Goal: Communication & Community: Answer question/provide support

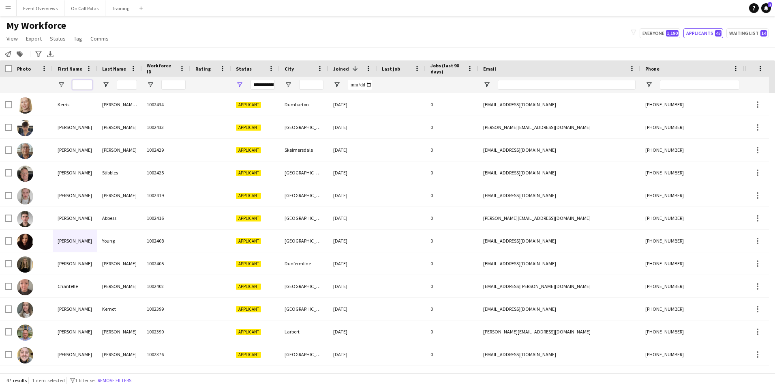
click at [83, 83] on input "First Name Filter Input" at bounding box center [82, 85] width 20 height 10
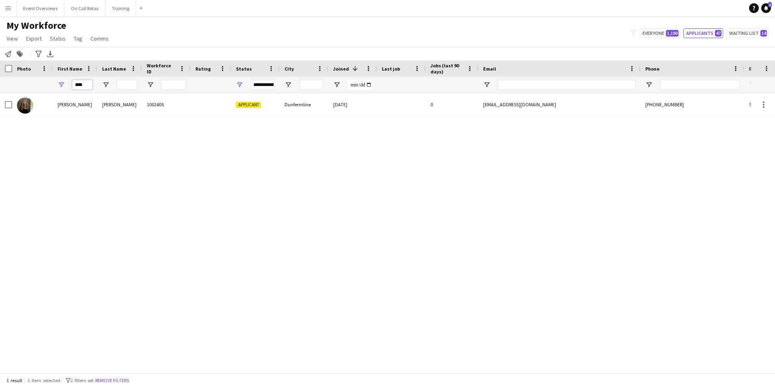
type input "****"
click at [273, 86] on div "**********" at bounding box center [263, 85] width 24 height 10
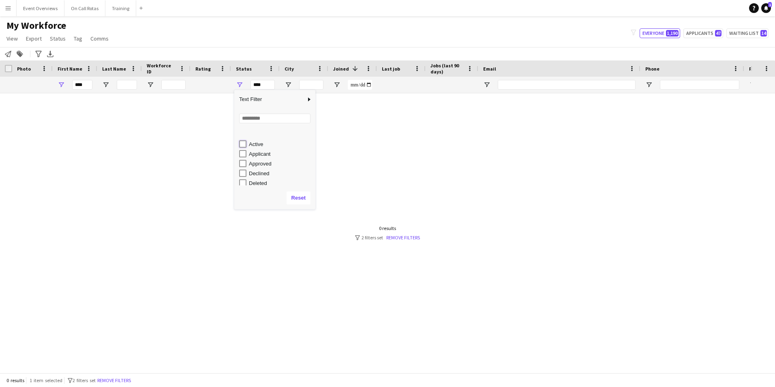
scroll to position [41, 0]
type input "**********"
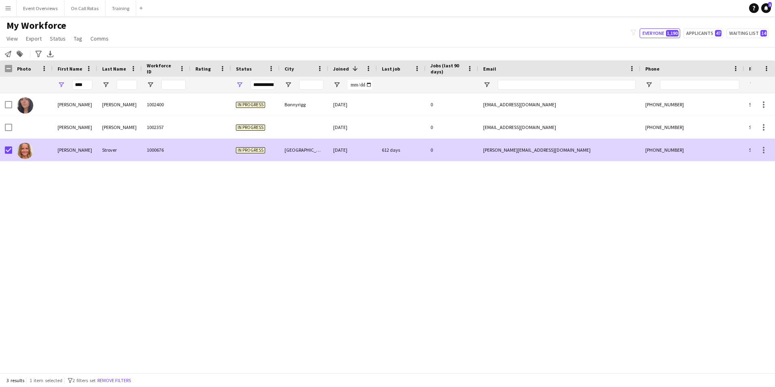
click at [149, 155] on div "1000676" at bounding box center [166, 150] width 49 height 22
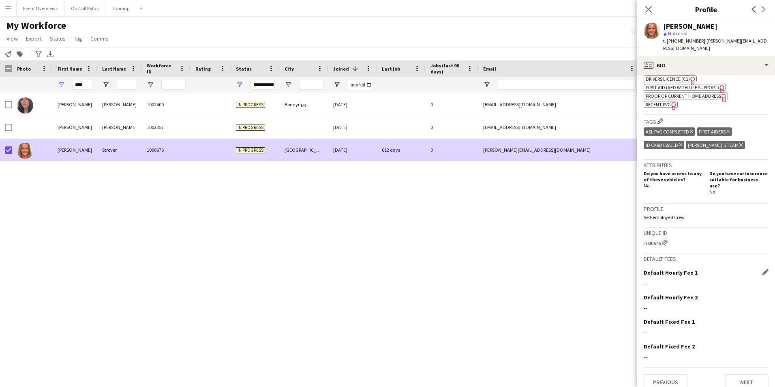
scroll to position [331, 0]
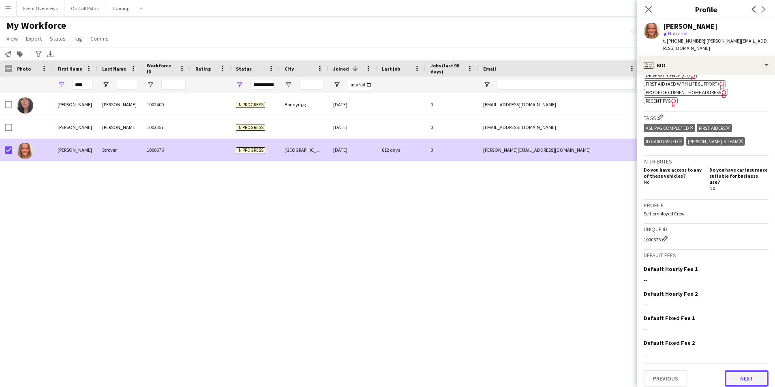
click at [737, 378] on button "Next" at bounding box center [747, 378] width 44 height 16
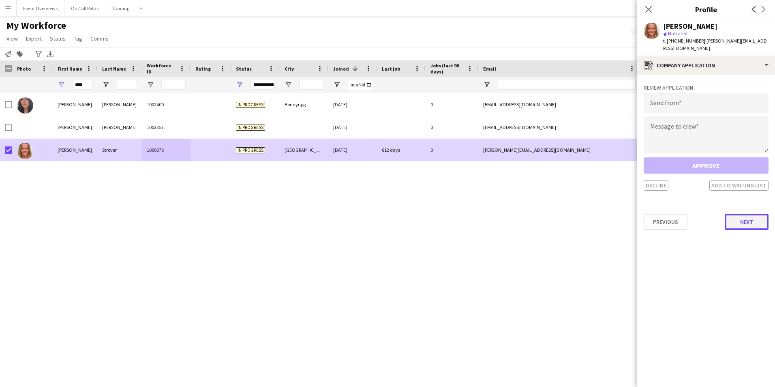
click at [743, 215] on button "Next" at bounding box center [747, 222] width 44 height 16
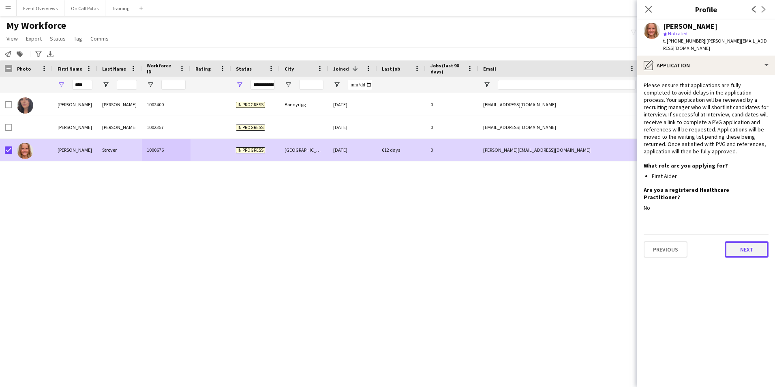
click at [746, 241] on button "Next" at bounding box center [747, 249] width 44 height 16
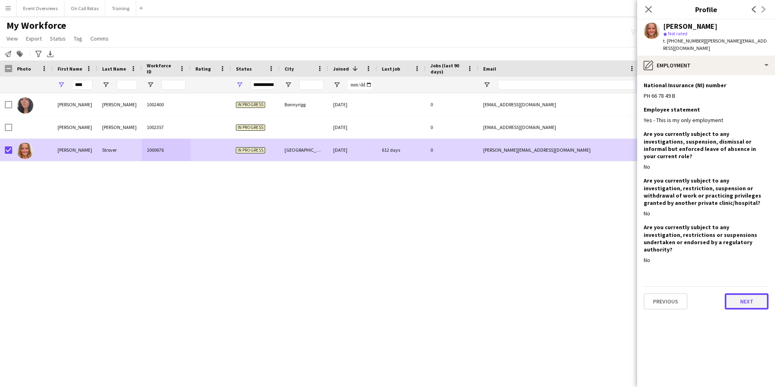
click at [739, 293] on button "Next" at bounding box center [747, 301] width 44 height 16
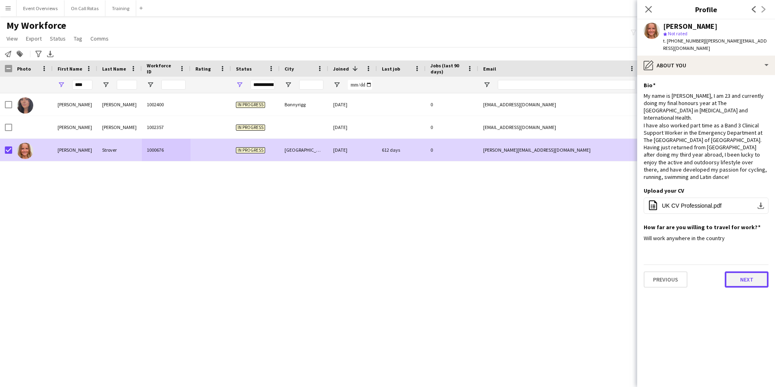
click at [736, 271] on button "Next" at bounding box center [747, 279] width 44 height 16
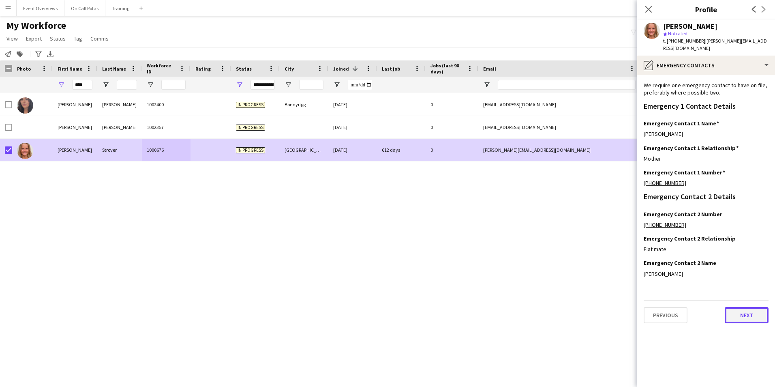
click at [735, 307] on button "Next" at bounding box center [747, 315] width 44 height 16
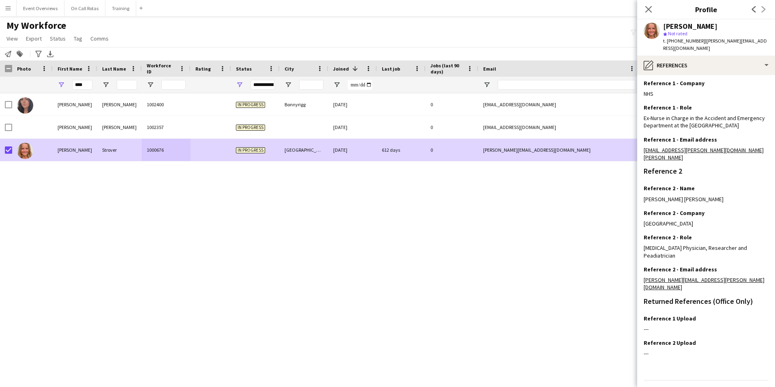
scroll to position [0, 0]
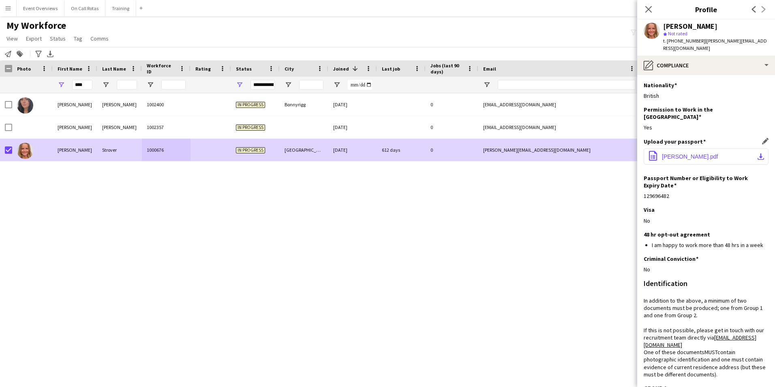
click at [681, 153] on span "Lucy Passport.pdf" at bounding box center [690, 156] width 56 height 6
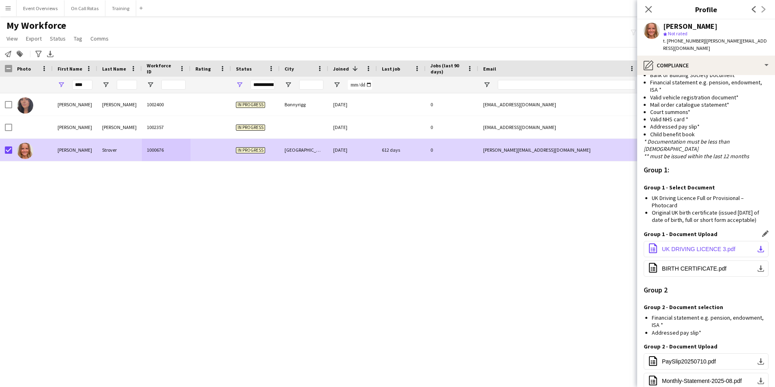
click at [674, 246] on span "UK DRIVING LICENCE 3.pdf" at bounding box center [698, 249] width 73 height 6
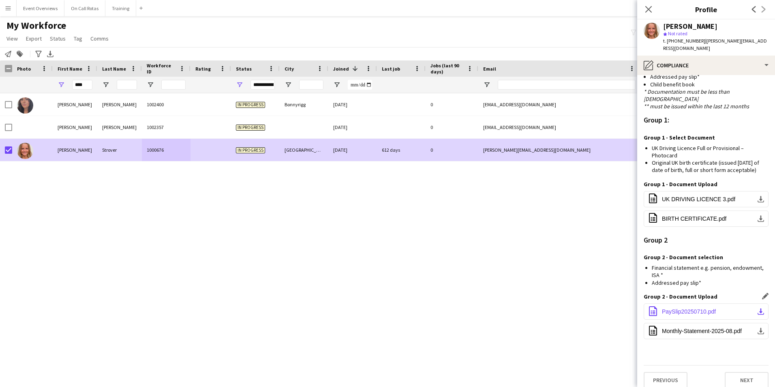
click at [693, 307] on button "office-file-sheet PaySlip20250710.pdf download-bottom" at bounding box center [706, 311] width 125 height 16
click at [697, 328] on span "Monthly-Statement-2025-08.pdf" at bounding box center [702, 331] width 80 height 6
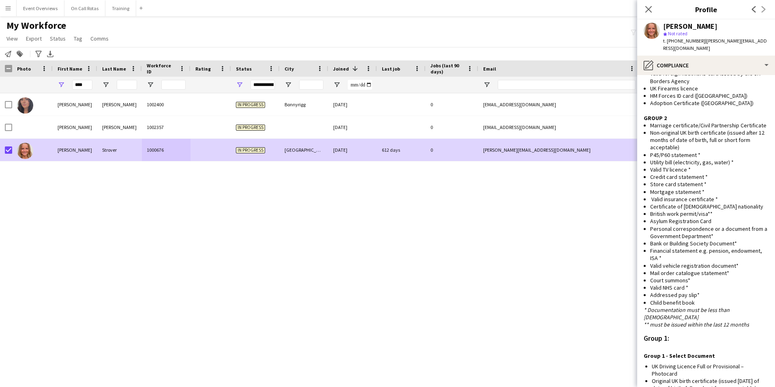
scroll to position [293, 0]
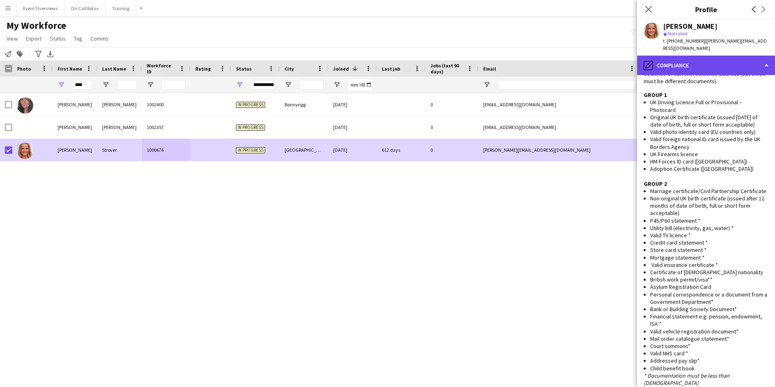
click at [648, 60] on icon "pencil4" at bounding box center [649, 65] width 10 height 10
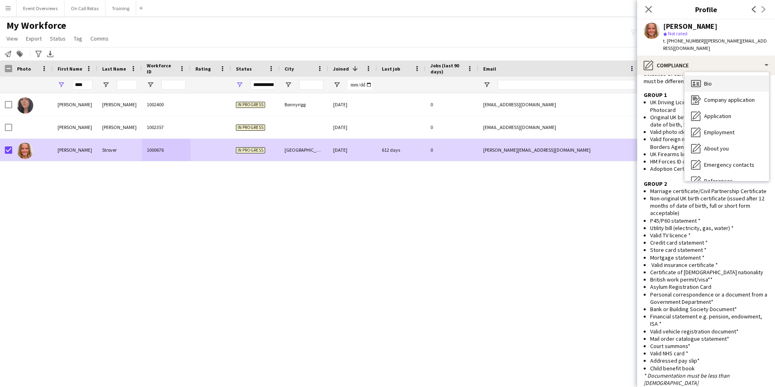
click at [704, 80] on span "Bio" at bounding box center [708, 83] width 8 height 7
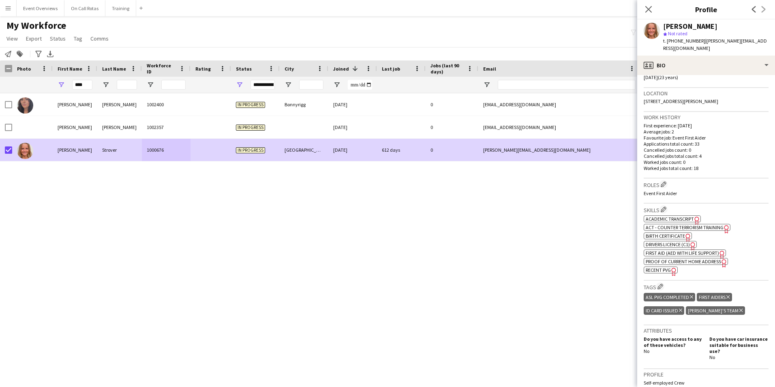
scroll to position [331, 0]
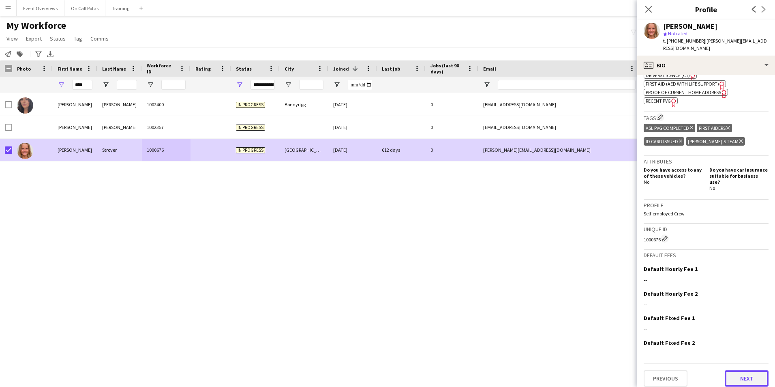
click at [743, 370] on button "Next" at bounding box center [747, 378] width 44 height 16
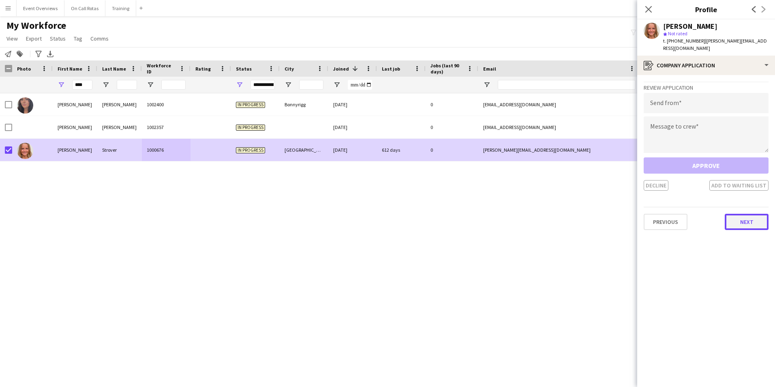
click at [753, 214] on button "Next" at bounding box center [747, 222] width 44 height 16
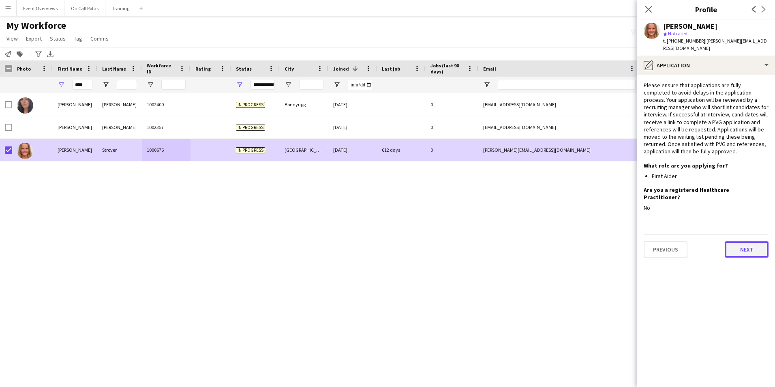
click at [742, 241] on button "Next" at bounding box center [747, 249] width 44 height 16
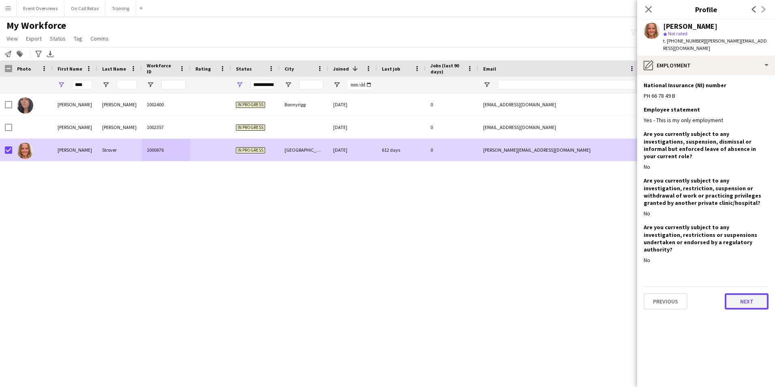
click at [743, 293] on button "Next" at bounding box center [747, 301] width 44 height 16
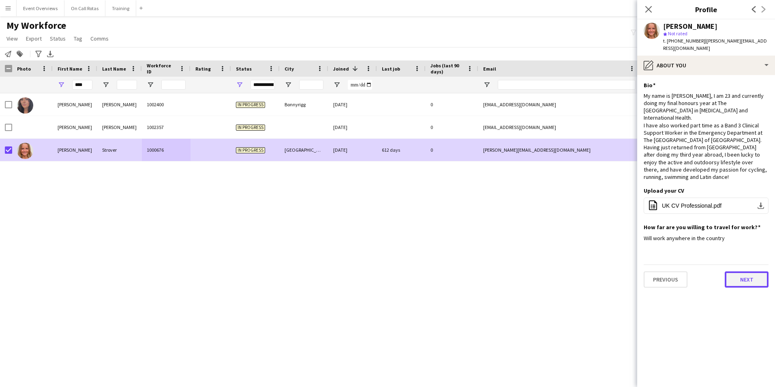
click at [737, 271] on button "Next" at bounding box center [747, 279] width 44 height 16
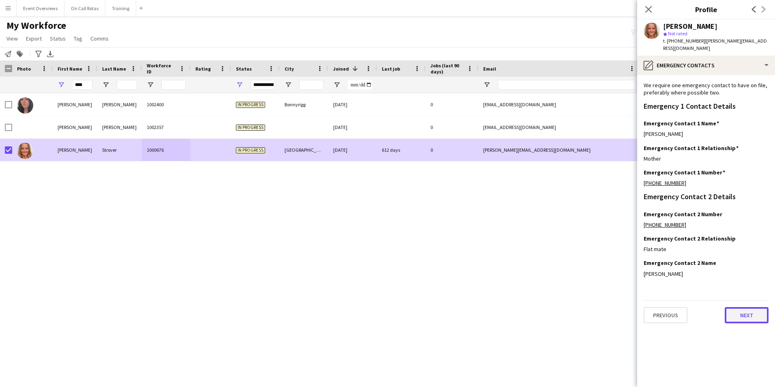
click at [748, 307] on button "Next" at bounding box center [747, 315] width 44 height 16
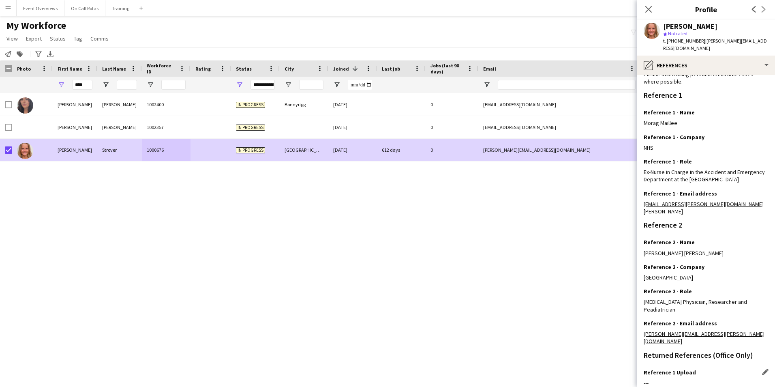
scroll to position [112, 0]
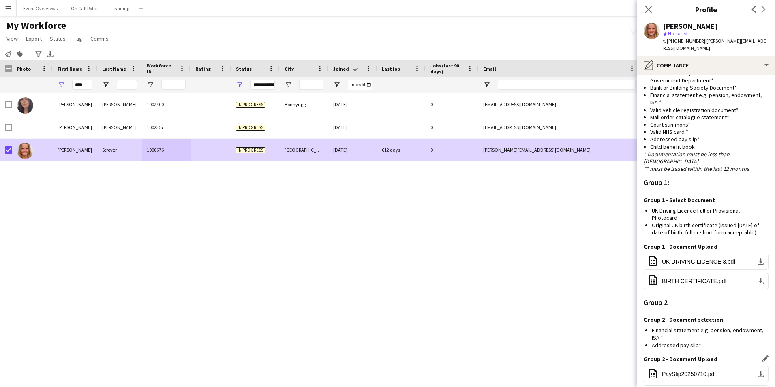
scroll to position [577, 0]
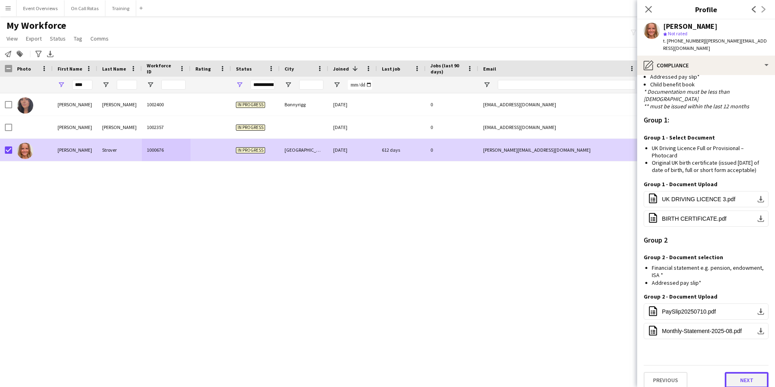
click at [739, 377] on button "Next" at bounding box center [747, 380] width 44 height 16
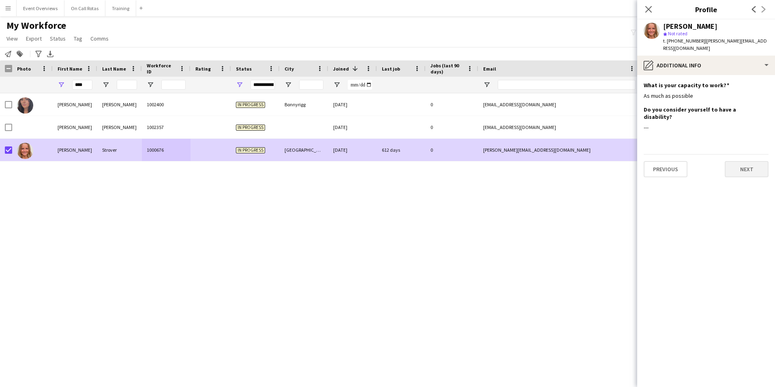
scroll to position [0, 0]
click at [741, 161] on button "Next" at bounding box center [747, 169] width 44 height 16
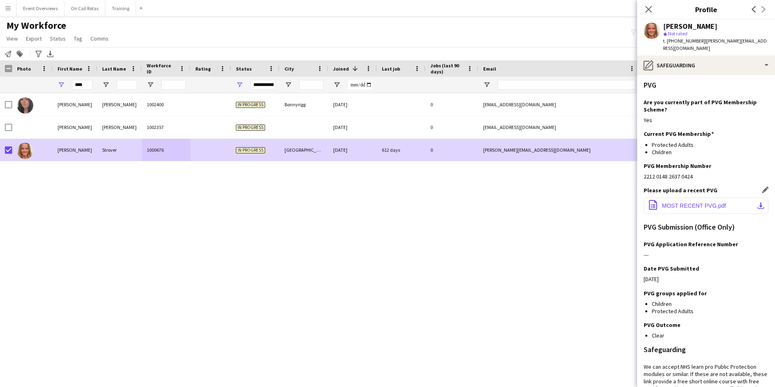
click at [706, 202] on span "MOST RECENT PVG.pdf" at bounding box center [694, 205] width 64 height 6
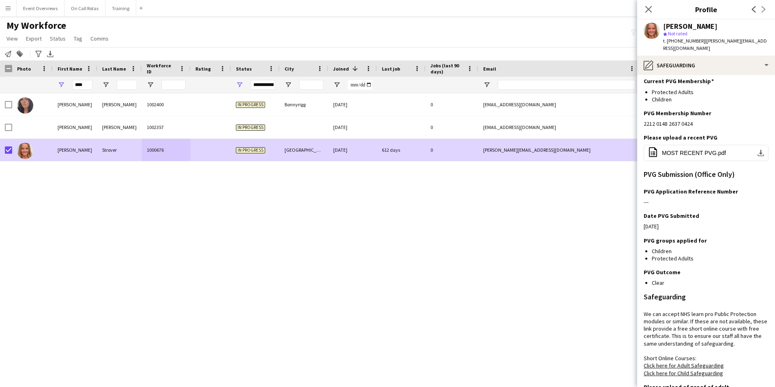
scroll to position [151, 0]
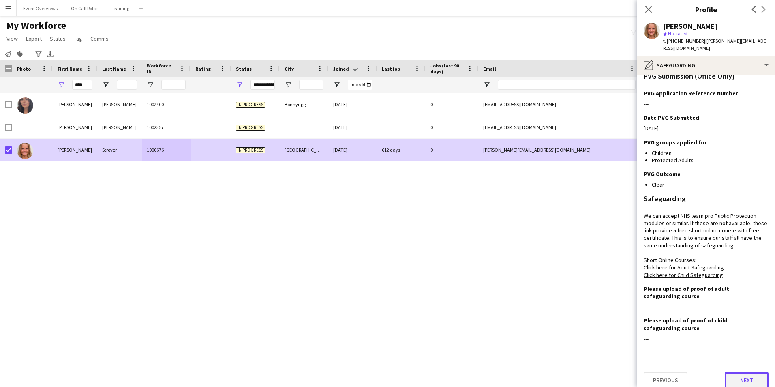
click at [732, 372] on button "Next" at bounding box center [747, 380] width 44 height 16
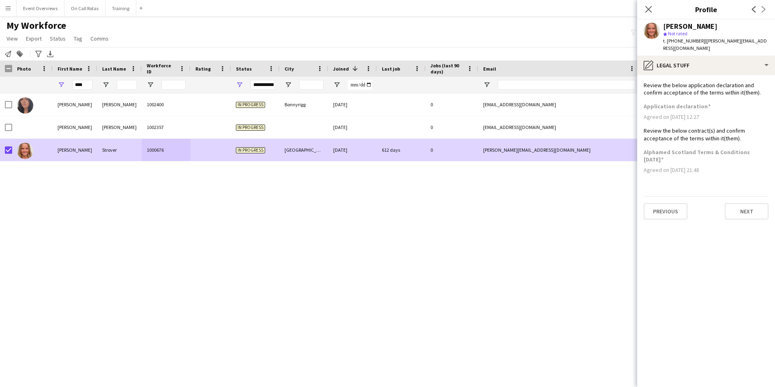
scroll to position [0, 0]
click at [745, 208] on button "Next" at bounding box center [747, 211] width 44 height 16
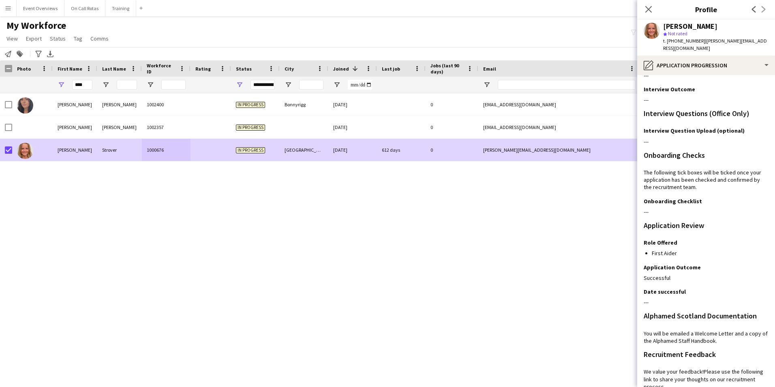
scroll to position [129, 0]
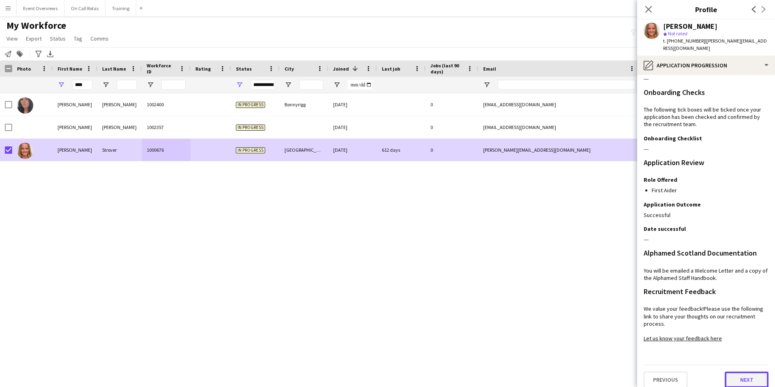
click at [737, 371] on button "Next" at bounding box center [747, 379] width 44 height 16
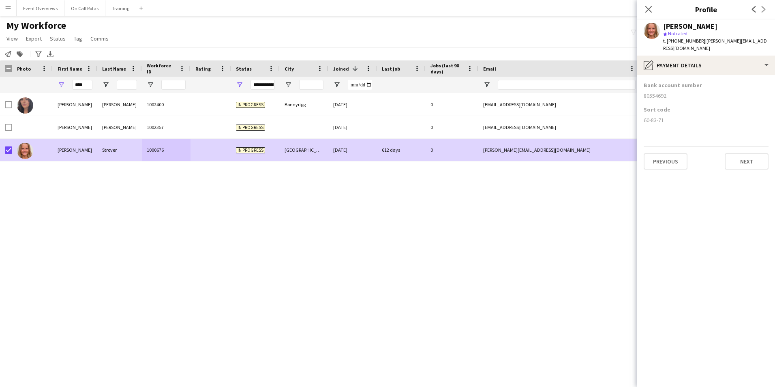
scroll to position [0, 0]
click at [678, 162] on button "Previous" at bounding box center [666, 161] width 44 height 16
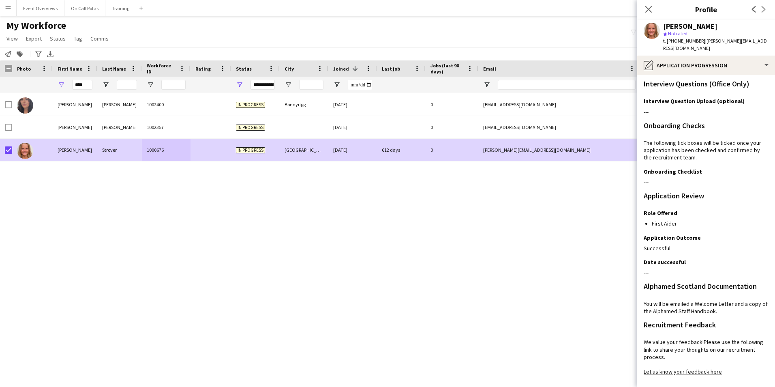
scroll to position [129, 0]
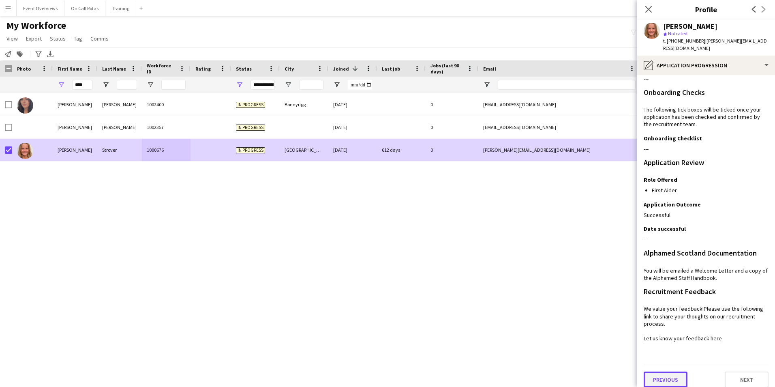
click at [682, 374] on button "Previous" at bounding box center [666, 379] width 44 height 16
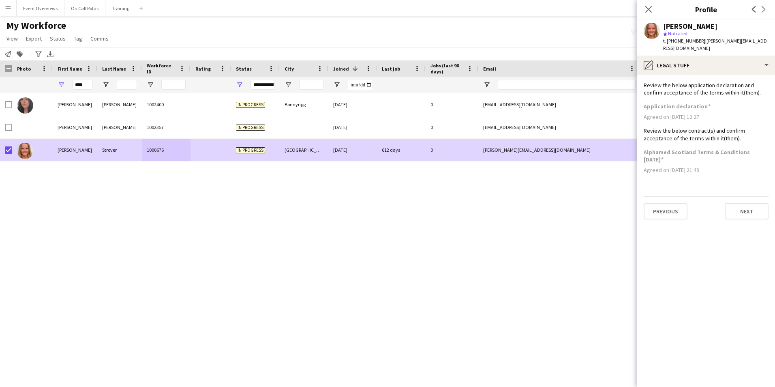
scroll to position [0, 0]
click at [670, 216] on app-section-data-types "Review the below application declaration and confirm acceptance of the terms wi…" at bounding box center [706, 231] width 138 height 312
click at [665, 203] on button "Previous" at bounding box center [666, 211] width 44 height 16
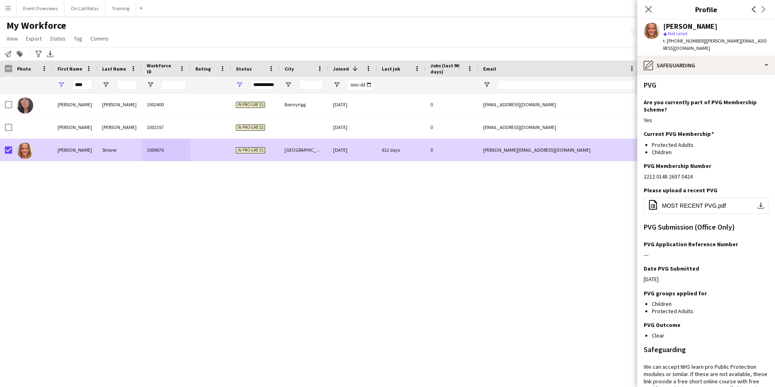
scroll to position [151, 0]
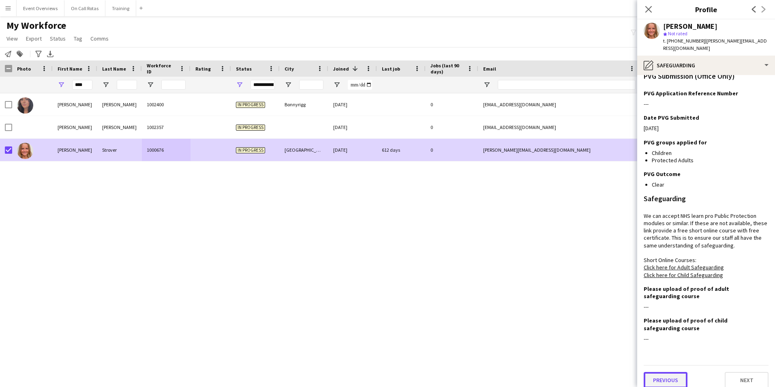
click at [676, 375] on button "Previous" at bounding box center [666, 380] width 44 height 16
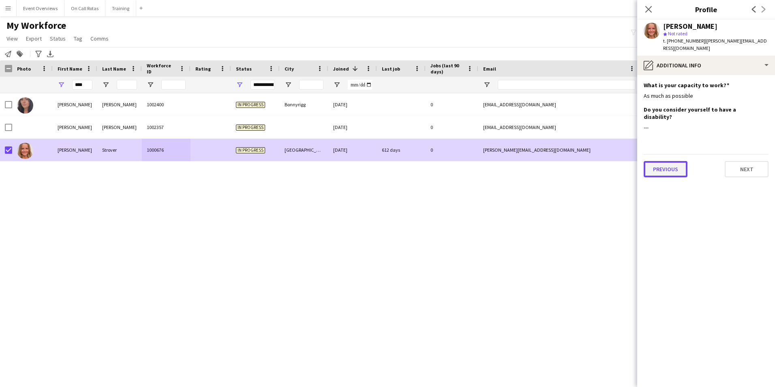
click at [662, 161] on button "Previous" at bounding box center [666, 169] width 44 height 16
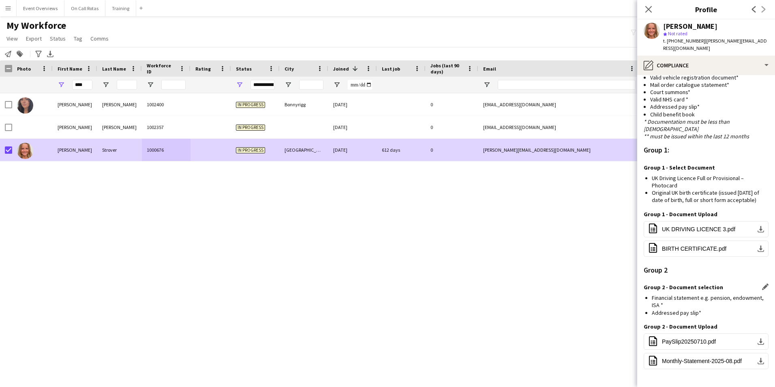
scroll to position [577, 0]
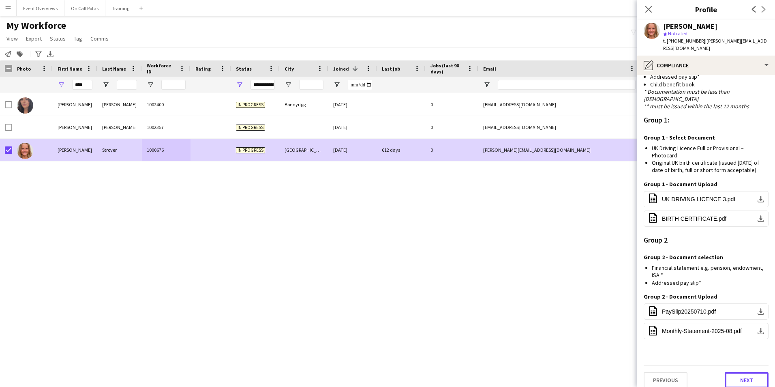
click at [740, 372] on button "Next" at bounding box center [747, 380] width 44 height 16
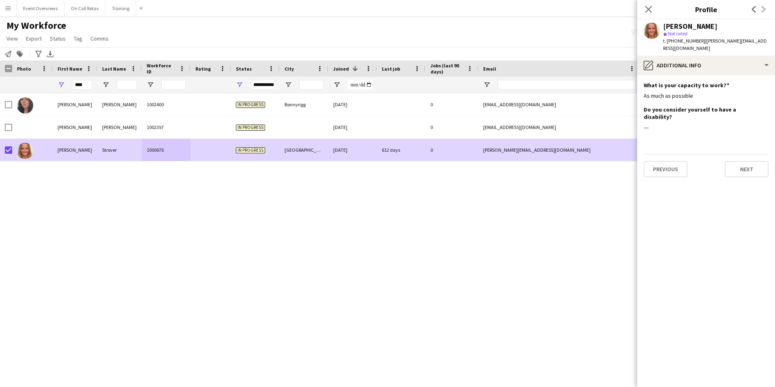
scroll to position [0, 0]
click at [647, 9] on icon "Close pop-in" at bounding box center [649, 9] width 8 height 8
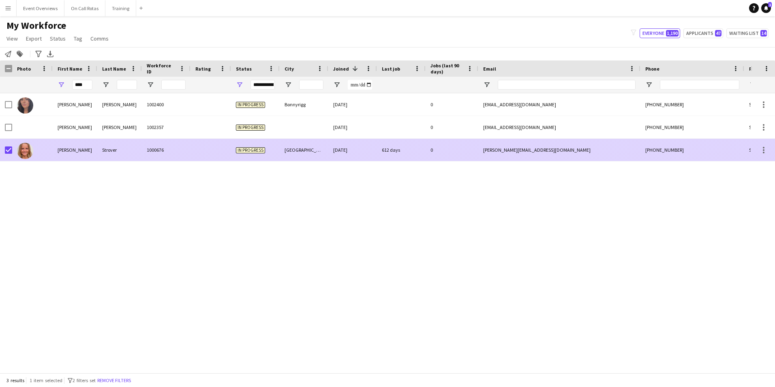
click at [432, 149] on div "0" at bounding box center [452, 150] width 53 height 22
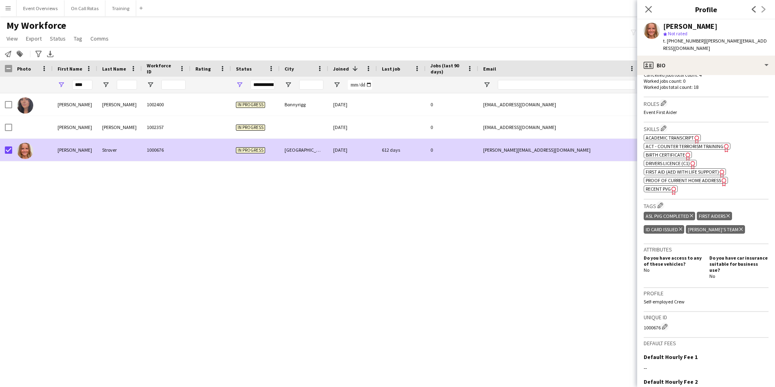
scroll to position [331, 0]
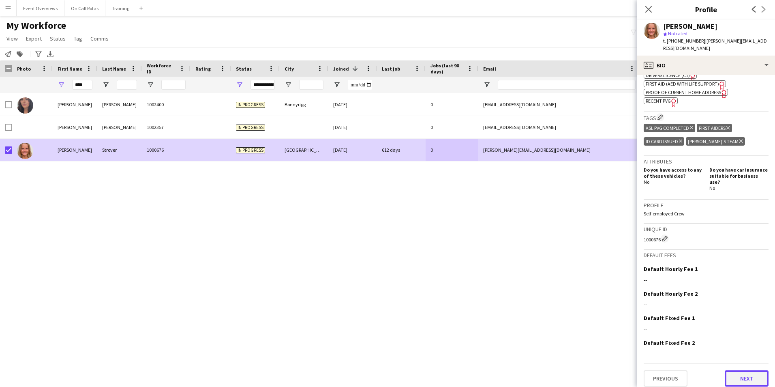
click at [741, 378] on button "Next" at bounding box center [747, 378] width 44 height 16
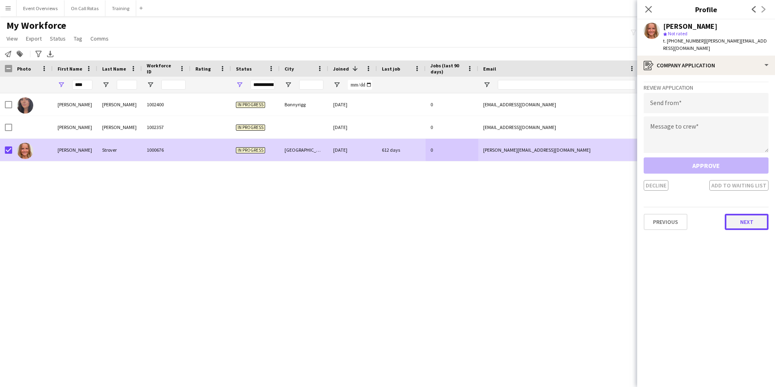
click at [743, 214] on button "Next" at bounding box center [747, 222] width 44 height 16
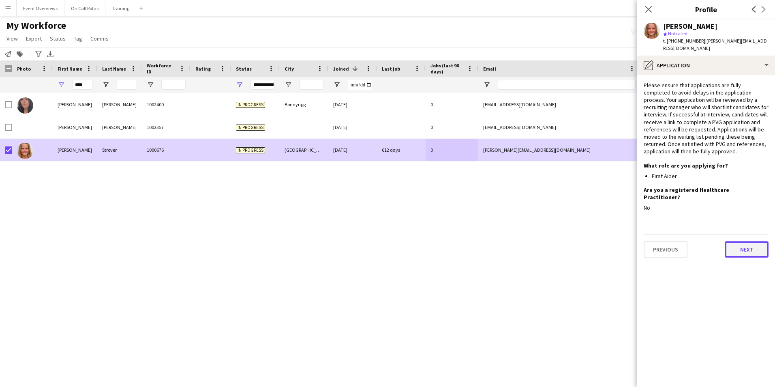
click at [745, 241] on button "Next" at bounding box center [747, 249] width 44 height 16
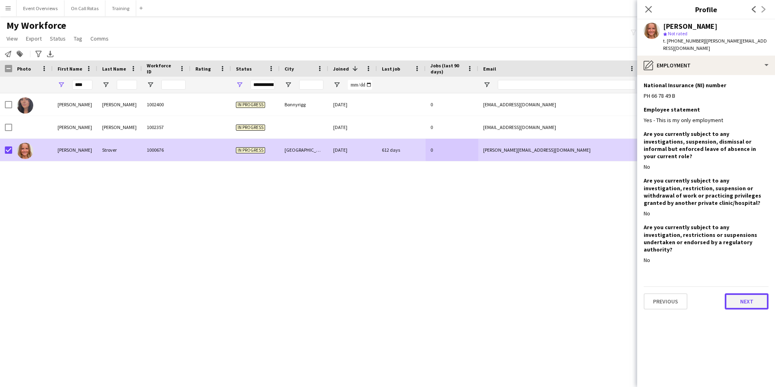
click at [743, 293] on button "Next" at bounding box center [747, 301] width 44 height 16
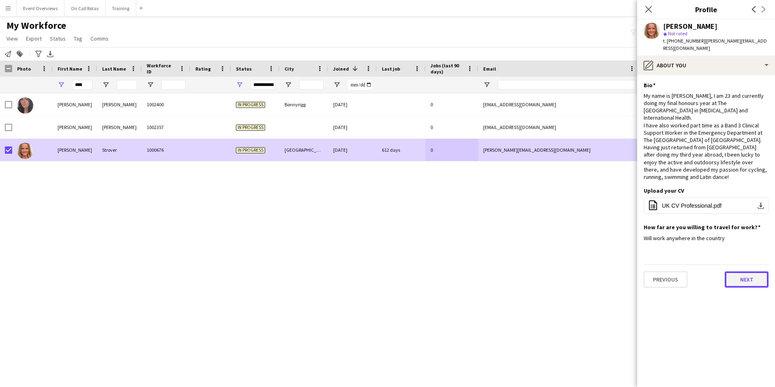
click at [745, 271] on button "Next" at bounding box center [747, 279] width 44 height 16
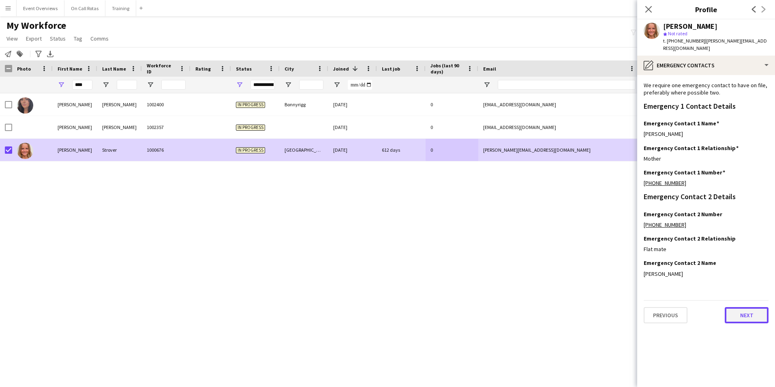
click at [737, 307] on button "Next" at bounding box center [747, 315] width 44 height 16
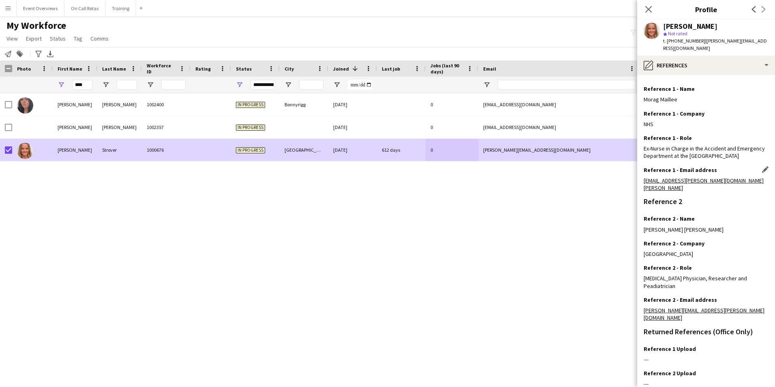
scroll to position [112, 0]
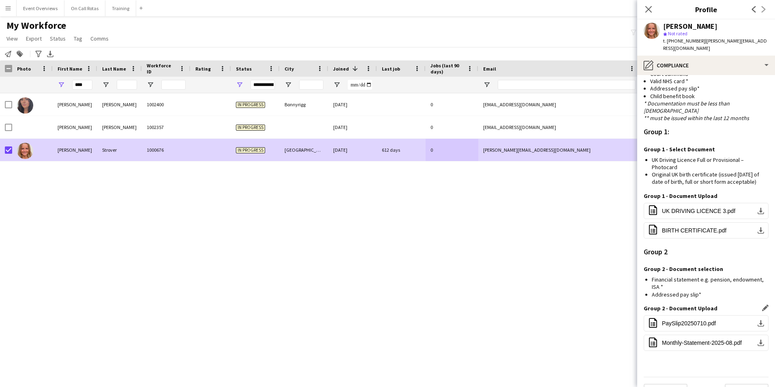
scroll to position [577, 0]
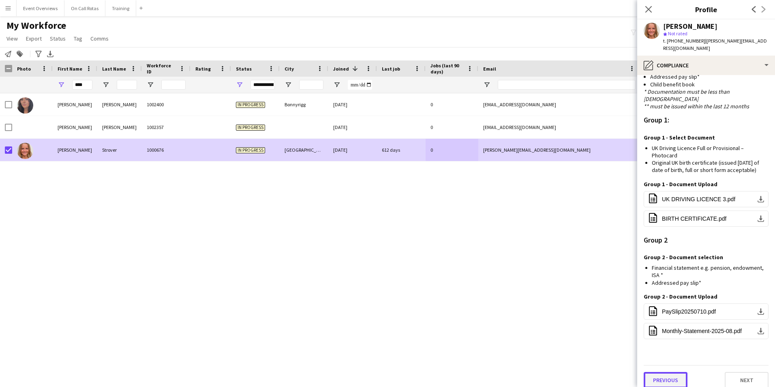
click at [672, 373] on button "Previous" at bounding box center [666, 380] width 44 height 16
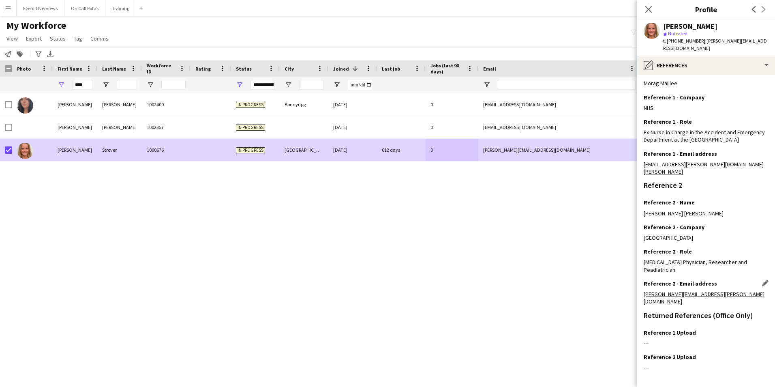
scroll to position [112, 0]
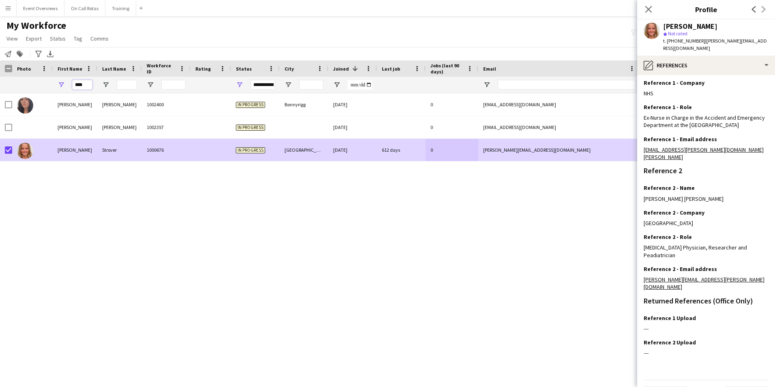
drag, startPoint x: 87, startPoint y: 86, endPoint x: 58, endPoint y: 85, distance: 29.2
click at [58, 85] on div "****" at bounding box center [75, 85] width 45 height 16
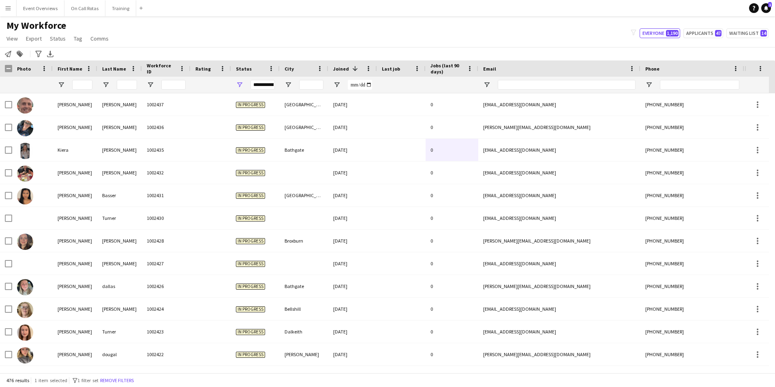
click at [704, 28] on div "My Workforce View Views Default view Active Staff Applications - First Aider Ap…" at bounding box center [387, 33] width 775 height 28
click at [704, 31] on button "Applicants 47" at bounding box center [704, 33] width 40 height 10
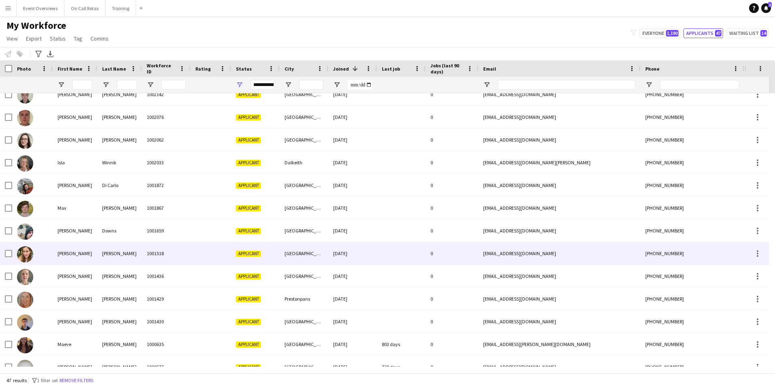
scroll to position [794, 0]
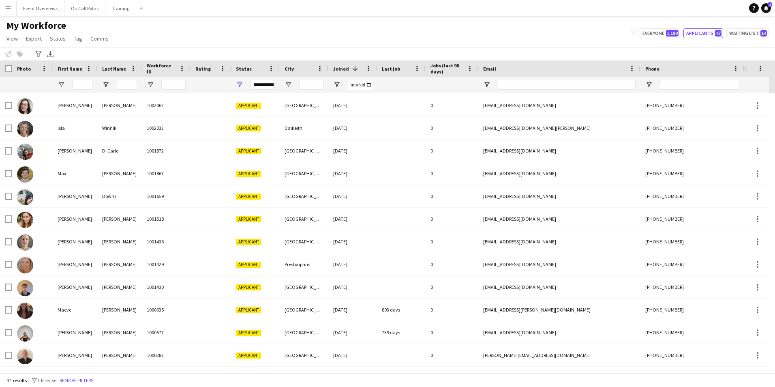
click at [266, 84] on div "**********" at bounding box center [263, 85] width 24 height 10
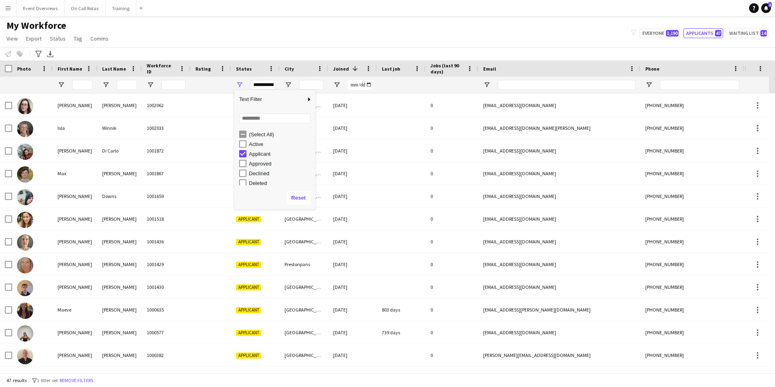
click at [247, 155] on div "Applicant" at bounding box center [277, 154] width 76 height 10
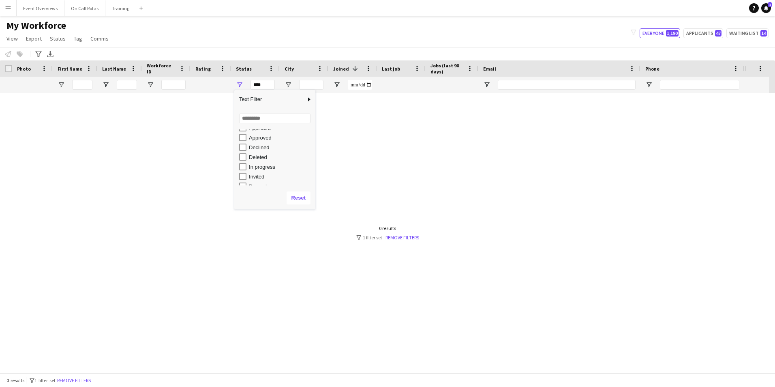
scroll to position [51, 0]
type input "**********"
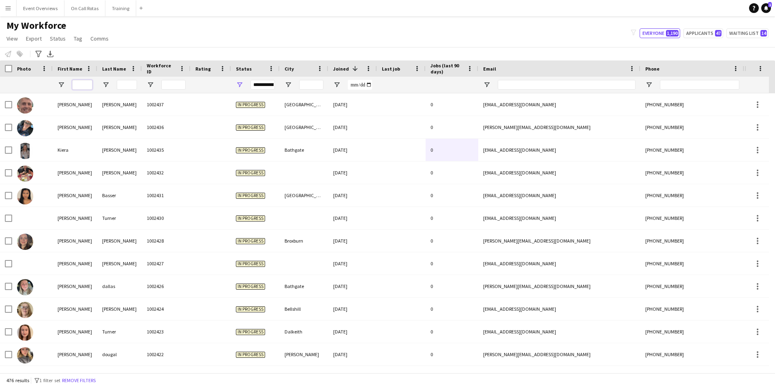
click at [81, 81] on input "First Name Filter Input" at bounding box center [82, 85] width 20 height 10
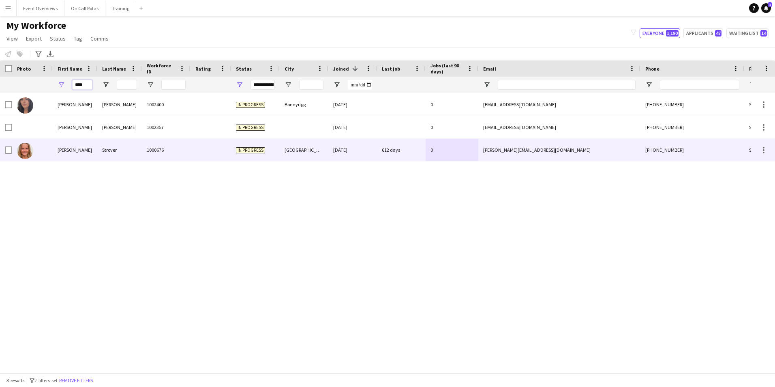
type input "****"
click at [109, 146] on div "Strover" at bounding box center [119, 150] width 45 height 22
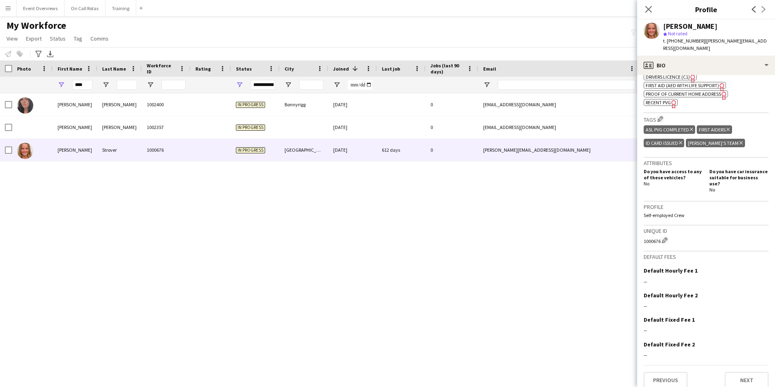
scroll to position [331, 0]
click at [735, 370] on button "Next" at bounding box center [747, 378] width 44 height 16
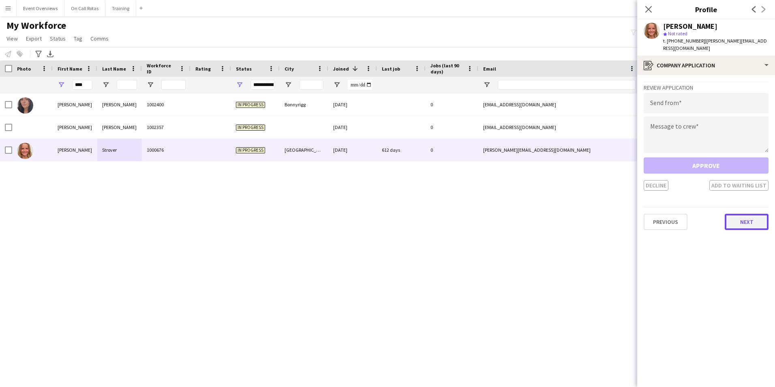
click at [754, 221] on button "Next" at bounding box center [747, 222] width 44 height 16
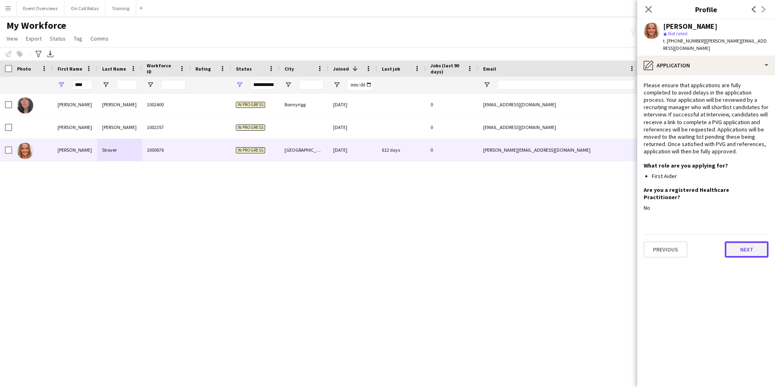
click at [753, 241] on button "Next" at bounding box center [747, 249] width 44 height 16
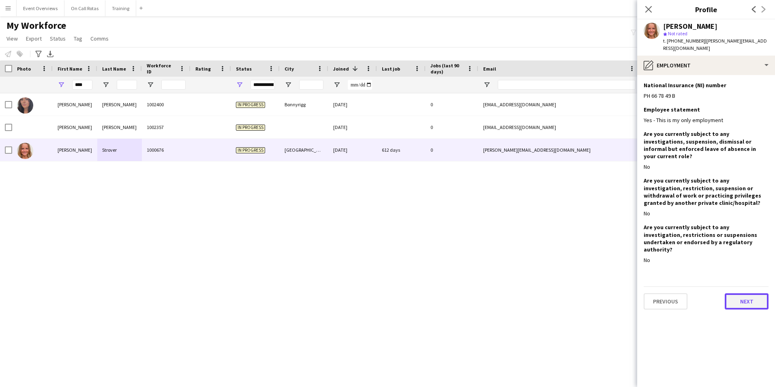
click at [747, 293] on button "Next" at bounding box center [747, 301] width 44 height 16
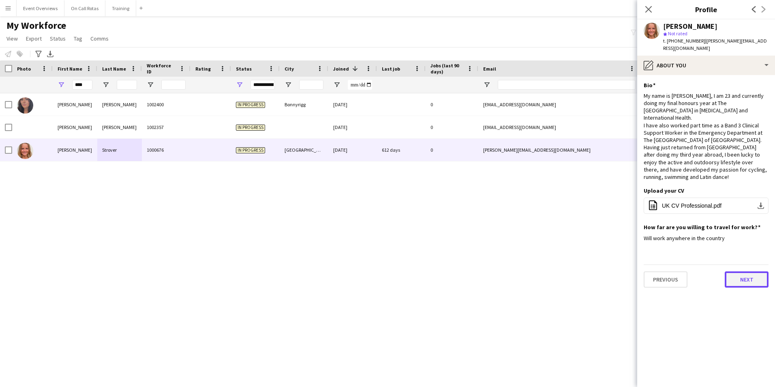
click at [739, 271] on button "Next" at bounding box center [747, 279] width 44 height 16
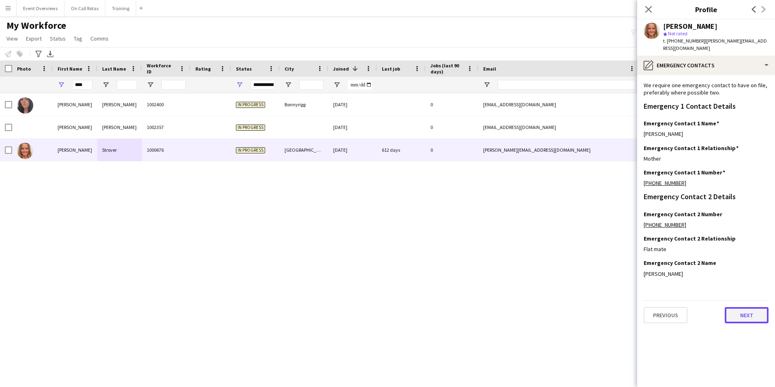
click at [742, 307] on button "Next" at bounding box center [747, 315] width 44 height 16
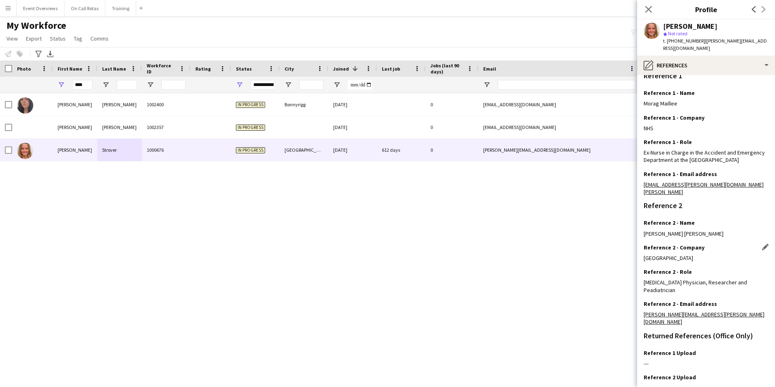
scroll to position [112, 0]
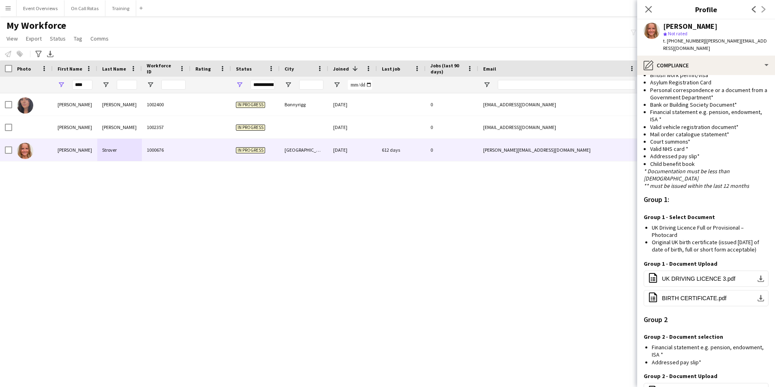
scroll to position [577, 0]
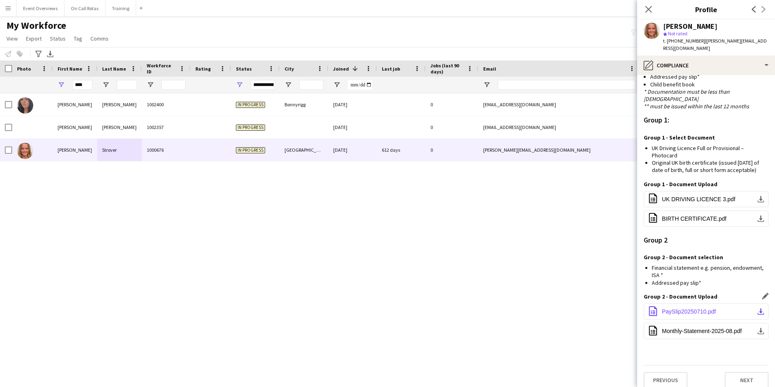
click at [691, 308] on span "PaySlip20250710.pdf" at bounding box center [689, 311] width 54 height 6
click at [698, 215] on span "BIRTH CERTIFICATE.pdf" at bounding box center [694, 218] width 64 height 6
click at [678, 196] on span "UK DRIVING LICENCE 3.pdf" at bounding box center [698, 199] width 73 height 6
click at [732, 372] on button "Next" at bounding box center [747, 380] width 44 height 16
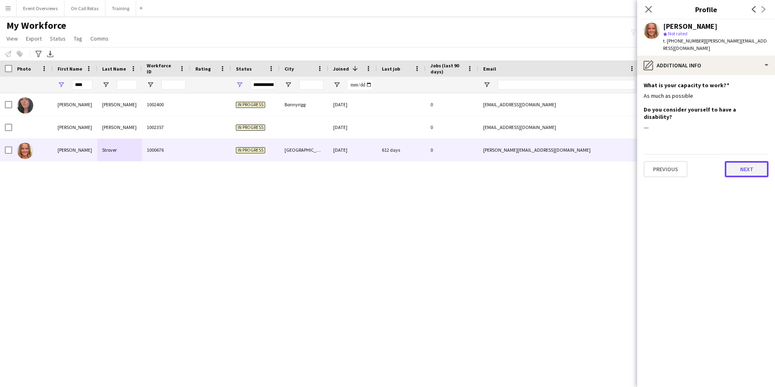
click at [729, 161] on button "Next" at bounding box center [747, 169] width 44 height 16
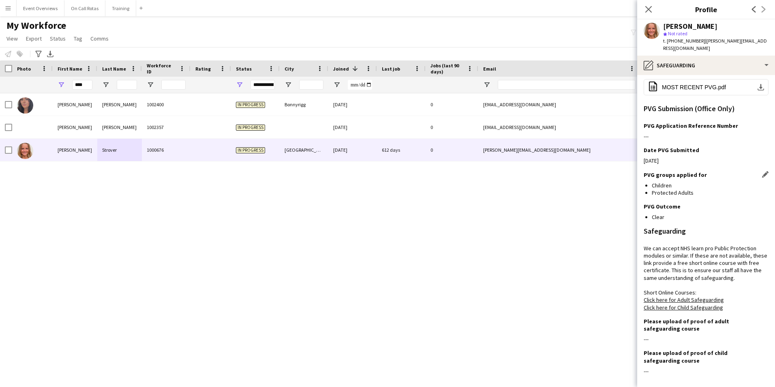
scroll to position [151, 0]
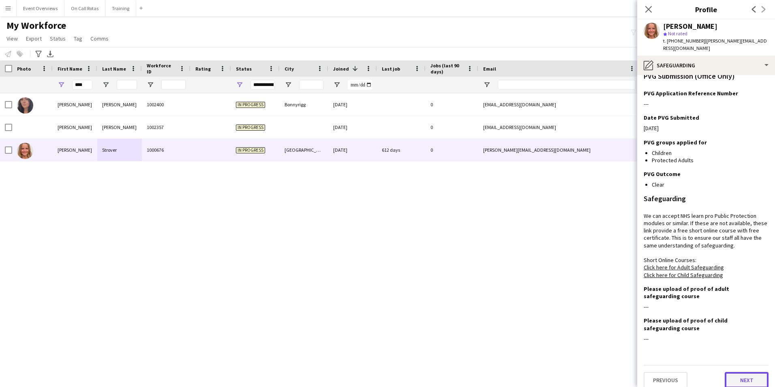
click at [736, 372] on button "Next" at bounding box center [747, 380] width 44 height 16
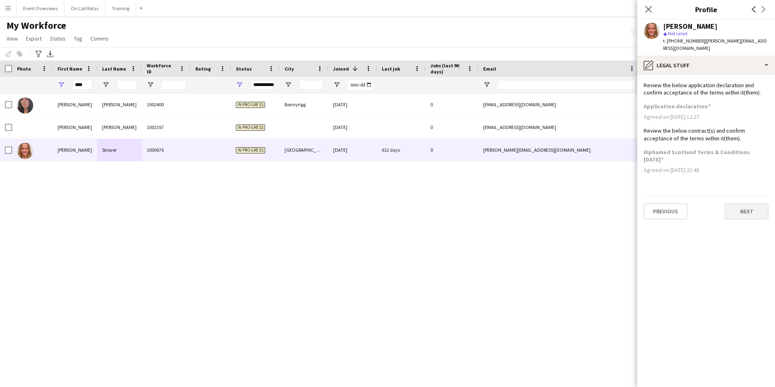
scroll to position [0, 0]
click at [745, 203] on button "Next" at bounding box center [747, 211] width 44 height 16
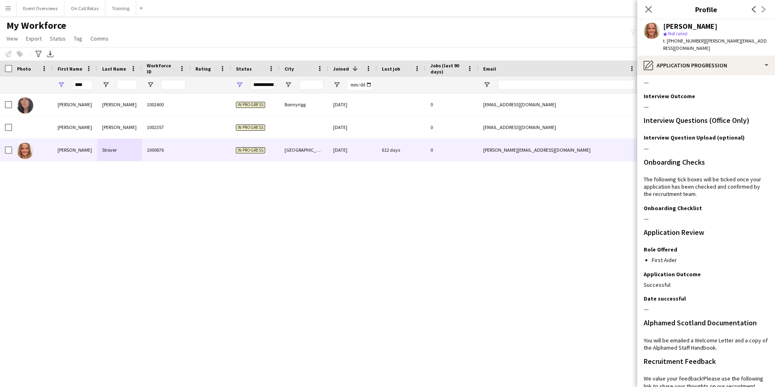
scroll to position [129, 0]
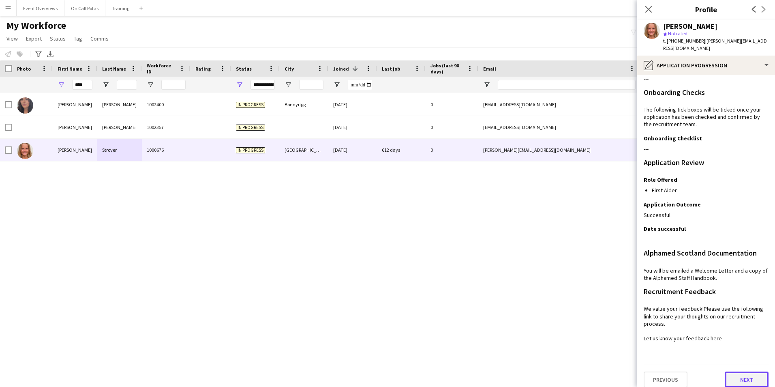
click at [742, 378] on button "Next" at bounding box center [747, 379] width 44 height 16
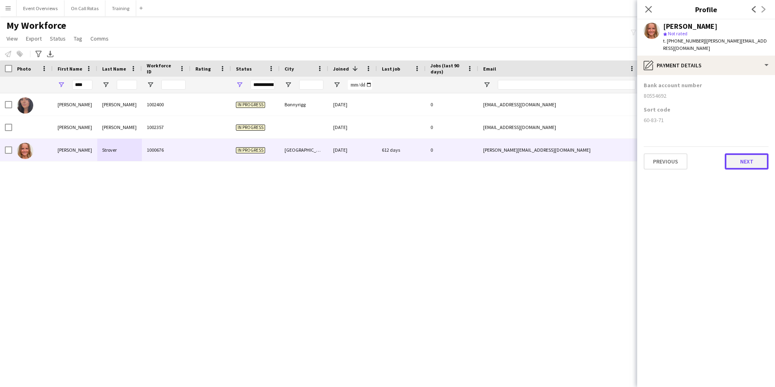
click at [732, 153] on button "Next" at bounding box center [747, 161] width 44 height 16
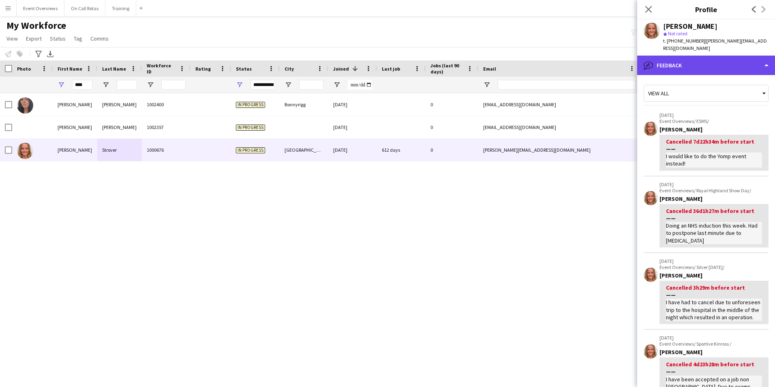
click at [698, 60] on div "bubble-pencil Feedback" at bounding box center [706, 65] width 138 height 19
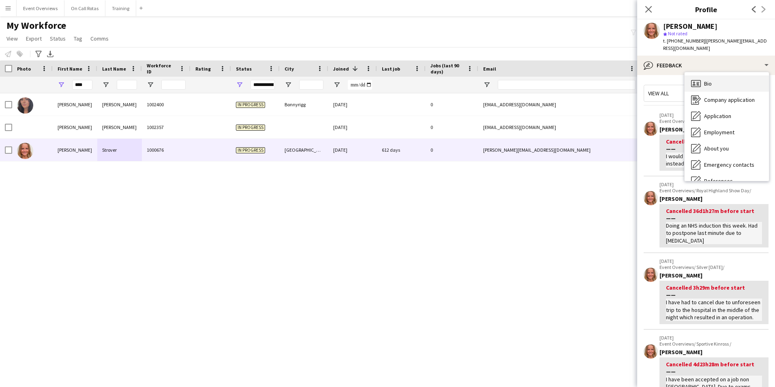
click at [715, 78] on div "Bio Bio" at bounding box center [727, 83] width 84 height 16
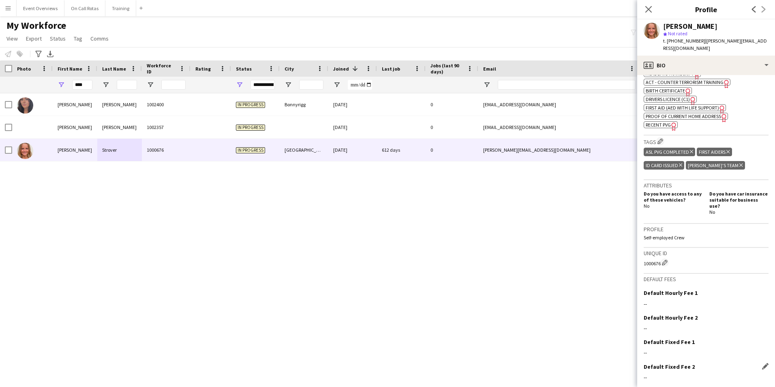
scroll to position [331, 0]
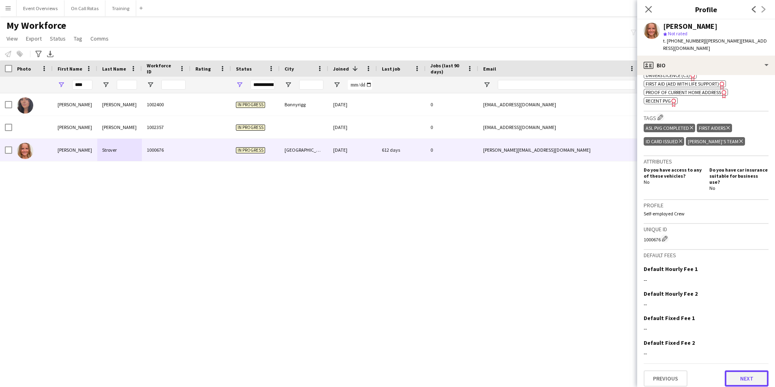
click at [728, 376] on button "Next" at bounding box center [747, 378] width 44 height 16
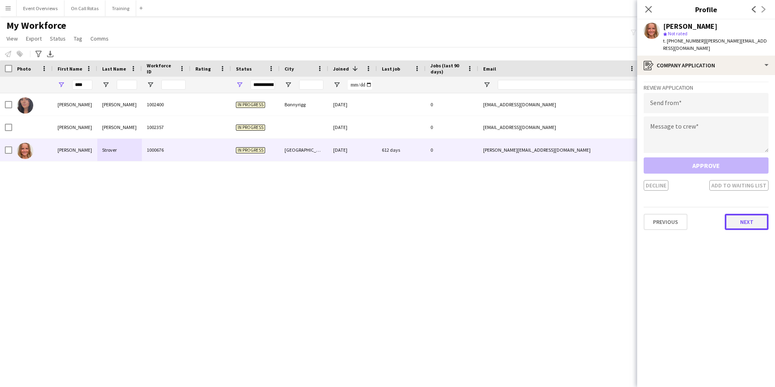
click at [731, 214] on button "Next" at bounding box center [747, 222] width 44 height 16
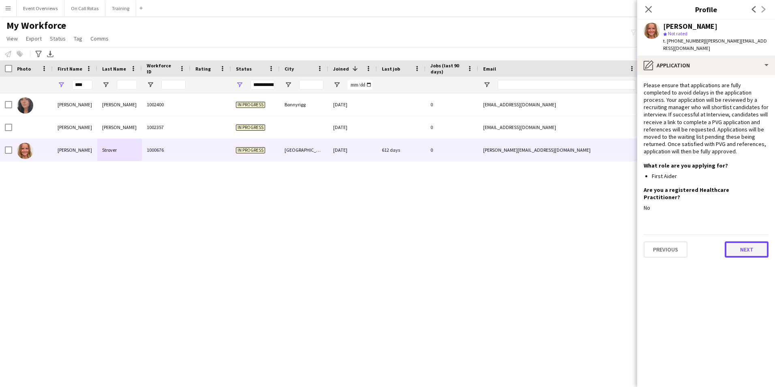
click at [738, 241] on button "Next" at bounding box center [747, 249] width 44 height 16
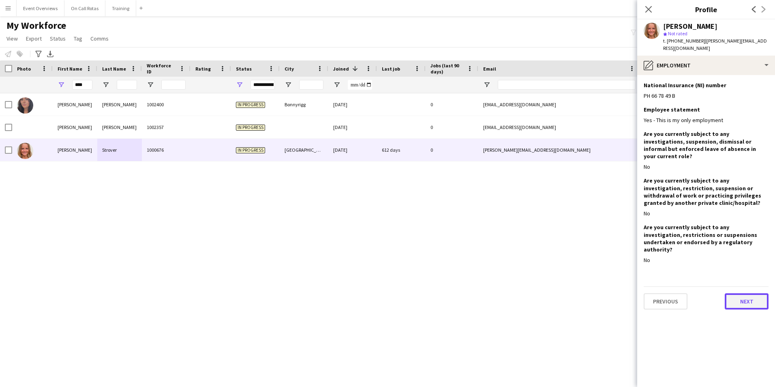
click at [739, 293] on button "Next" at bounding box center [747, 301] width 44 height 16
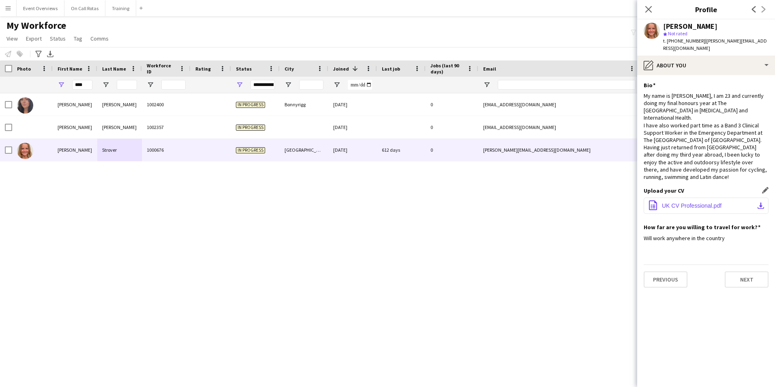
click at [699, 202] on span "UK CV Professional.pdf" at bounding box center [692, 205] width 60 height 6
click at [733, 271] on button "Next" at bounding box center [747, 279] width 44 height 16
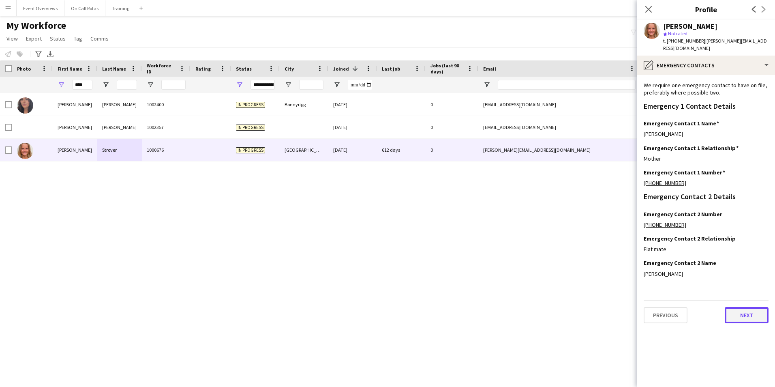
click at [741, 311] on button "Next" at bounding box center [747, 315] width 44 height 16
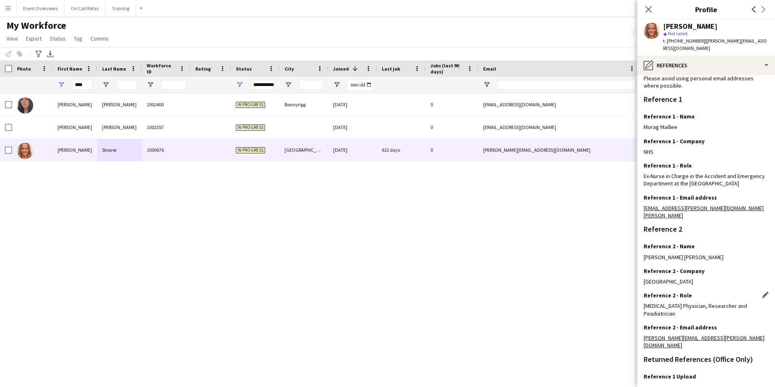
scroll to position [112, 0]
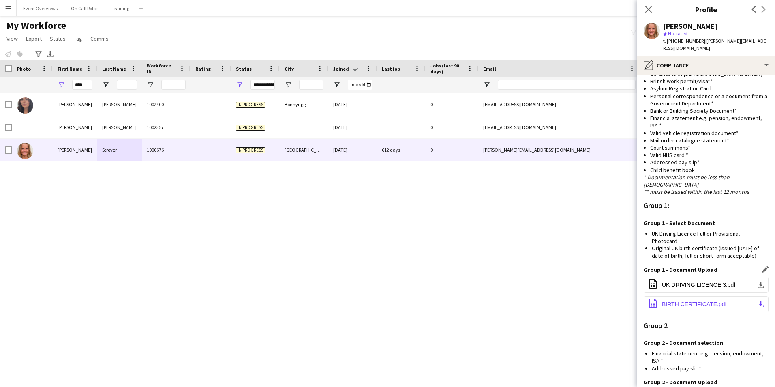
scroll to position [577, 0]
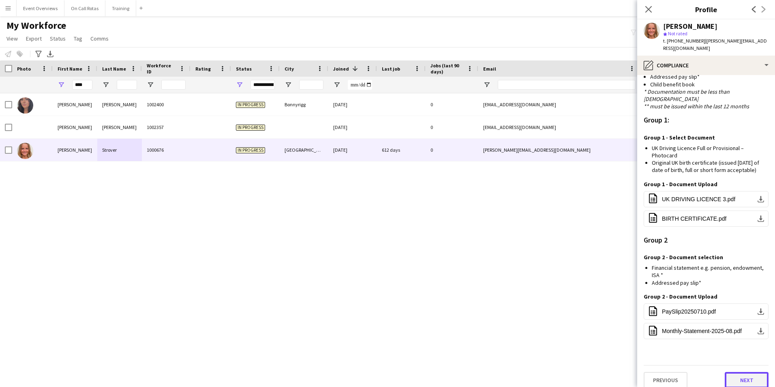
click at [742, 378] on button "Next" at bounding box center [747, 380] width 44 height 16
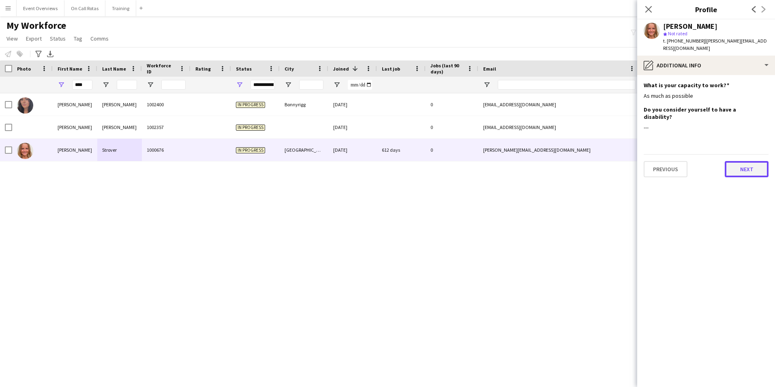
click at [748, 161] on button "Next" at bounding box center [747, 169] width 44 height 16
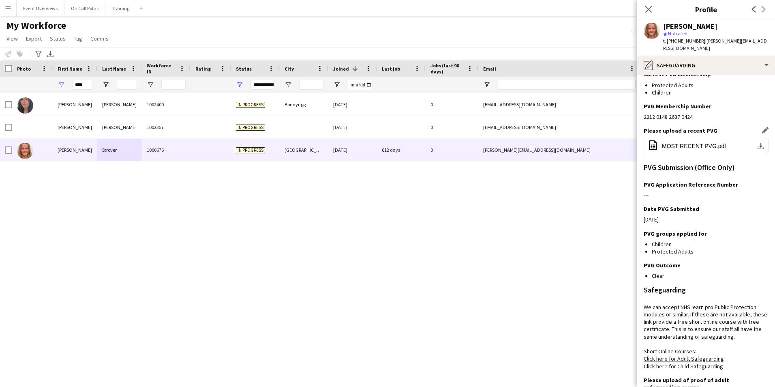
scroll to position [151, 0]
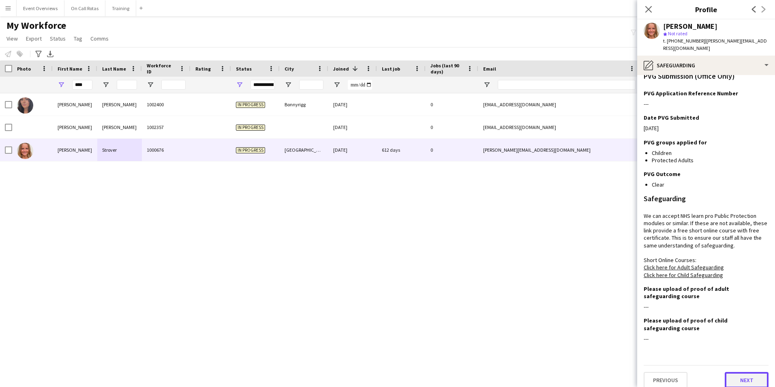
click at [749, 372] on button "Next" at bounding box center [747, 380] width 44 height 16
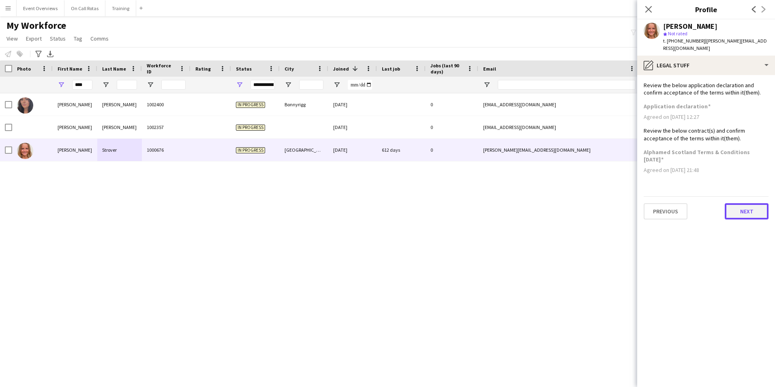
click at [725, 203] on button "Next" at bounding box center [747, 211] width 44 height 16
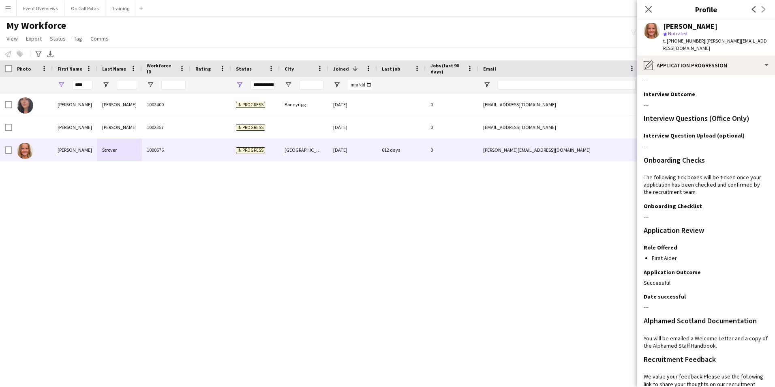
scroll to position [129, 0]
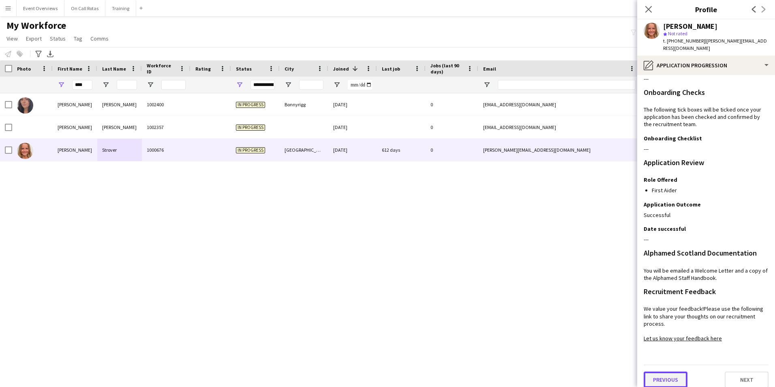
click at [671, 377] on button "Previous" at bounding box center [666, 379] width 44 height 16
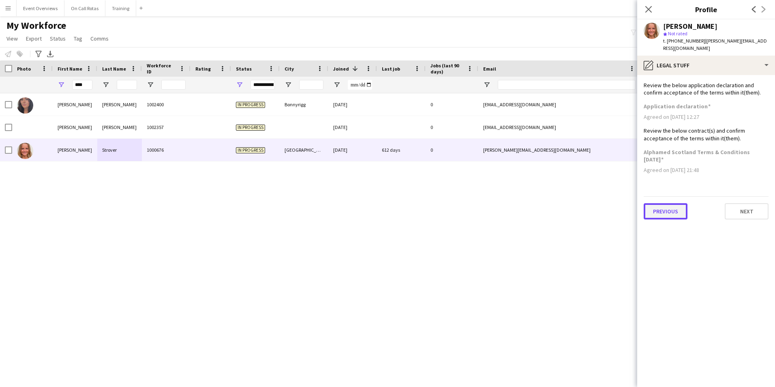
click at [668, 203] on button "Previous" at bounding box center [666, 211] width 44 height 16
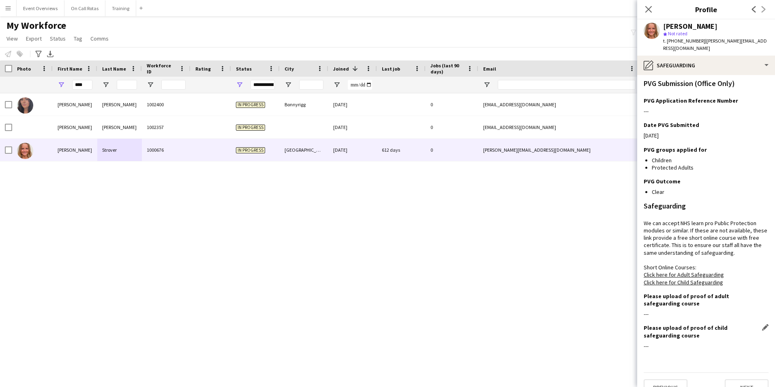
scroll to position [151, 0]
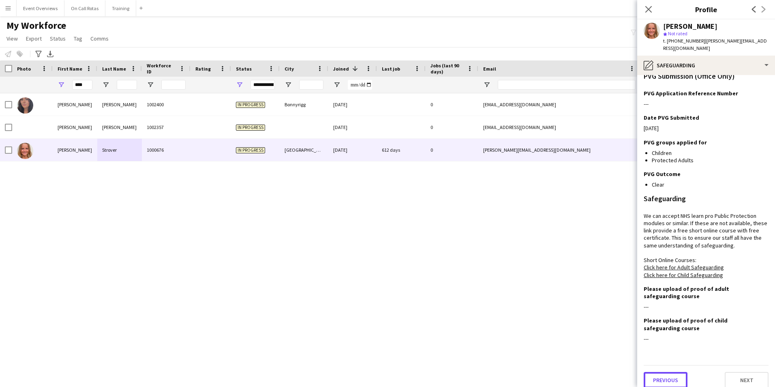
click at [674, 378] on button "Previous" at bounding box center [666, 380] width 44 height 16
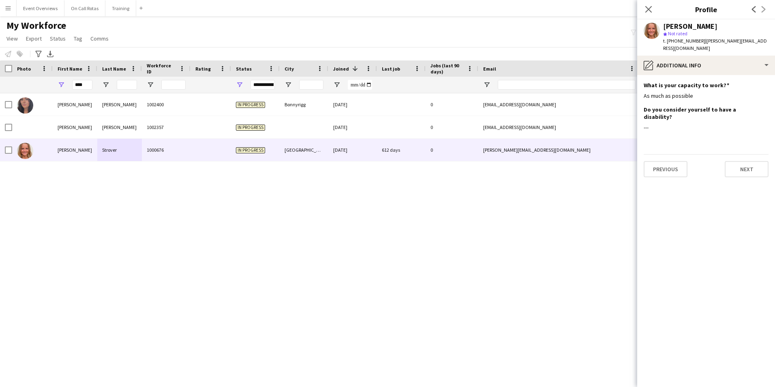
scroll to position [0, 0]
click at [669, 161] on button "Previous" at bounding box center [666, 169] width 44 height 16
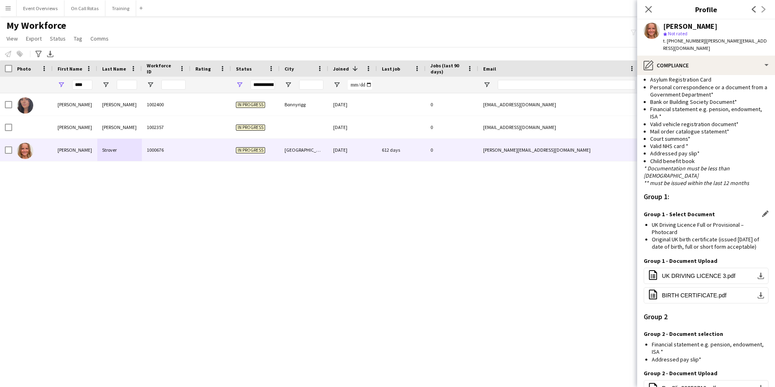
scroll to position [577, 0]
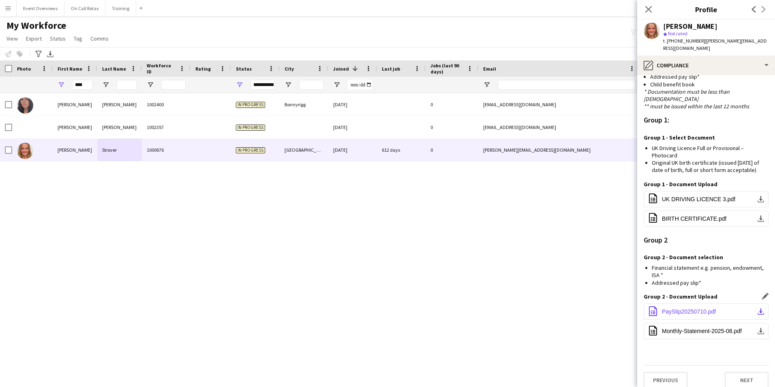
click at [675, 303] on button "office-file-sheet PaySlip20250710.pdf download-bottom" at bounding box center [706, 311] width 125 height 16
click at [700, 328] on span "Monthly-Statement-2025-08.pdf" at bounding box center [702, 331] width 80 height 6
click at [743, 375] on button "Next" at bounding box center [747, 380] width 44 height 16
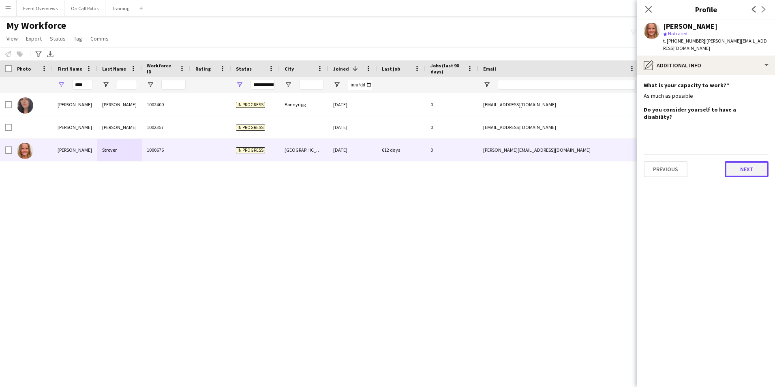
click at [747, 161] on button "Next" at bounding box center [747, 169] width 44 height 16
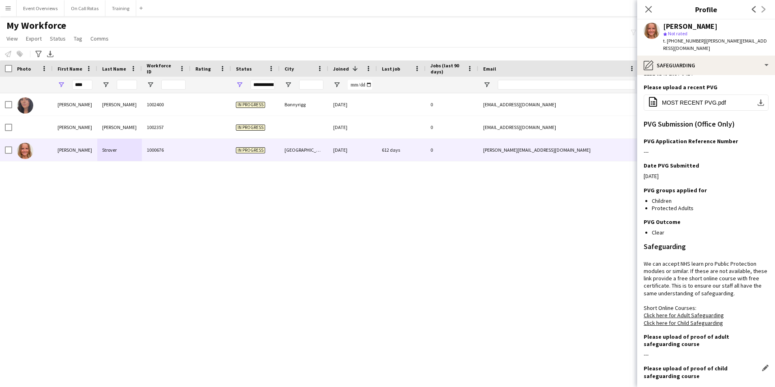
scroll to position [151, 0]
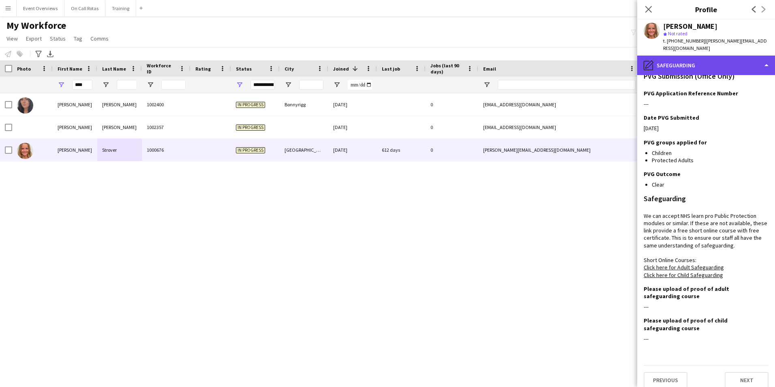
click at [711, 59] on div "pencil4 Safeguarding" at bounding box center [706, 65] width 138 height 19
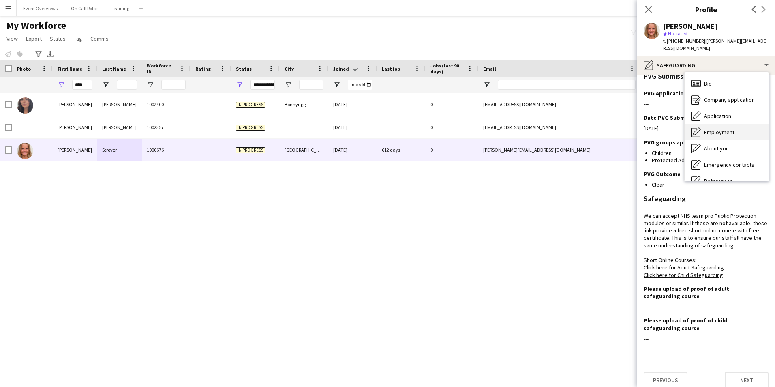
click at [721, 129] on span "Employment" at bounding box center [719, 132] width 30 height 7
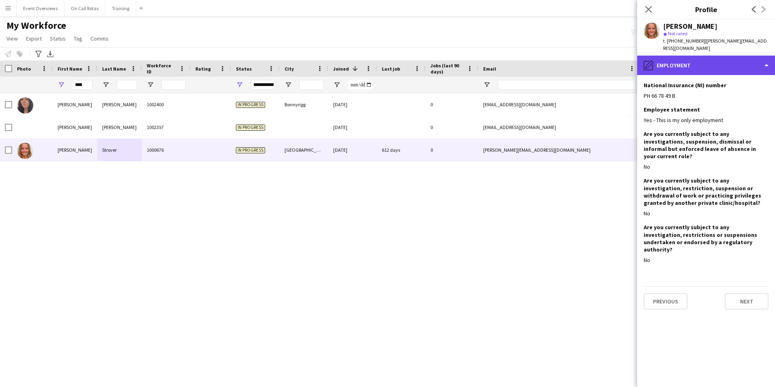
click at [669, 64] on div "pencil4 Employment" at bounding box center [706, 65] width 138 height 19
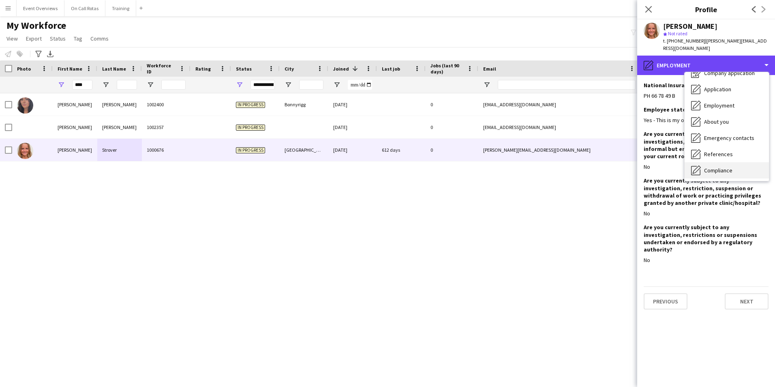
scroll to position [41, 0]
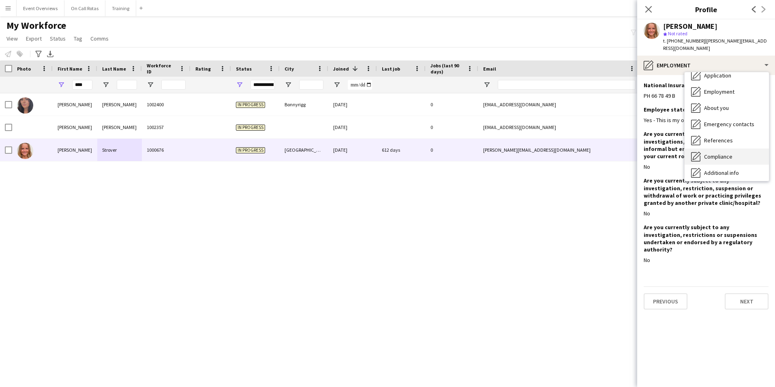
click at [724, 153] on span "Compliance" at bounding box center [718, 156] width 28 height 7
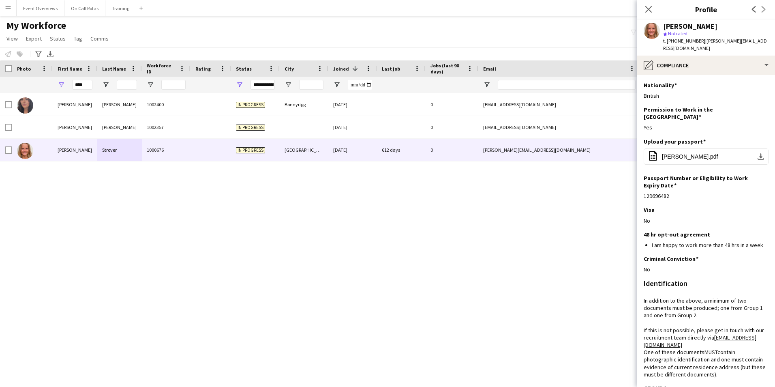
click at [680, 75] on app-section-data-types "Nationality Edit this field British Permission to Work in the UK Edit this fiel…" at bounding box center [706, 231] width 138 height 312
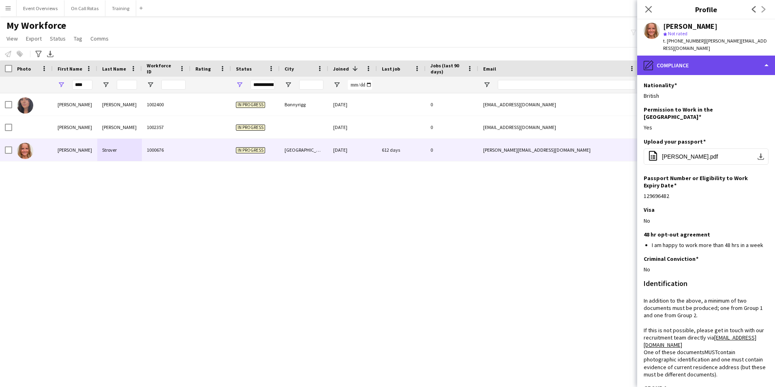
click at [678, 56] on div "pencil4 Compliance" at bounding box center [706, 65] width 138 height 19
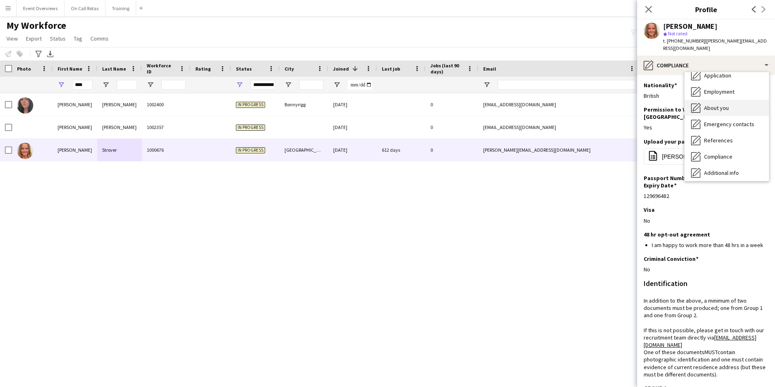
click at [712, 104] on span "About you" at bounding box center [716, 107] width 25 height 7
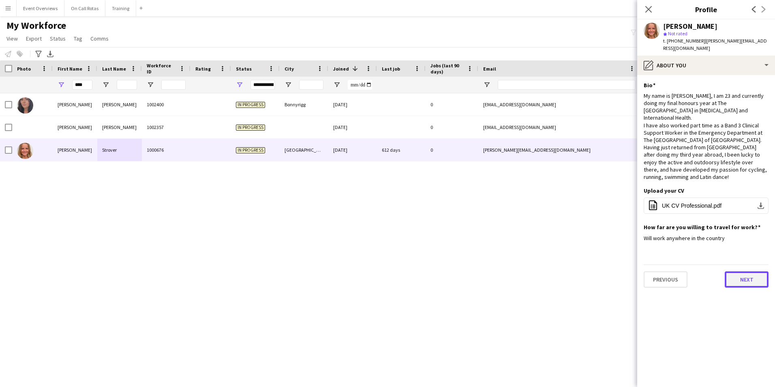
click at [738, 271] on button "Next" at bounding box center [747, 279] width 44 height 16
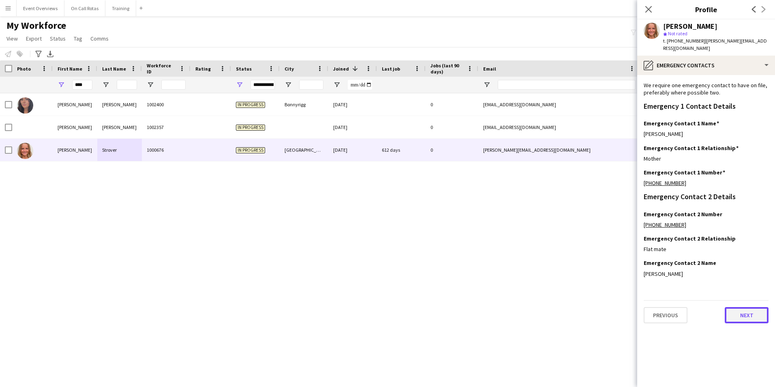
click at [736, 307] on button "Next" at bounding box center [747, 315] width 44 height 16
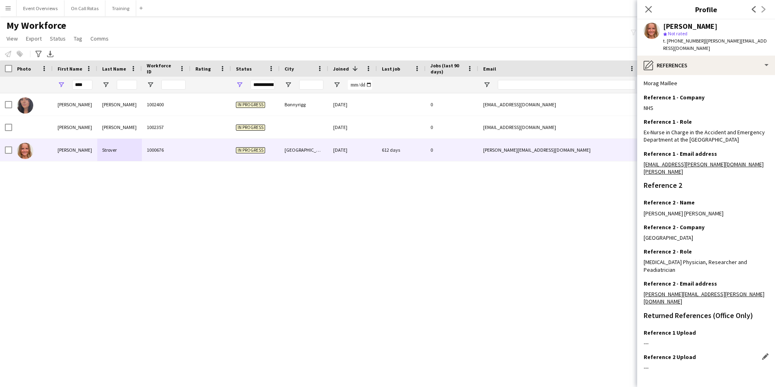
scroll to position [112, 0]
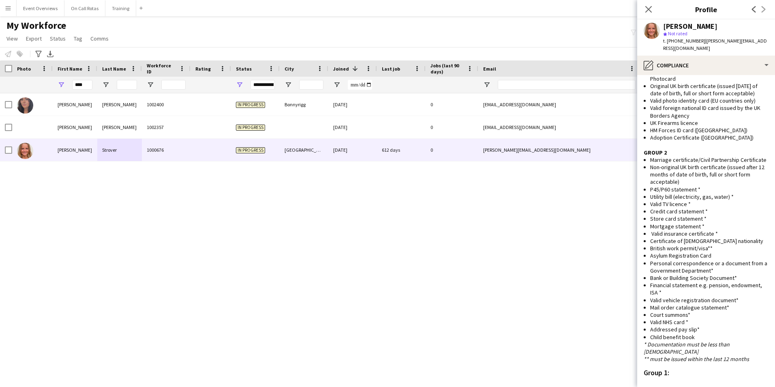
scroll to position [577, 0]
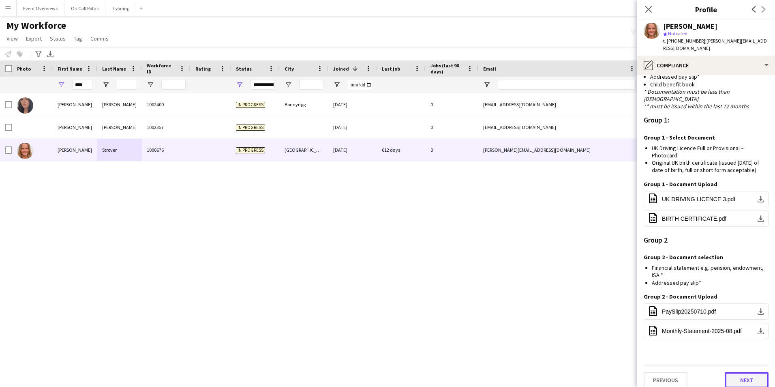
click at [727, 372] on button "Next" at bounding box center [747, 380] width 44 height 16
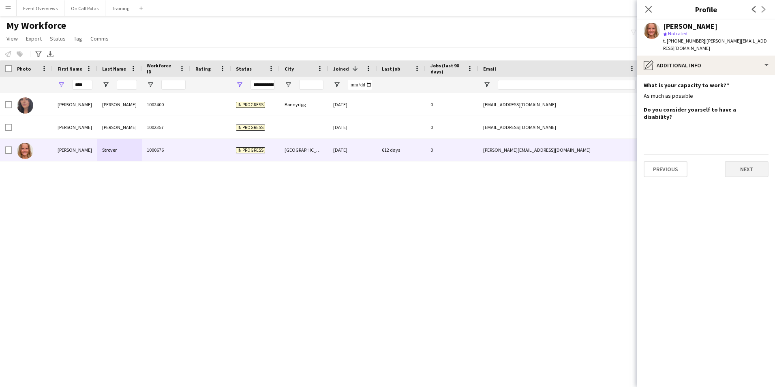
scroll to position [0, 0]
click at [648, 11] on icon at bounding box center [649, 9] width 8 height 8
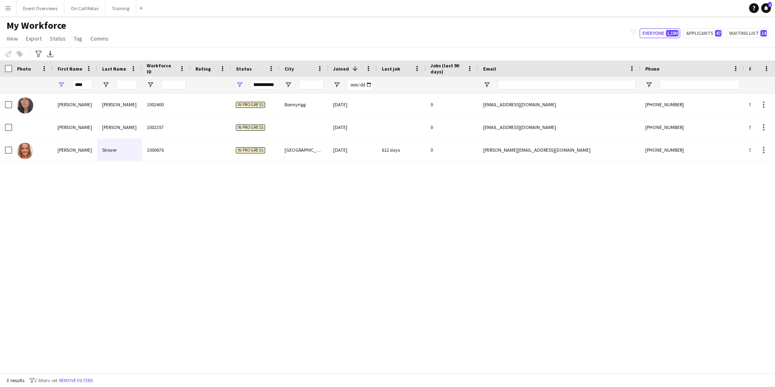
click at [259, 88] on div "**********" at bounding box center [263, 85] width 24 height 10
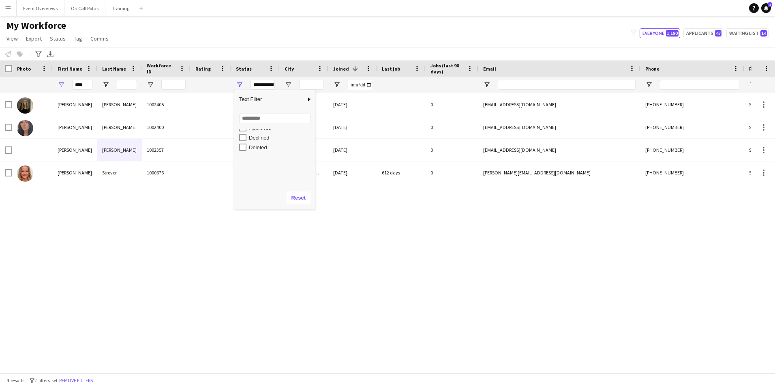
scroll to position [51, 0]
type input "**********"
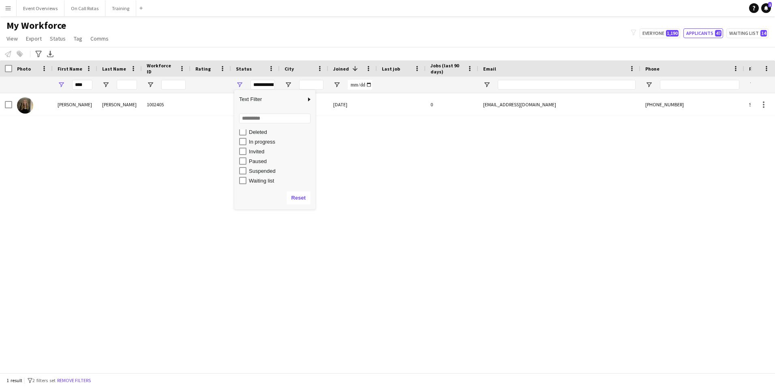
click at [226, 226] on div "Lucy Doherty 1002400 In progress Bonnyrigg 14-08-2025 0 lucydoherty95@gmail.com…" at bounding box center [375, 229] width 751 height 273
drag, startPoint x: 87, startPoint y: 88, endPoint x: 17, endPoint y: 97, distance: 70.3
click at [17, 97] on div "Workforce Details Photo First Name" at bounding box center [387, 216] width 775 height 312
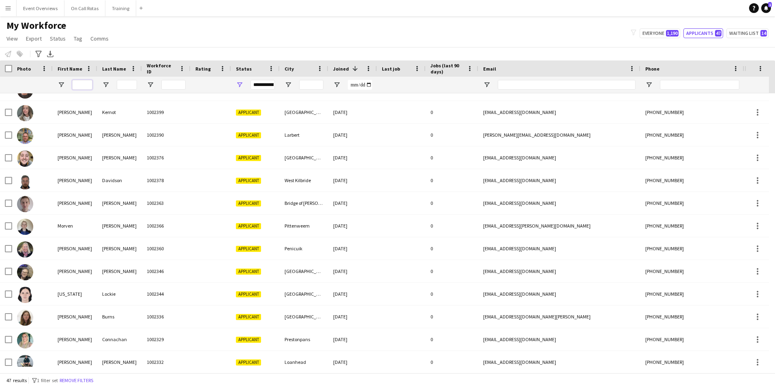
scroll to position [79, 0]
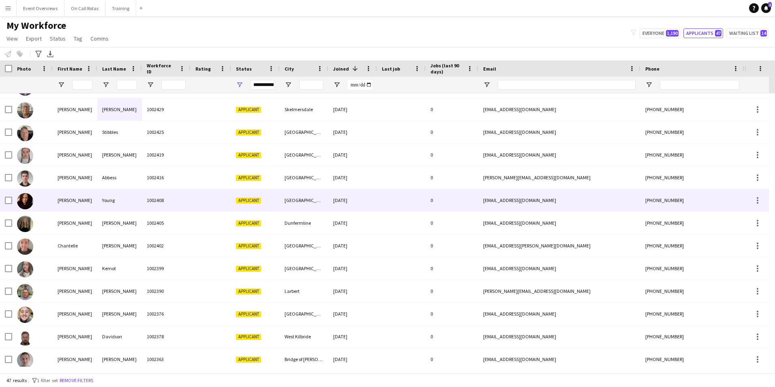
click at [119, 201] on div "Young" at bounding box center [119, 200] width 45 height 22
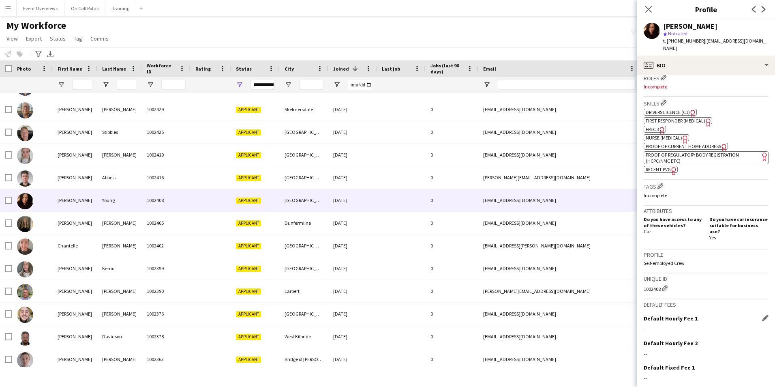
scroll to position [292, 0]
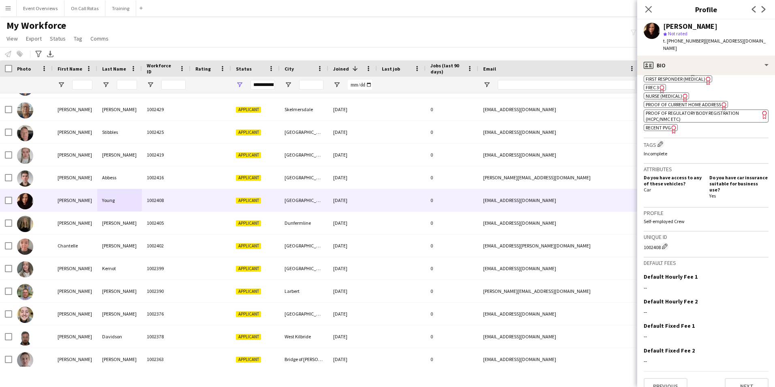
click at [676, 76] on span "First Responder (Medical)" at bounding box center [676, 79] width 60 height 6
click at [654, 84] on span "FREC 3" at bounding box center [652, 87] width 13 height 6
click at [735, 378] on button "Next" at bounding box center [747, 386] width 44 height 16
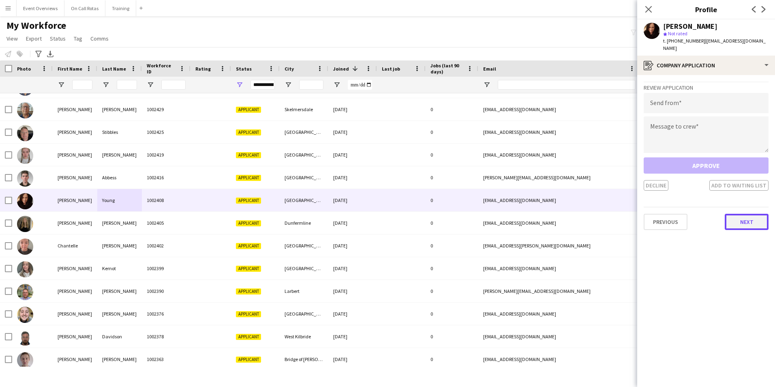
click at [736, 219] on button "Next" at bounding box center [747, 222] width 44 height 16
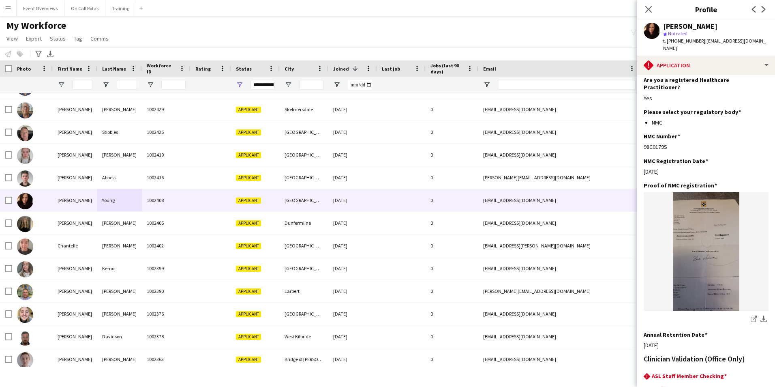
scroll to position [186, 0]
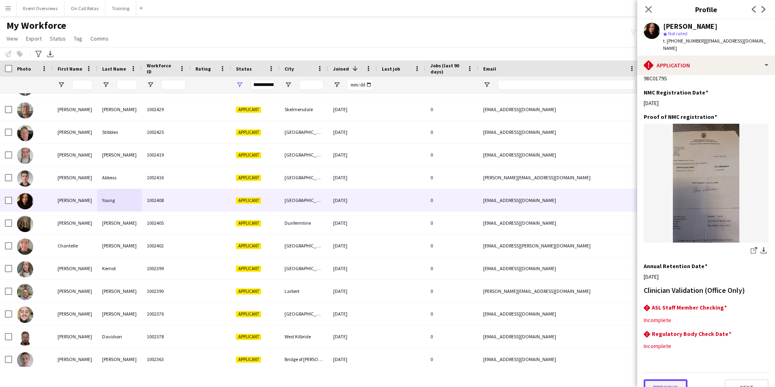
click at [674, 379] on button "Previous" at bounding box center [666, 387] width 44 height 16
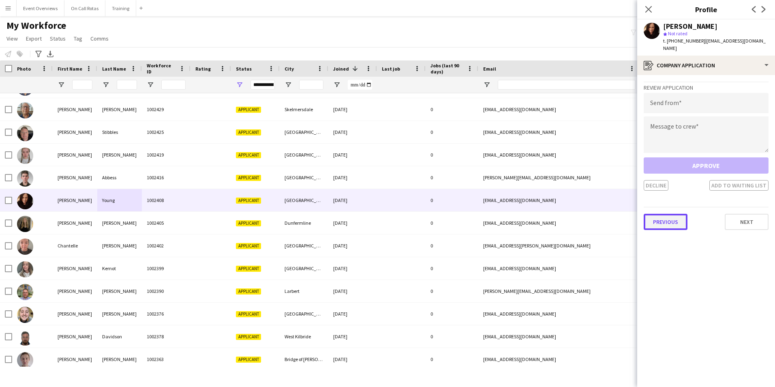
click at [674, 216] on button "Previous" at bounding box center [666, 222] width 44 height 16
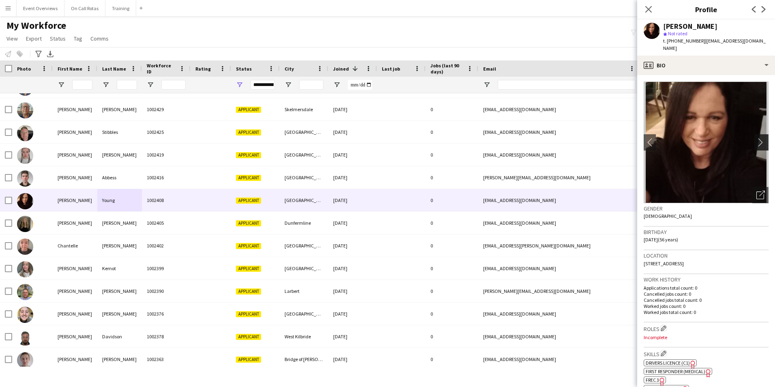
click at [757, 138] on app-icon "chevron-right" at bounding box center [763, 142] width 13 height 9
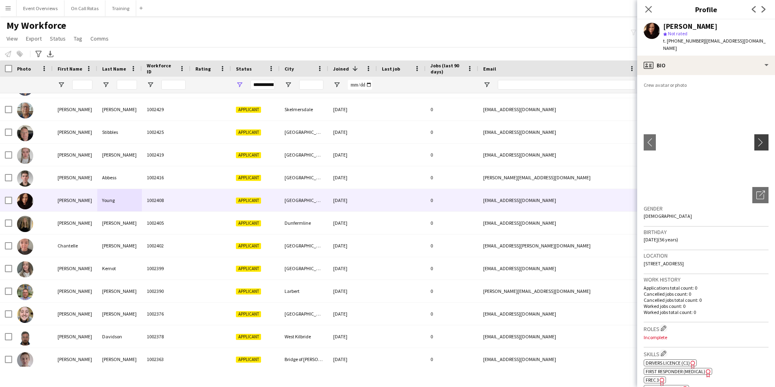
click at [757, 138] on app-icon "chevron-right" at bounding box center [763, 142] width 13 height 9
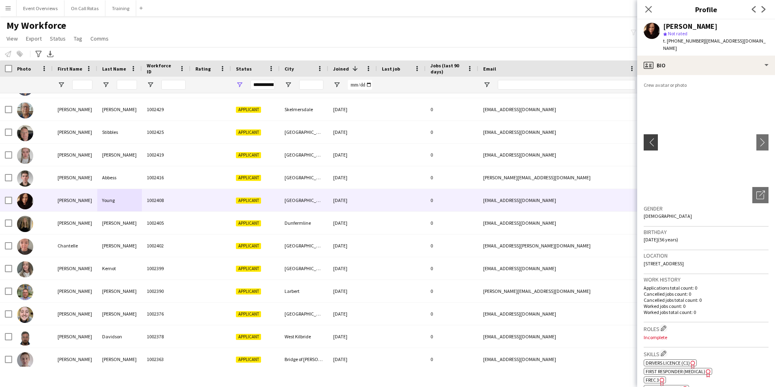
click at [653, 138] on app-icon "chevron-left" at bounding box center [650, 142] width 13 height 9
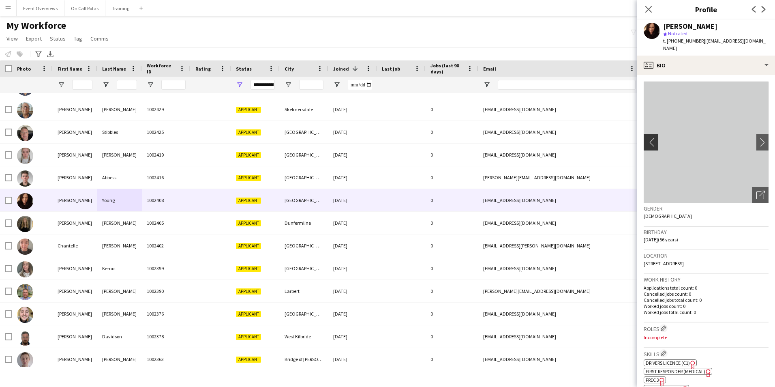
click at [653, 138] on app-icon "chevron-left" at bounding box center [650, 142] width 13 height 9
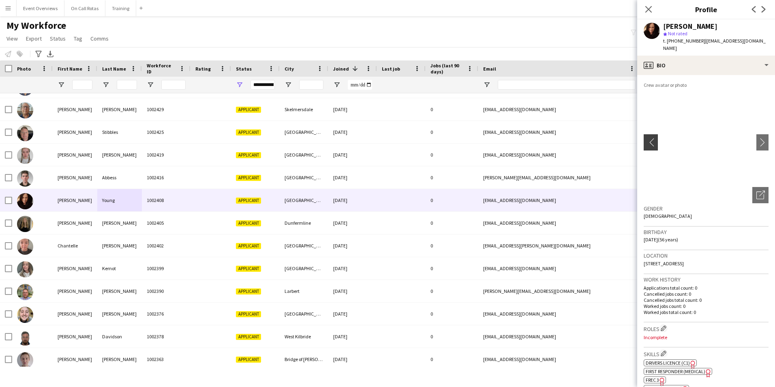
click at [653, 138] on app-icon "chevron-left" at bounding box center [650, 142] width 13 height 9
click at [757, 191] on icon "Open photos pop-in" at bounding box center [761, 195] width 9 height 9
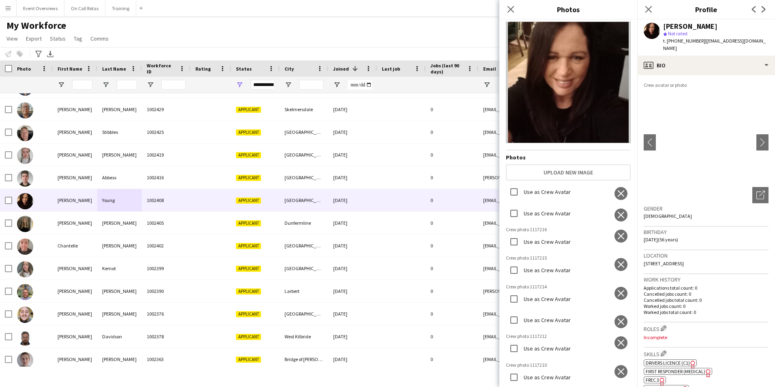
scroll to position [0, 0]
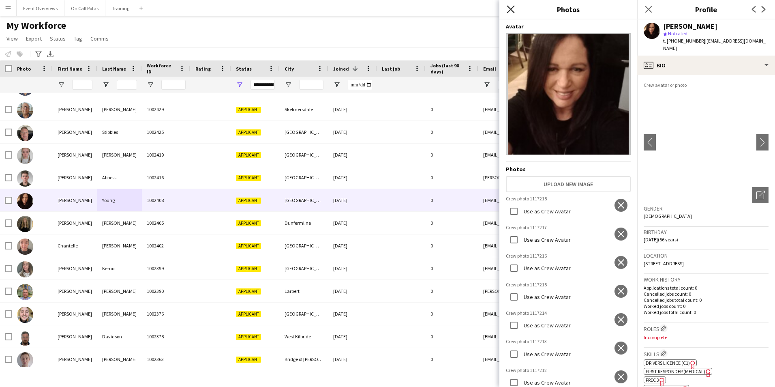
click at [509, 9] on icon "Close pop-in" at bounding box center [511, 9] width 8 height 8
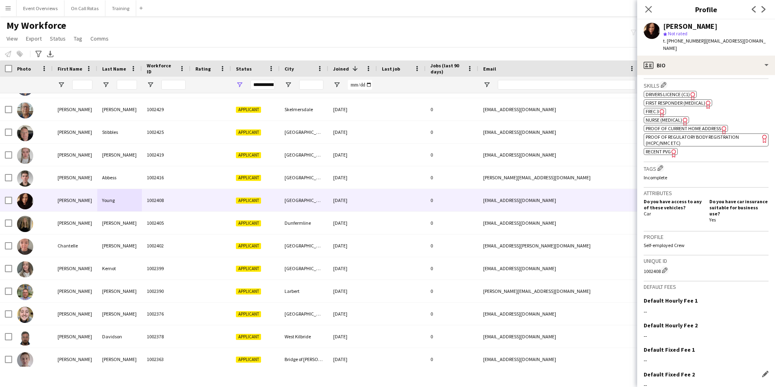
scroll to position [292, 0]
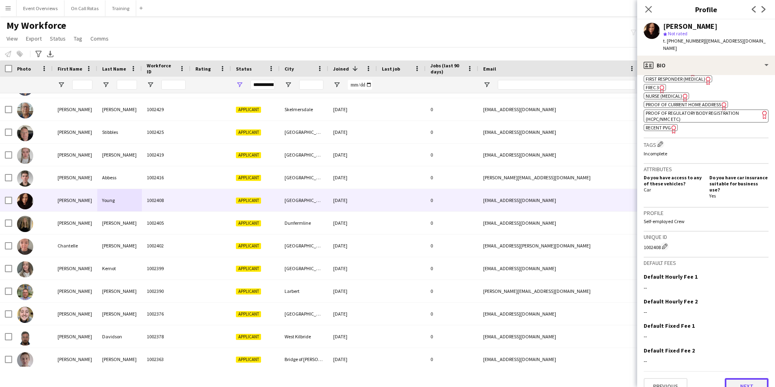
drag, startPoint x: 732, startPoint y: 371, endPoint x: 730, endPoint y: 374, distance: 4.2
click at [730, 378] on button "Next" at bounding box center [747, 386] width 44 height 16
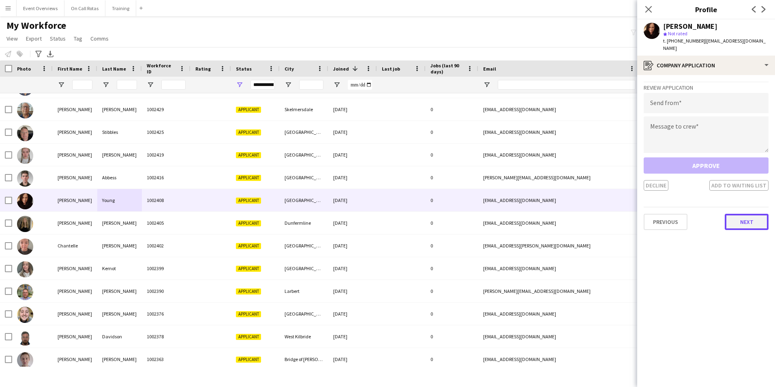
click at [739, 214] on button "Next" at bounding box center [747, 222] width 44 height 16
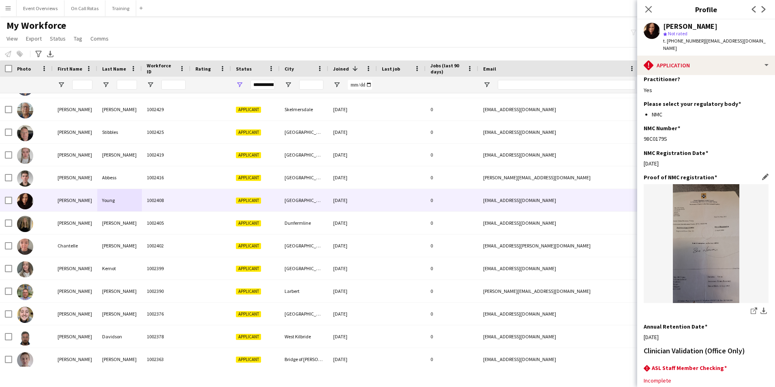
scroll to position [186, 0]
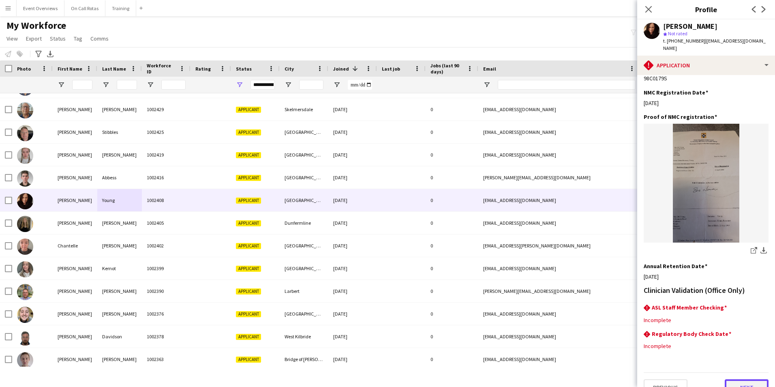
click at [737, 379] on button "Next" at bounding box center [747, 387] width 44 height 16
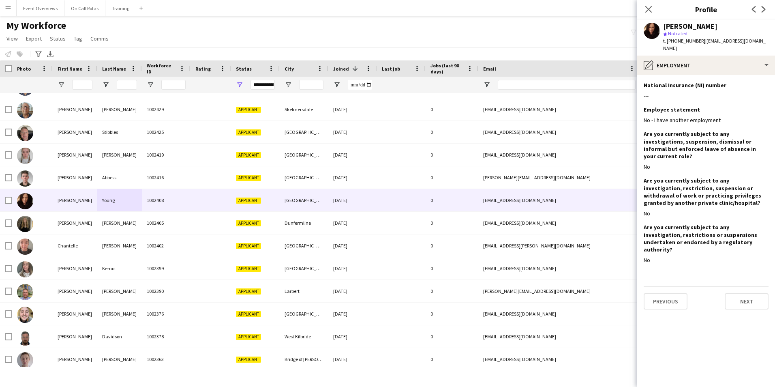
click at [744, 286] on div "Previous Next" at bounding box center [706, 297] width 125 height 23
click at [739, 293] on button "Next" at bounding box center [747, 301] width 44 height 16
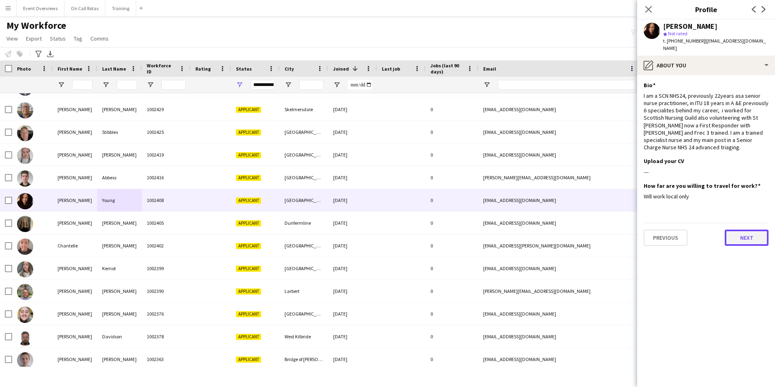
click at [742, 237] on button "Next" at bounding box center [747, 238] width 44 height 16
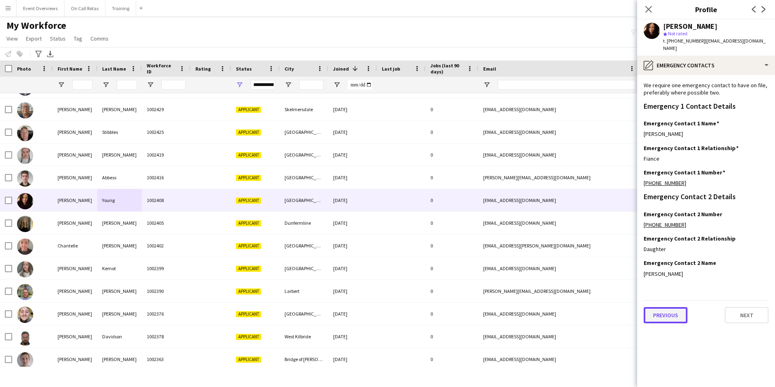
click at [663, 309] on button "Previous" at bounding box center [666, 315] width 44 height 16
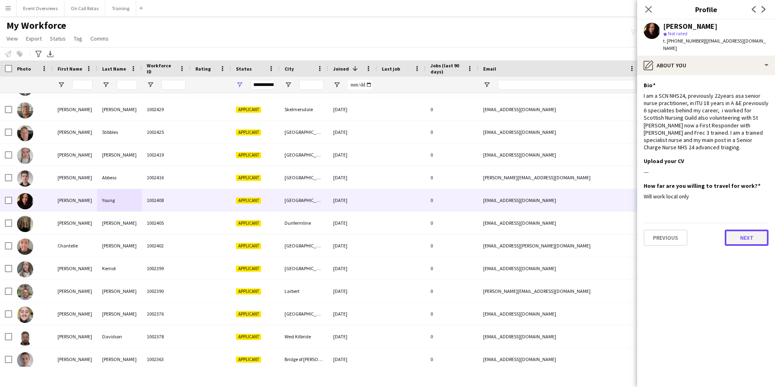
click at [736, 234] on button "Next" at bounding box center [747, 238] width 44 height 16
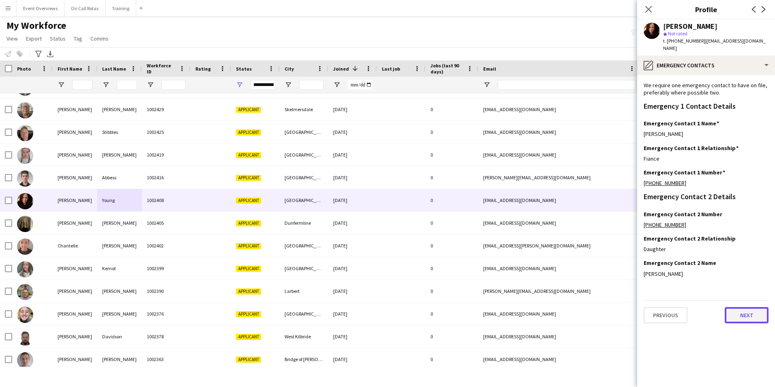
click at [744, 308] on button "Next" at bounding box center [747, 315] width 44 height 16
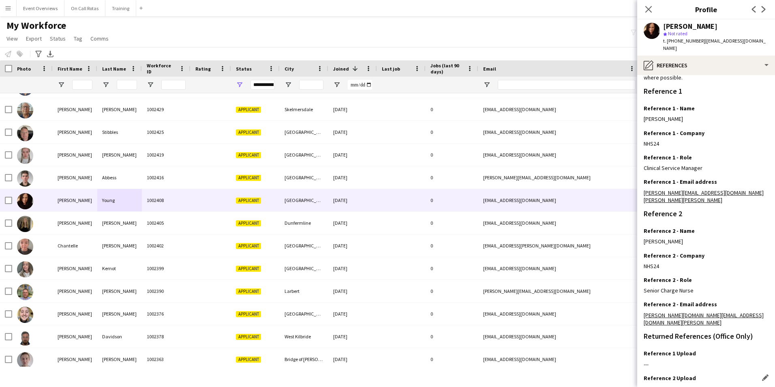
scroll to position [97, 0]
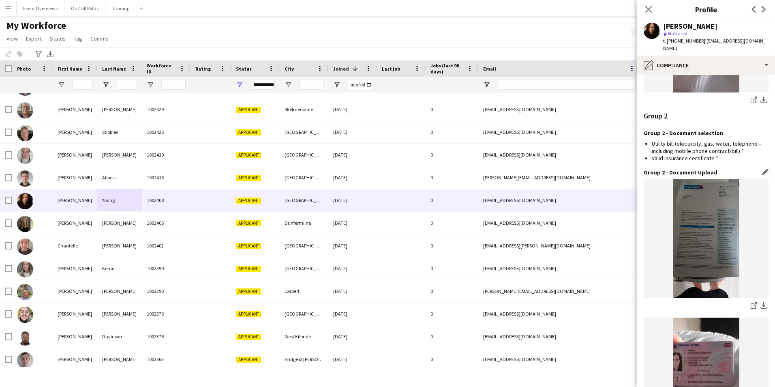
scroll to position [992, 0]
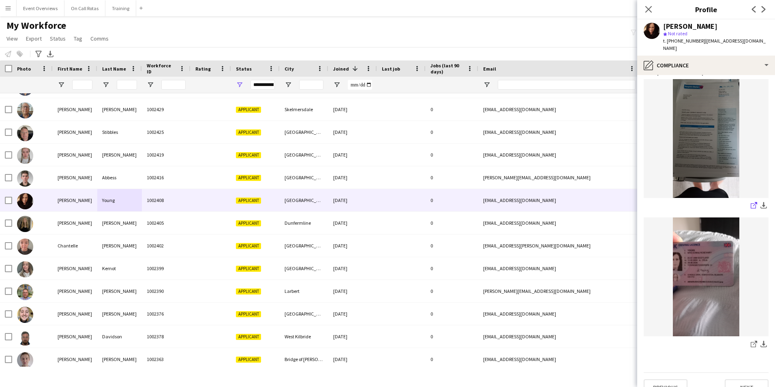
click at [751, 203] on icon at bounding box center [753, 205] width 5 height 5
click at [749, 340] on link "share-external-link-1" at bounding box center [754, 345] width 10 height 10
click at [738, 379] on button "Next" at bounding box center [747, 387] width 44 height 16
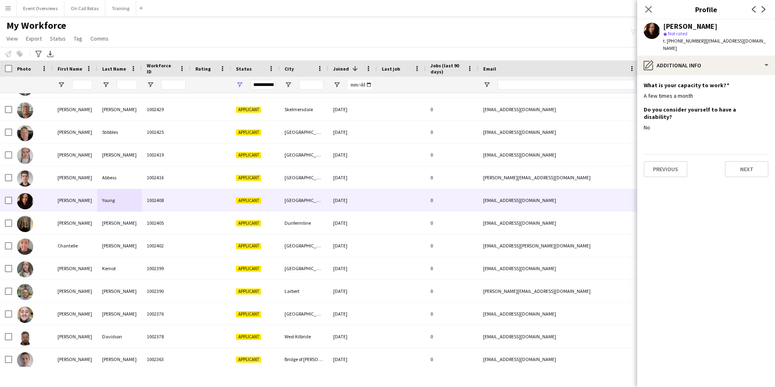
scroll to position [0, 0]
click at [753, 161] on button "Next" at bounding box center [747, 169] width 44 height 16
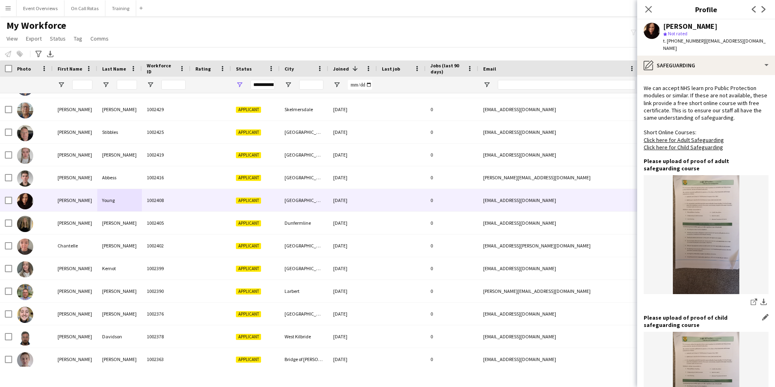
scroll to position [505, 0]
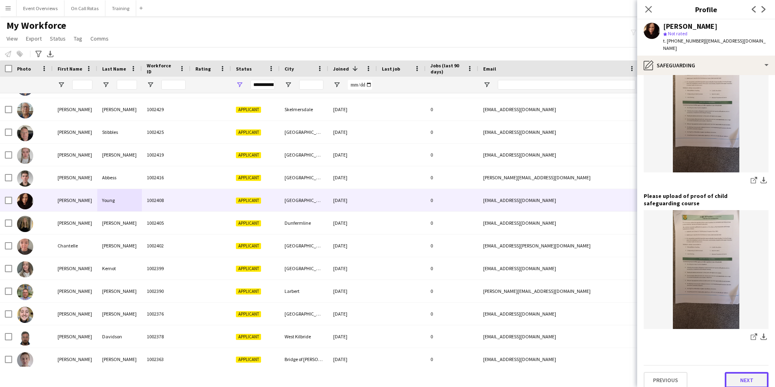
click at [740, 377] on button "Next" at bounding box center [747, 380] width 44 height 16
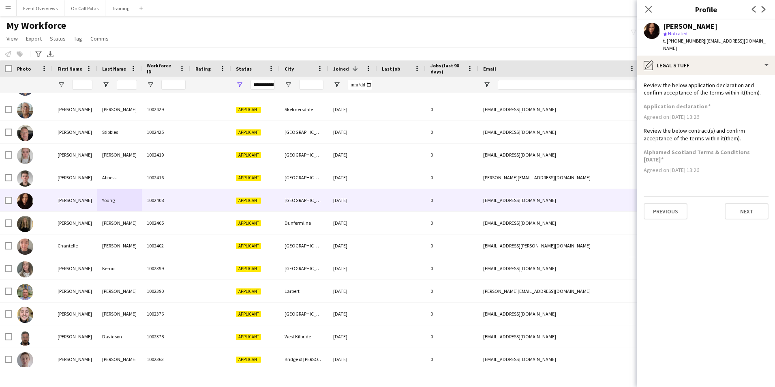
scroll to position [0, 0]
click at [730, 203] on button "Next" at bounding box center [747, 211] width 44 height 16
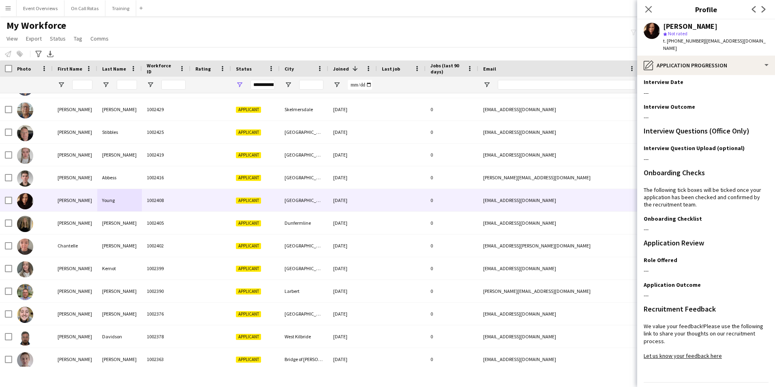
scroll to position [66, 0]
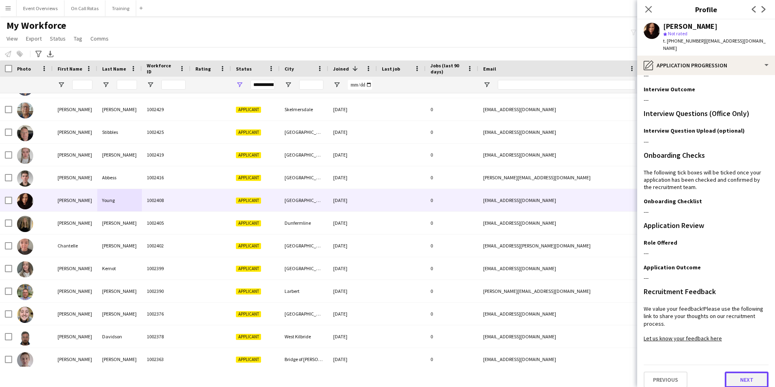
click at [735, 371] on button "Next" at bounding box center [747, 379] width 44 height 16
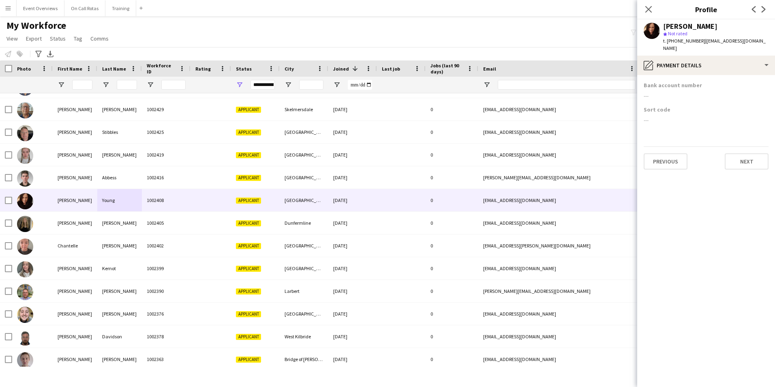
scroll to position [0, 0]
click at [650, 19] on div "Close pop-in Profile Previous Next" at bounding box center [706, 9] width 138 height 19
click at [650, 11] on icon "Close pop-in" at bounding box center [649, 9] width 8 height 8
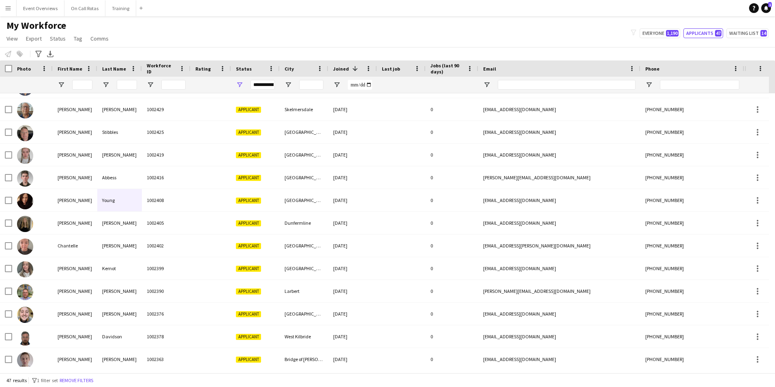
click at [264, 83] on div "**********" at bounding box center [263, 85] width 24 height 10
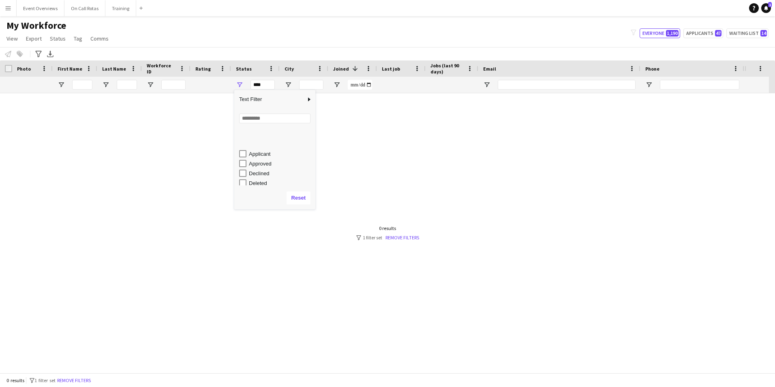
scroll to position [51, 0]
type input "**********"
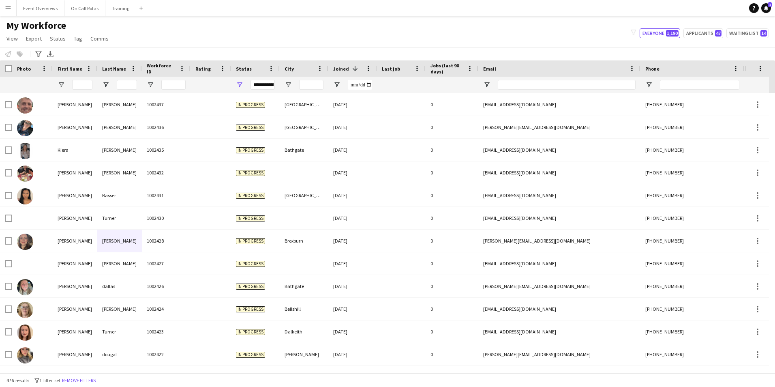
click at [343, 38] on div "My Workforce View Views Default view Active Staff Applications - First Aider Ap…" at bounding box center [387, 33] width 775 height 28
click at [82, 78] on div at bounding box center [82, 85] width 20 height 16
click at [84, 86] on input "First Name Filter Input" at bounding box center [82, 85] width 20 height 10
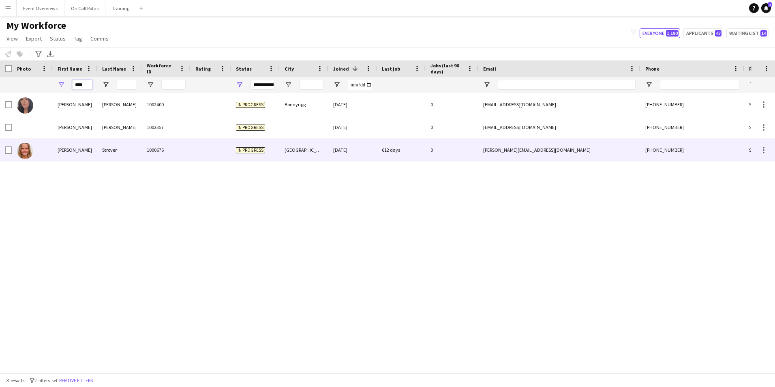
type input "****"
click at [123, 148] on div "Strover" at bounding box center [119, 150] width 45 height 22
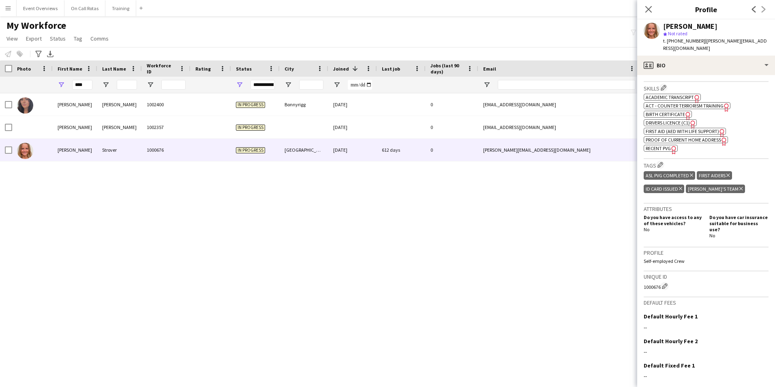
scroll to position [331, 0]
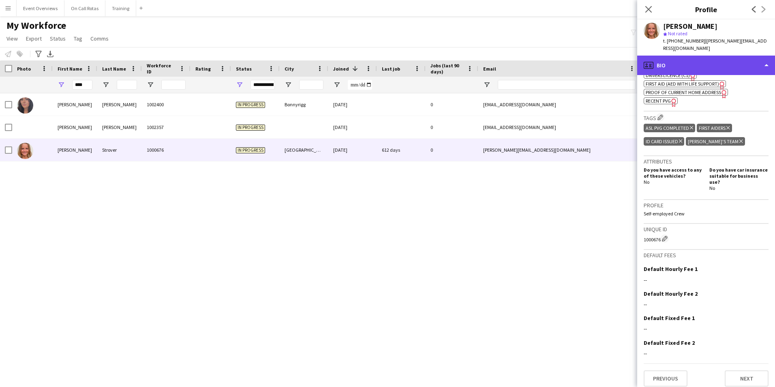
click at [665, 56] on div "profile Bio" at bounding box center [706, 65] width 138 height 19
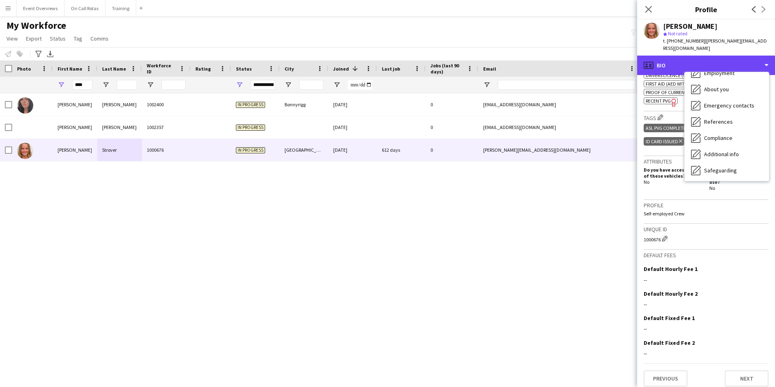
scroll to position [141, 0]
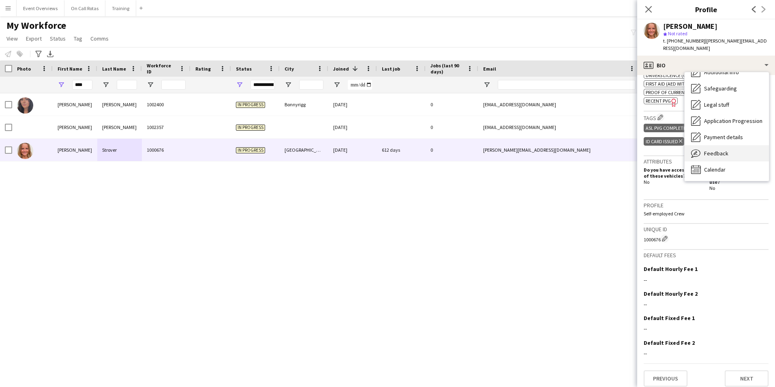
click at [723, 145] on div "Feedback Feedback" at bounding box center [727, 153] width 84 height 16
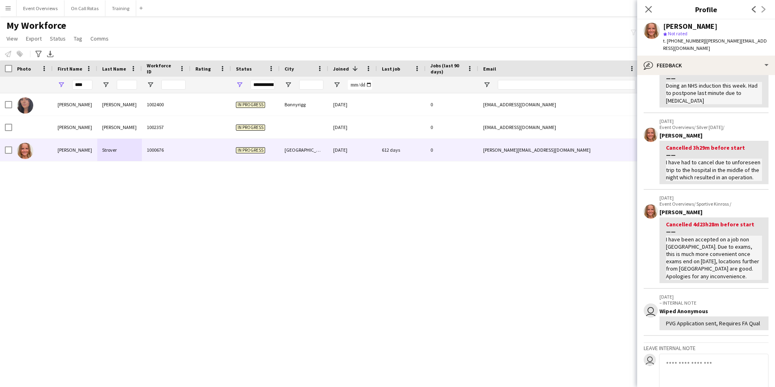
scroll to position [246, 0]
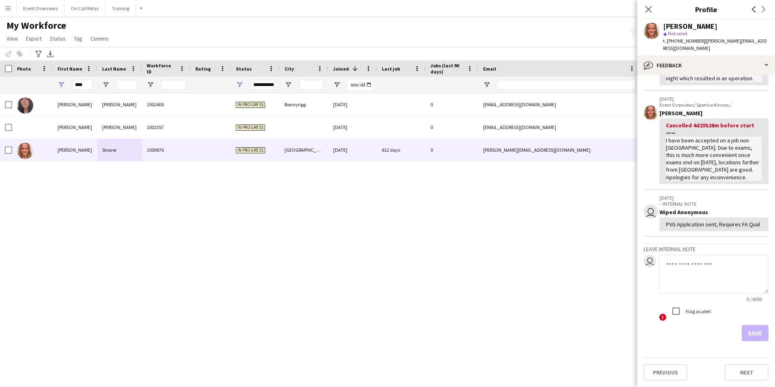
click at [264, 84] on div "**********" at bounding box center [263, 85] width 24 height 10
click at [266, 29] on div "My Workforce View Views Default view Active Staff Applications - First Aider Ap…" at bounding box center [387, 33] width 775 height 28
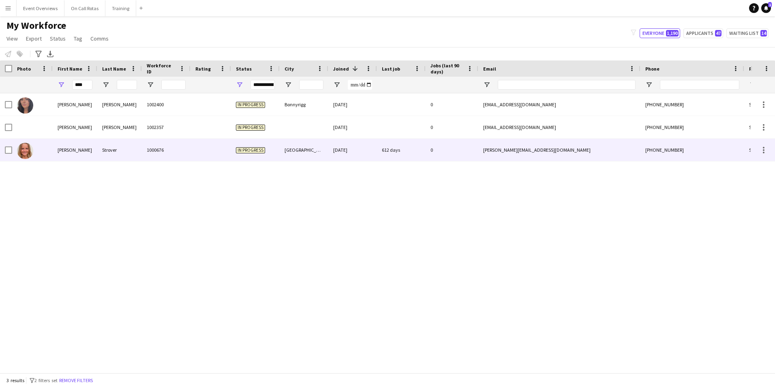
drag, startPoint x: 184, startPoint y: 144, endPoint x: 190, endPoint y: 143, distance: 5.7
click at [185, 144] on div "1000676" at bounding box center [166, 150] width 49 height 22
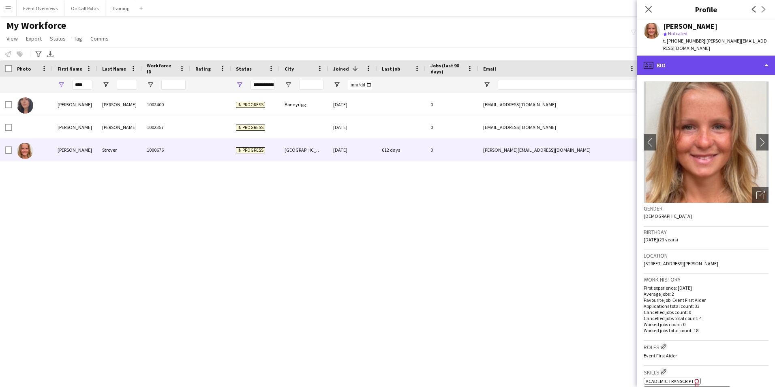
click at [694, 56] on div "profile Bio" at bounding box center [706, 65] width 138 height 19
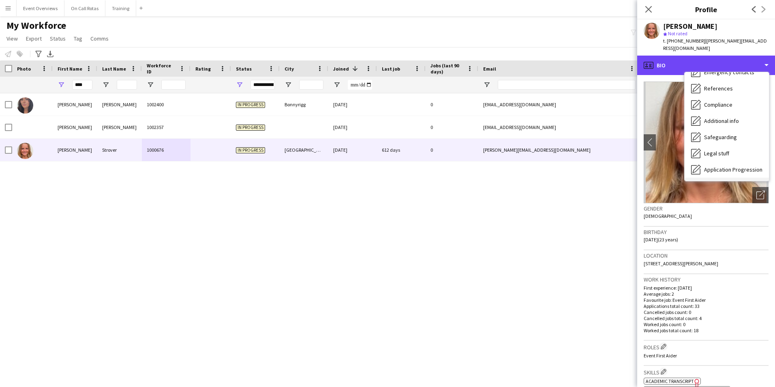
scroll to position [141, 0]
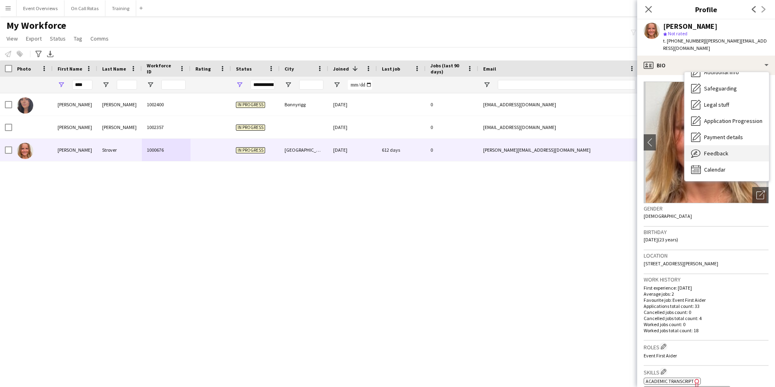
click at [720, 150] on span "Feedback" at bounding box center [716, 153] width 24 height 7
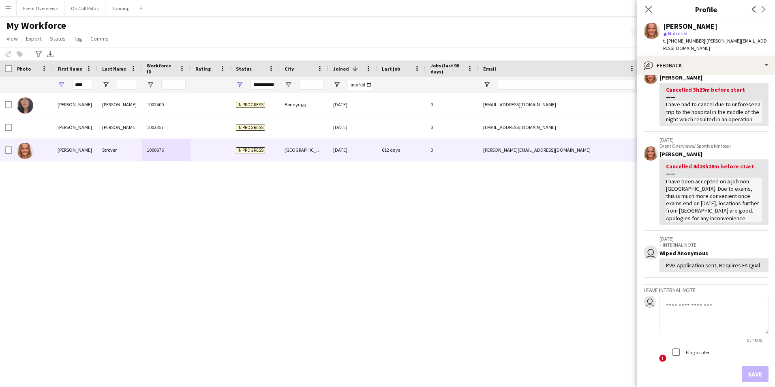
scroll to position [246, 0]
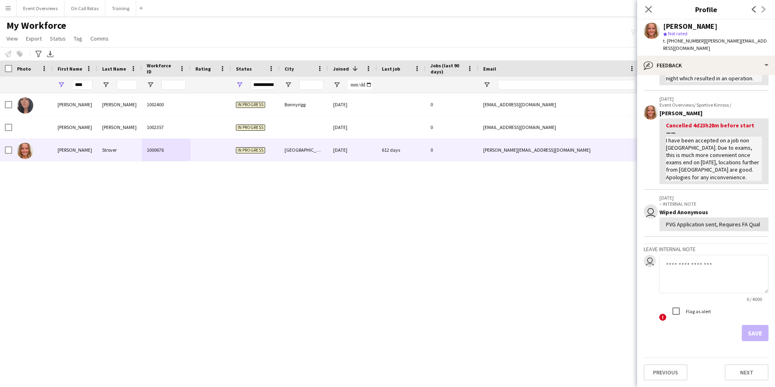
click at [685, 255] on textarea at bounding box center [713, 274] width 109 height 39
click at [730, 262] on textarea "**********" at bounding box center [713, 274] width 109 height 39
type textarea "**********"
click at [758, 333] on button "Save" at bounding box center [755, 333] width 27 height 16
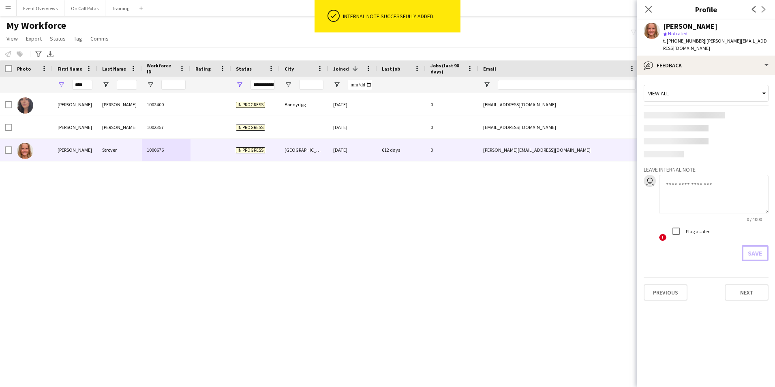
scroll to position [0, 0]
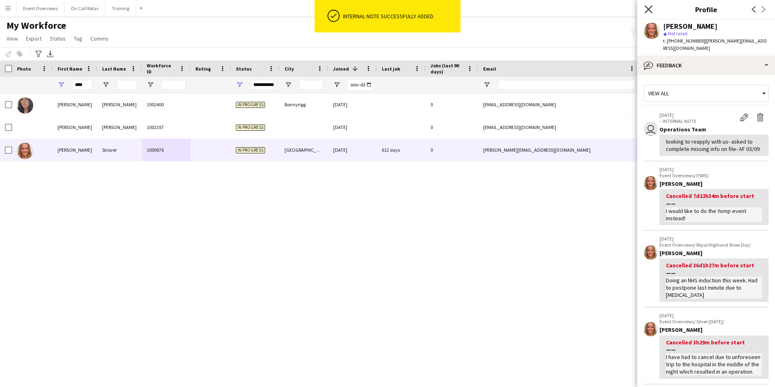
click at [651, 9] on icon "Close pop-in" at bounding box center [649, 9] width 8 height 8
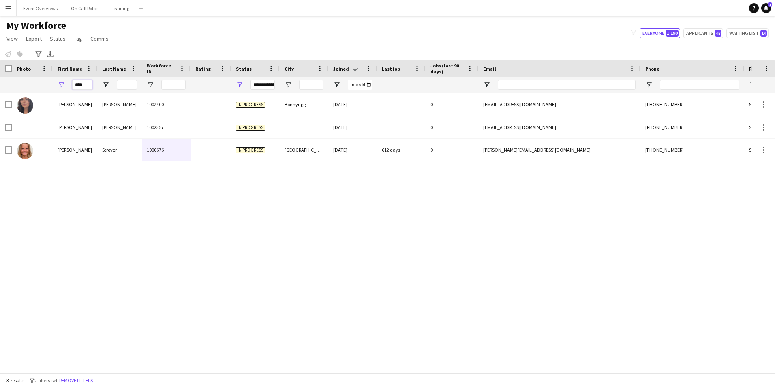
drag, startPoint x: 89, startPoint y: 85, endPoint x: 41, endPoint y: 94, distance: 49.1
click at [41, 94] on div "Workforce Details Photo First Name" at bounding box center [387, 216] width 775 height 312
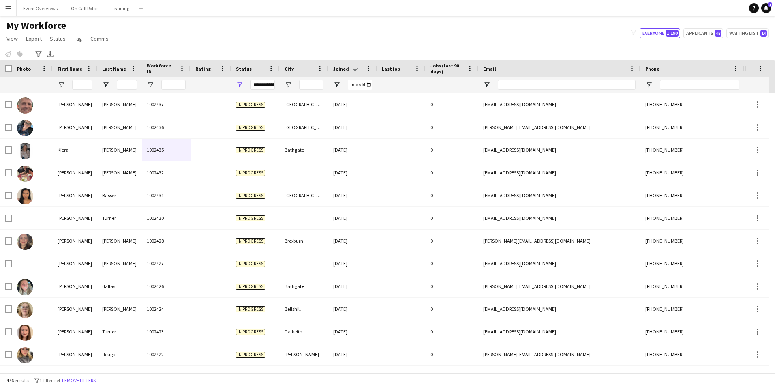
click at [270, 83] on div "**********" at bounding box center [263, 85] width 24 height 10
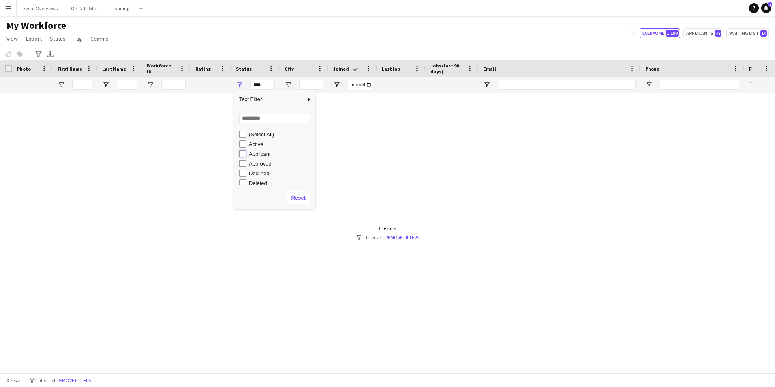
type input "**********"
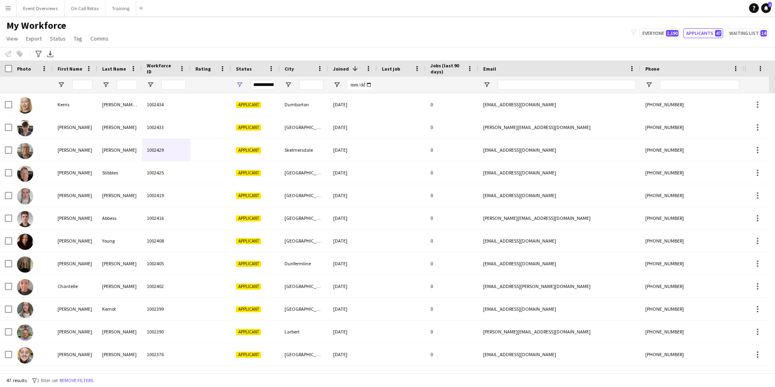
click at [327, 29] on div "My Workforce View Views Default view Active Staff Applications - First Aider Ap…" at bounding box center [387, 33] width 775 height 28
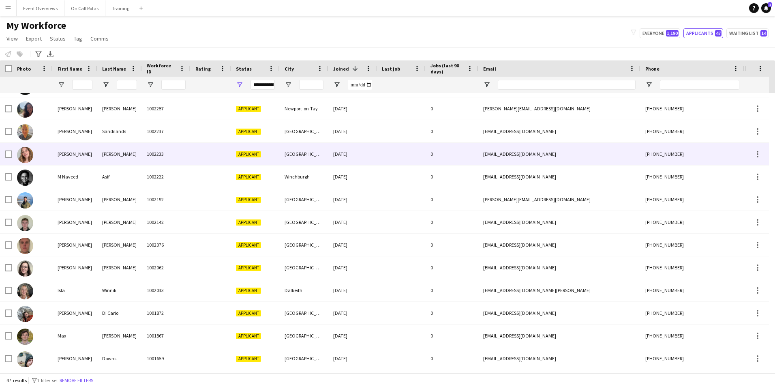
scroll to position [533, 0]
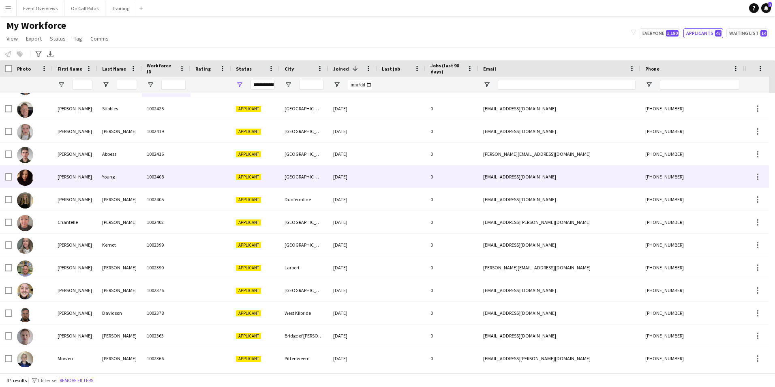
click at [116, 173] on div "Young" at bounding box center [119, 176] width 45 height 22
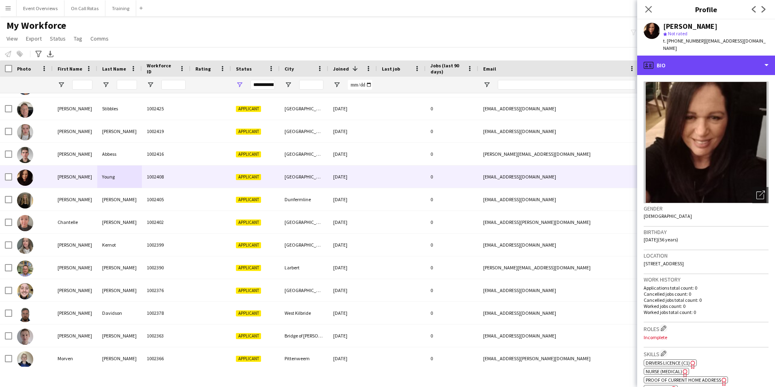
click at [682, 64] on div "profile Bio" at bounding box center [706, 65] width 138 height 19
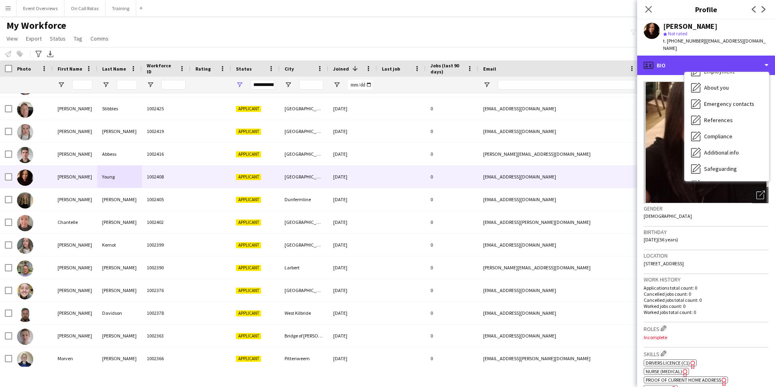
scroll to position [60, 0]
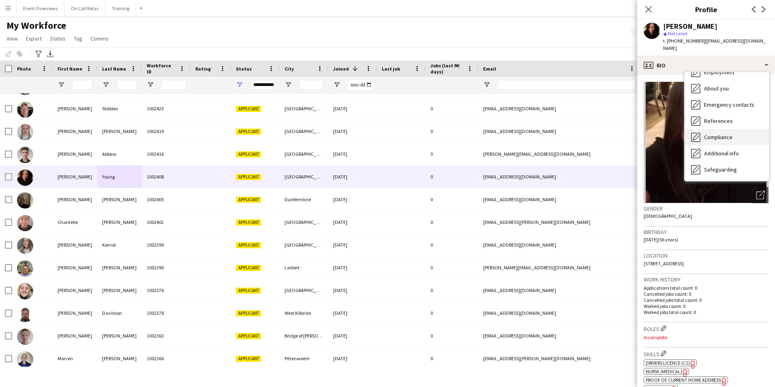
click at [712, 133] on span "Compliance" at bounding box center [718, 136] width 28 height 7
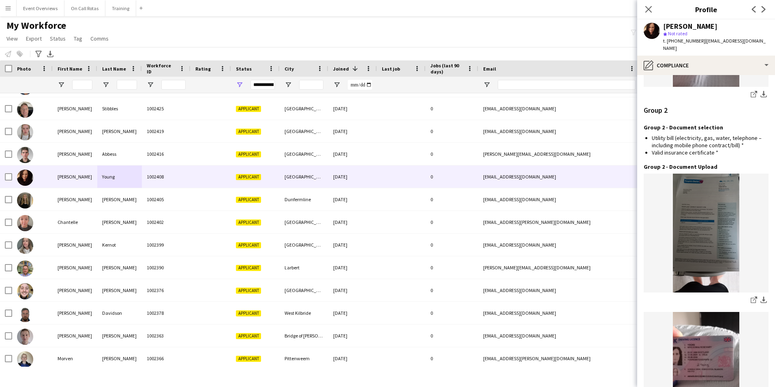
scroll to position [933, 0]
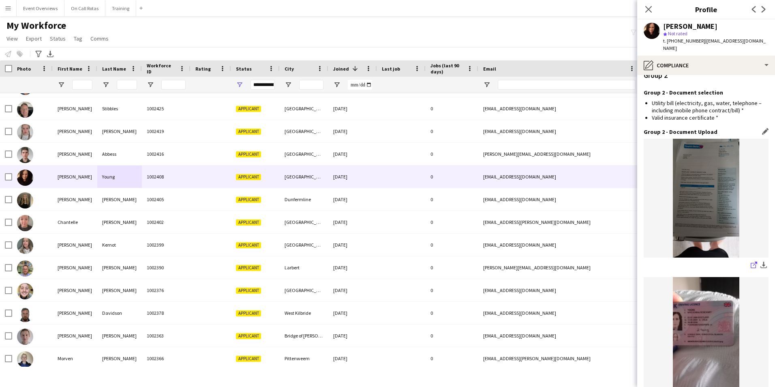
click at [751, 262] on icon "share-external-link-1" at bounding box center [754, 265] width 6 height 6
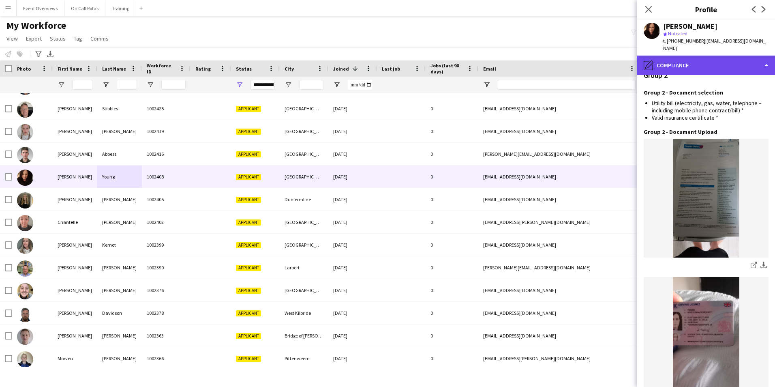
click at [720, 62] on div "pencil4 Compliance" at bounding box center [706, 65] width 138 height 19
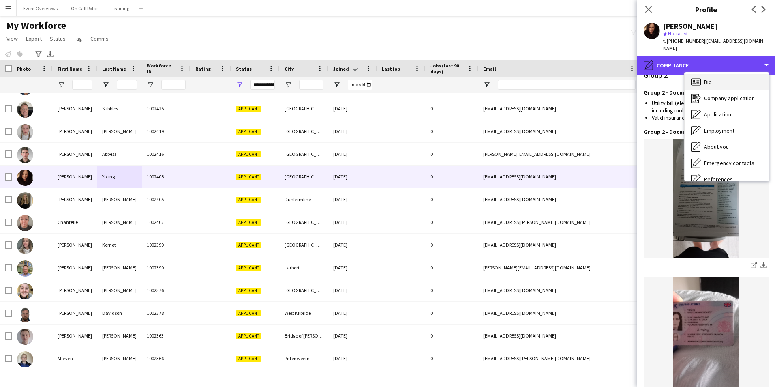
scroll to position [0, 0]
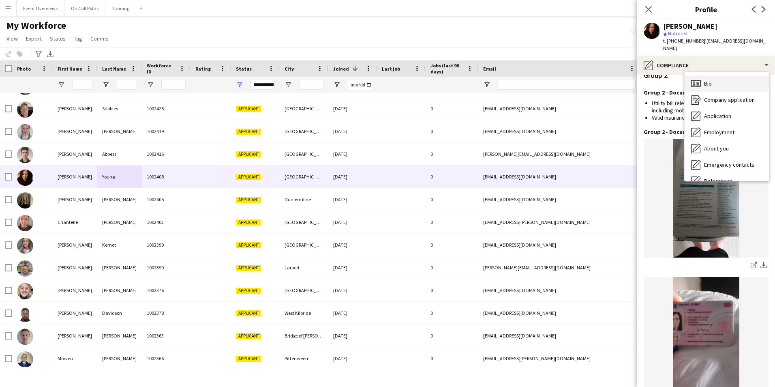
click at [720, 75] on div "Bio Bio" at bounding box center [727, 83] width 84 height 16
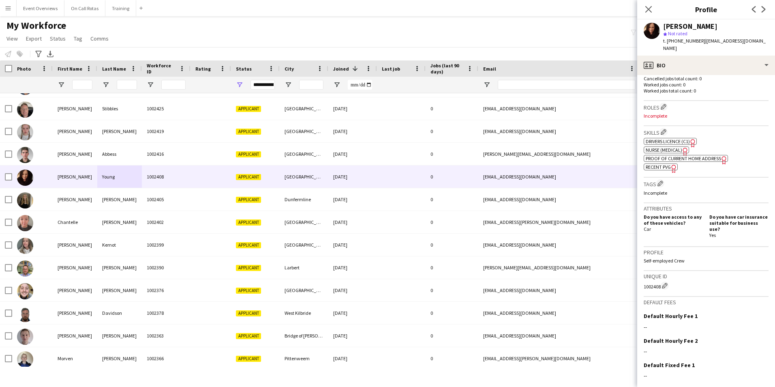
scroll to position [261, 0]
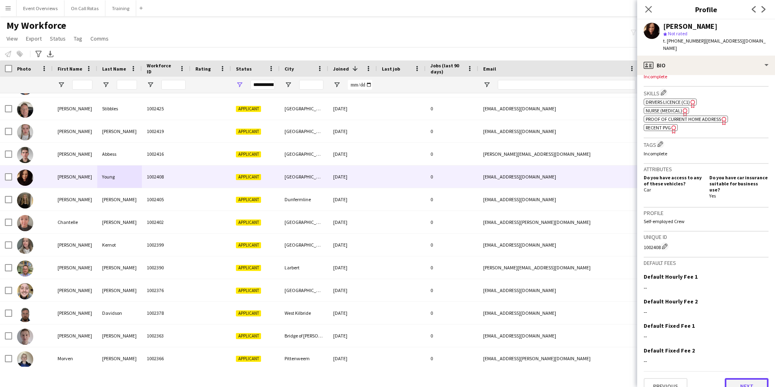
click at [738, 378] on button "Next" at bounding box center [747, 386] width 44 height 16
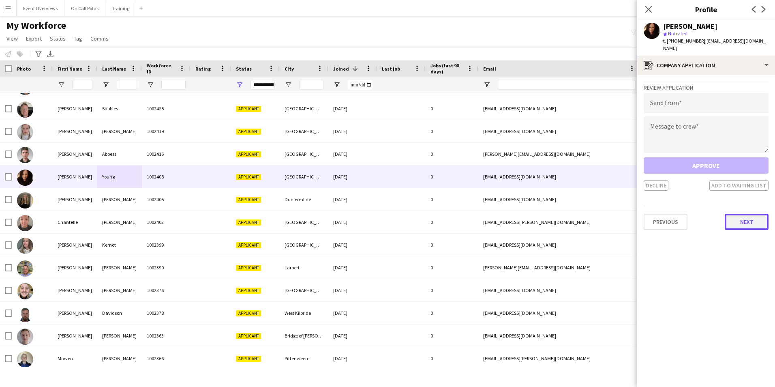
click at [737, 217] on button "Next" at bounding box center [747, 222] width 44 height 16
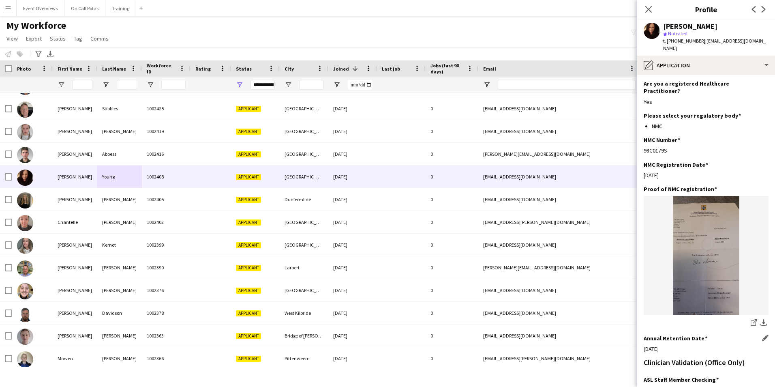
scroll to position [182, 0]
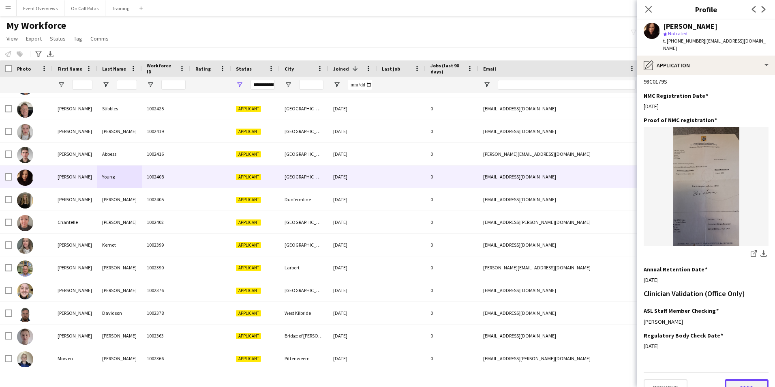
click at [739, 379] on button "Next" at bounding box center [747, 387] width 44 height 16
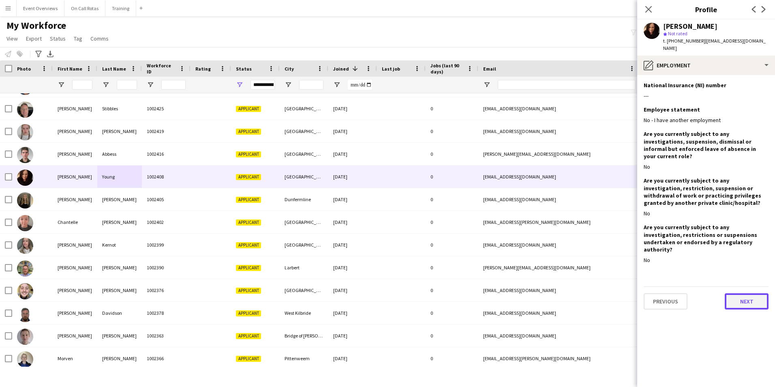
click at [744, 293] on button "Next" at bounding box center [747, 301] width 44 height 16
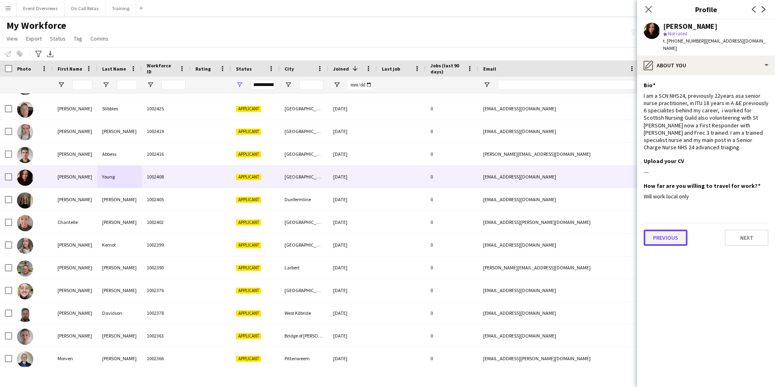
click at [669, 230] on button "Previous" at bounding box center [666, 238] width 44 height 16
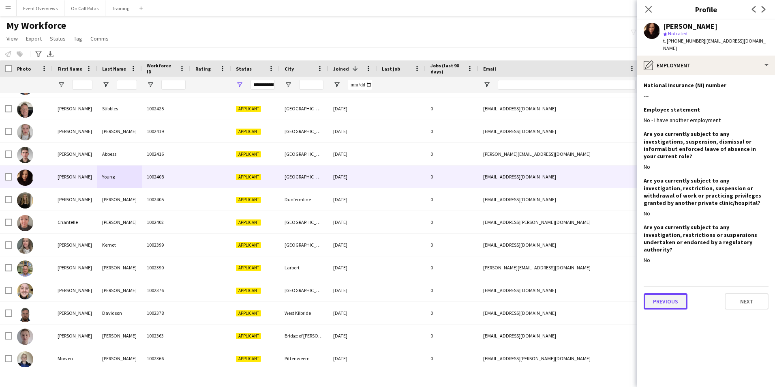
click at [679, 293] on button "Previous" at bounding box center [666, 301] width 44 height 16
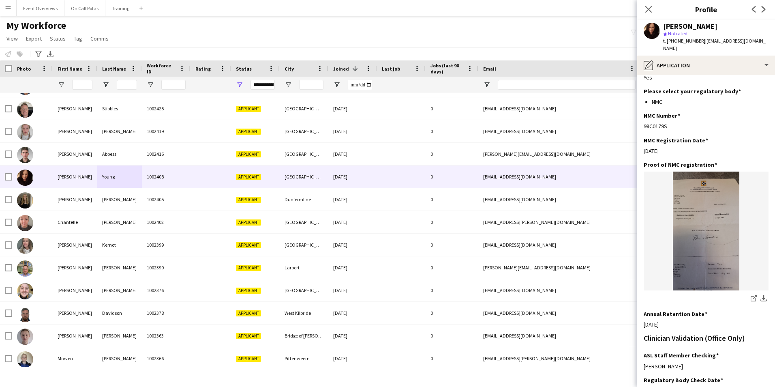
scroll to position [182, 0]
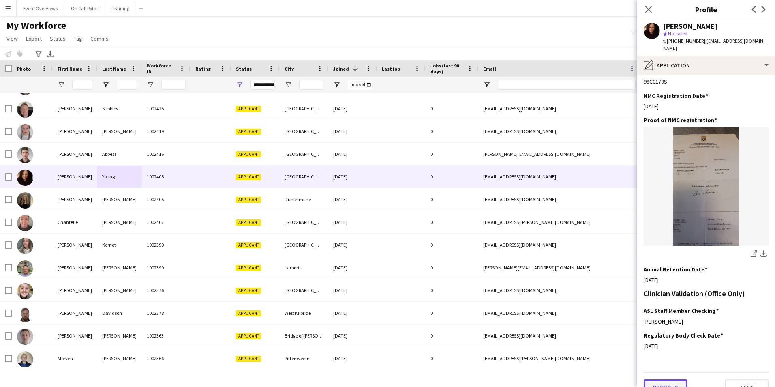
click at [676, 379] on button "Previous" at bounding box center [666, 387] width 44 height 16
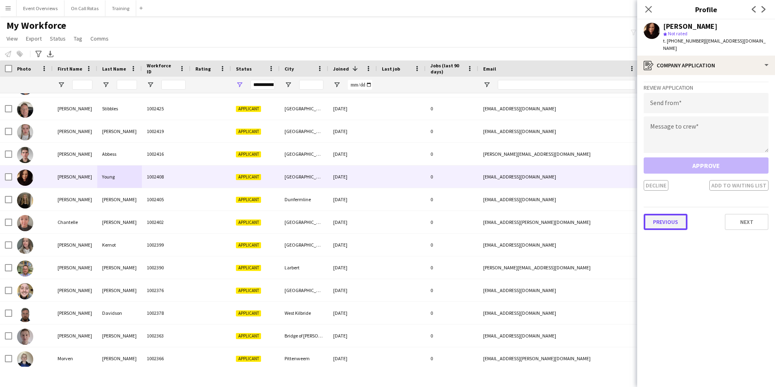
click at [673, 218] on button "Previous" at bounding box center [666, 222] width 44 height 16
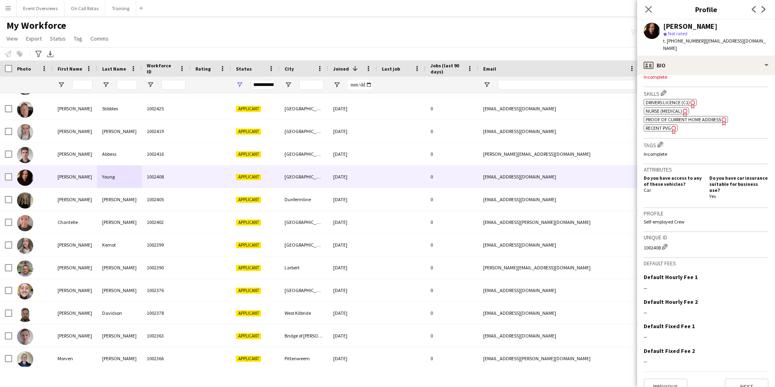
scroll to position [261, 0]
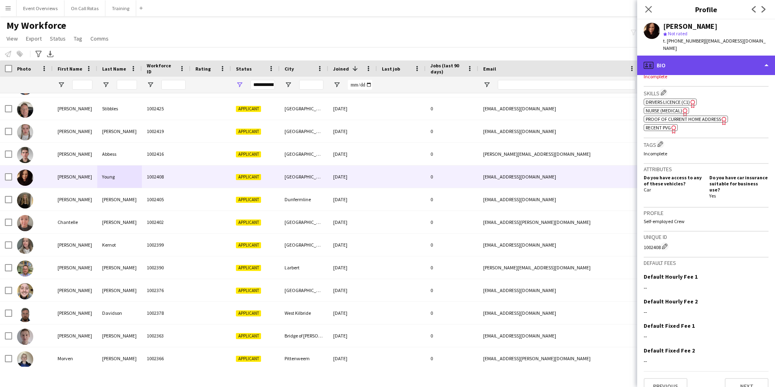
click at [733, 56] on div "profile Bio" at bounding box center [706, 65] width 138 height 19
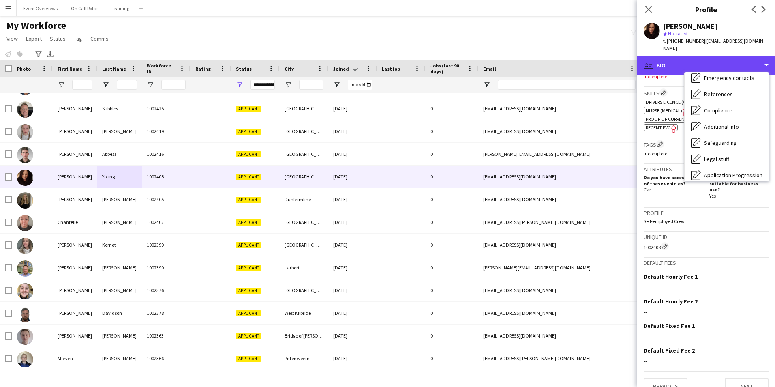
scroll to position [141, 0]
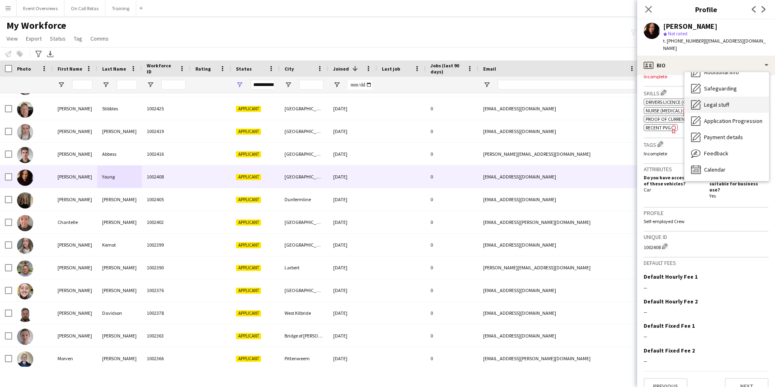
click at [707, 101] on span "Legal stuff" at bounding box center [716, 104] width 25 height 7
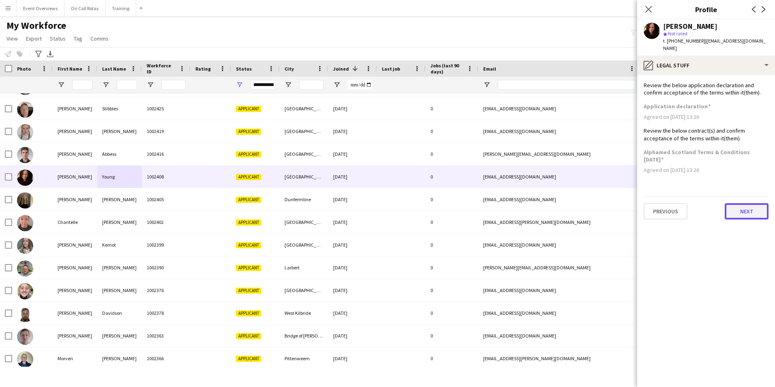
click at [745, 203] on button "Next" at bounding box center [747, 211] width 44 height 16
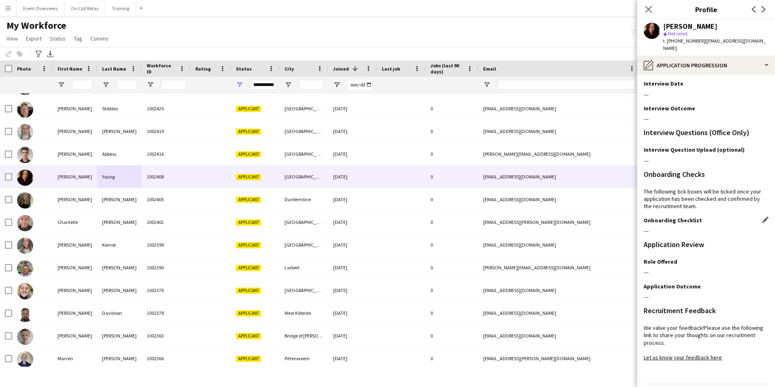
scroll to position [66, 0]
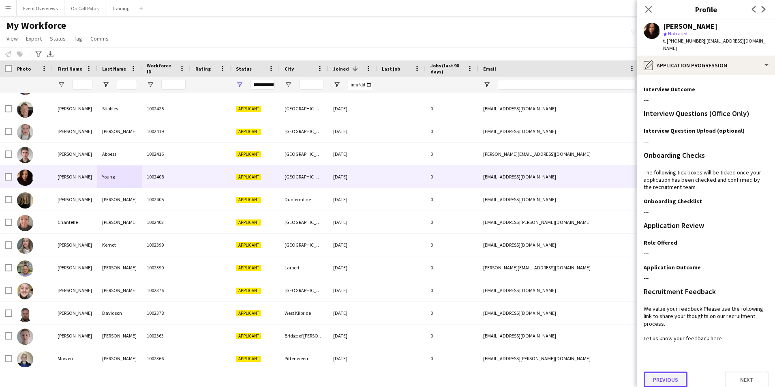
click at [658, 372] on button "Previous" at bounding box center [666, 379] width 44 height 16
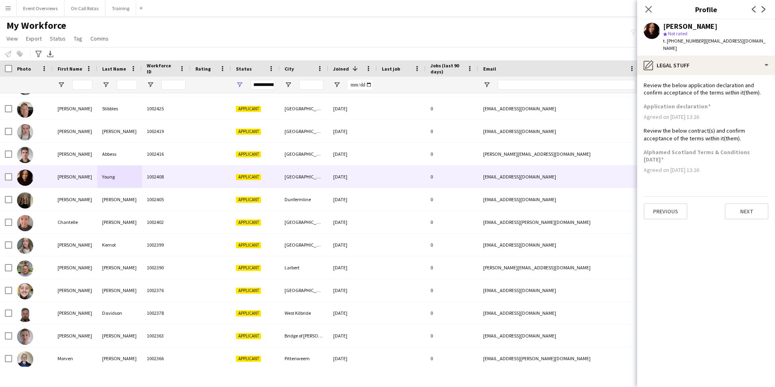
scroll to position [0, 0]
click at [670, 205] on button "Previous" at bounding box center [666, 211] width 44 height 16
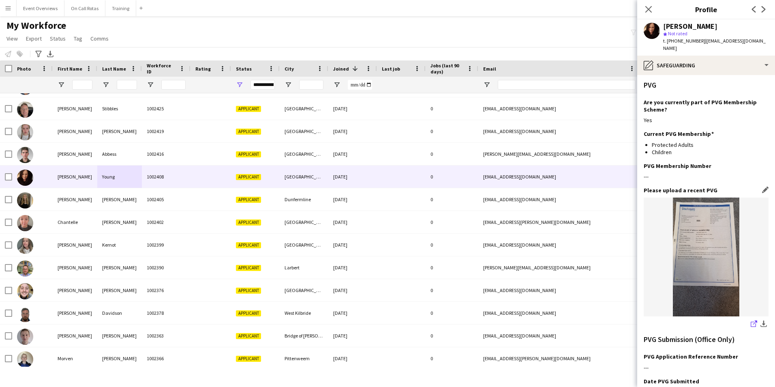
click at [751, 320] on icon "share-external-link-1" at bounding box center [754, 323] width 6 height 6
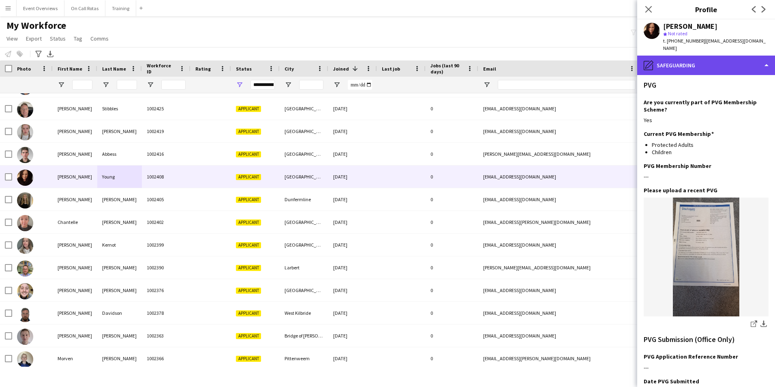
click at [677, 56] on div "pencil4 Safeguarding" at bounding box center [706, 65] width 138 height 19
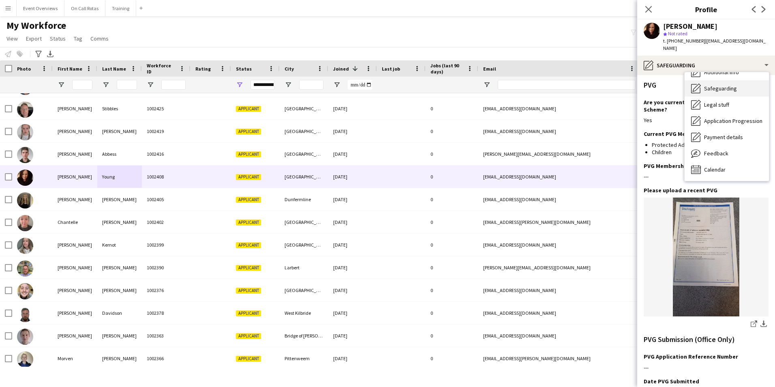
click at [732, 85] on span "Safeguarding" at bounding box center [720, 88] width 33 height 7
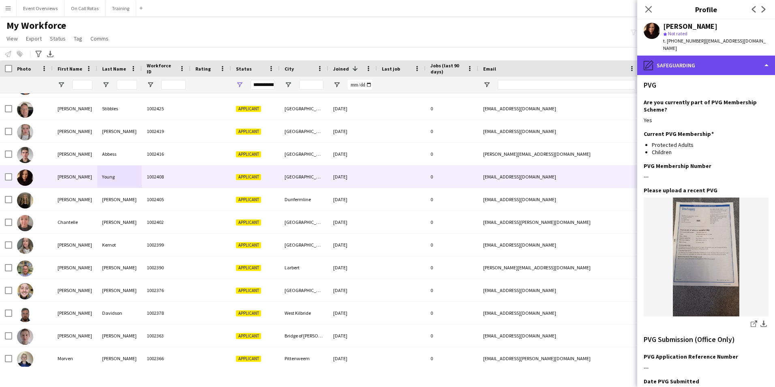
click at [714, 56] on div "pencil4 Safeguarding" at bounding box center [706, 65] width 138 height 19
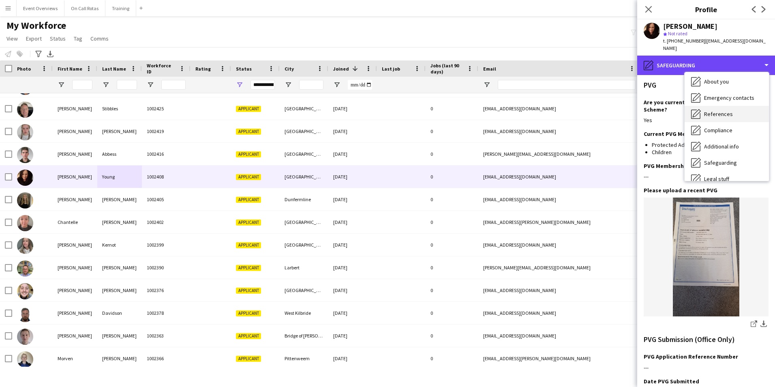
scroll to position [60, 0]
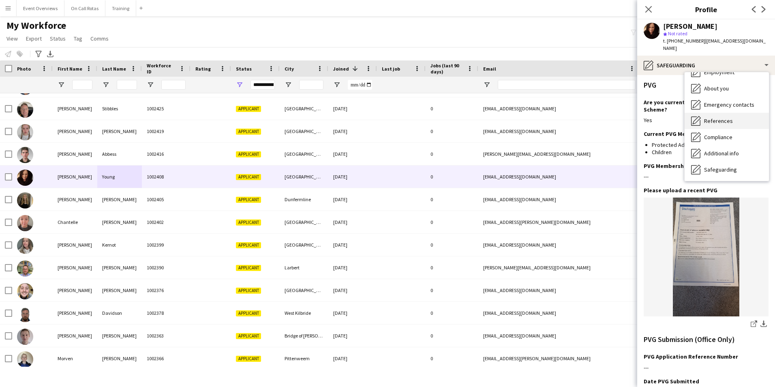
click at [721, 117] on span "References" at bounding box center [718, 120] width 29 height 7
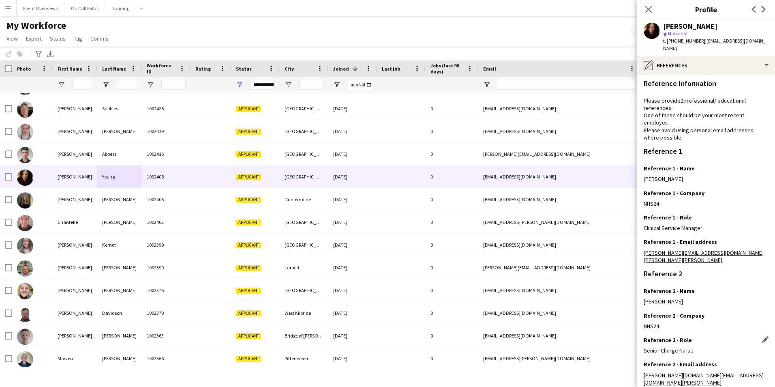
scroll to position [0, 0]
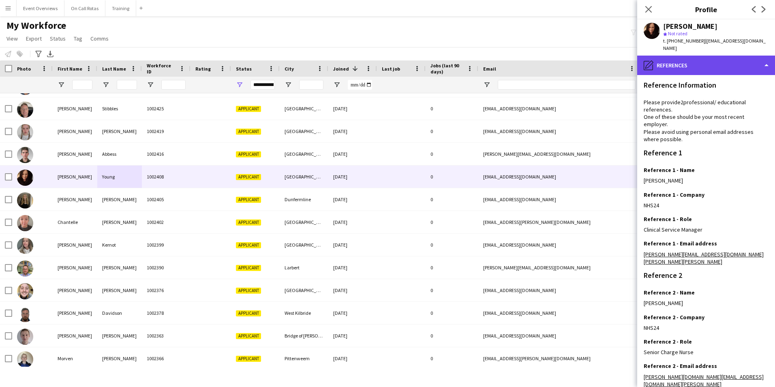
click at [715, 56] on div "pencil4 References" at bounding box center [706, 65] width 138 height 19
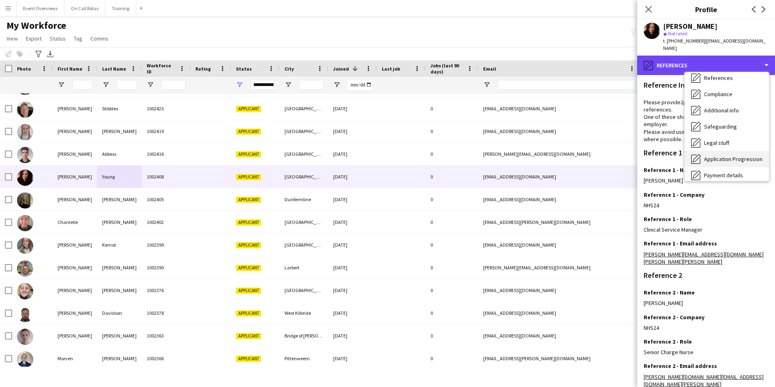
scroll to position [141, 0]
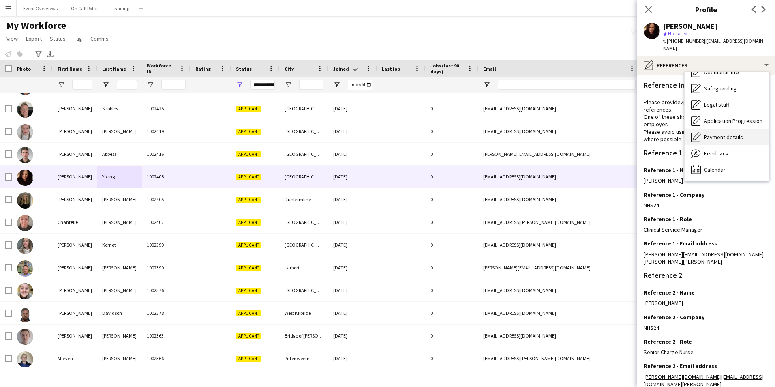
click at [710, 133] on span "Payment details" at bounding box center [723, 136] width 39 height 7
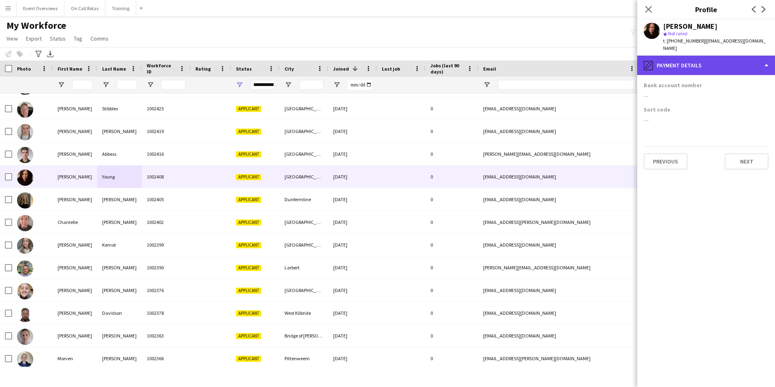
click at [705, 56] on div "pencil4 Payment details" at bounding box center [706, 65] width 138 height 19
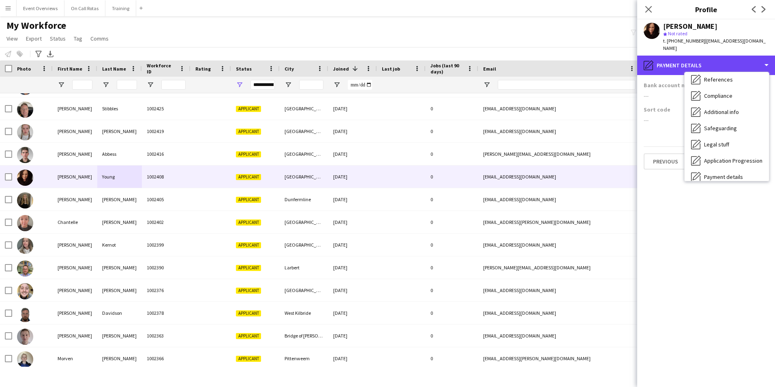
scroll to position [0, 0]
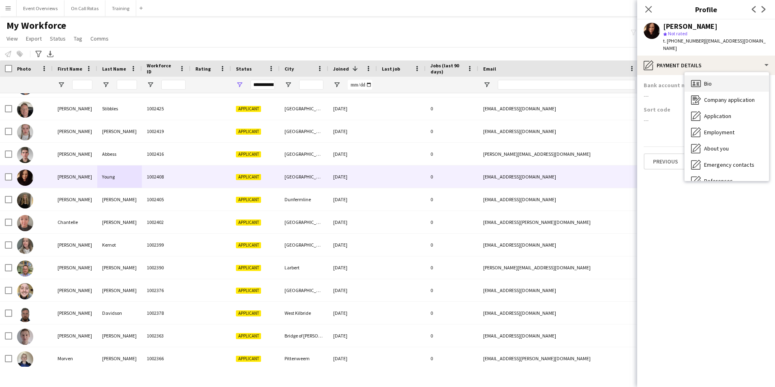
click at [719, 75] on div "Bio Bio" at bounding box center [727, 83] width 84 height 16
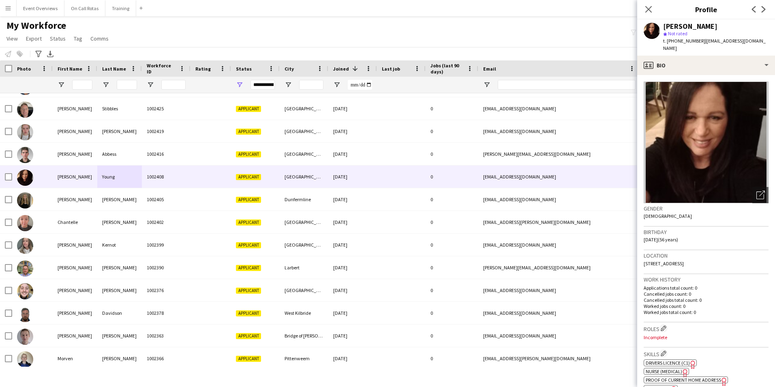
scroll to position [261, 0]
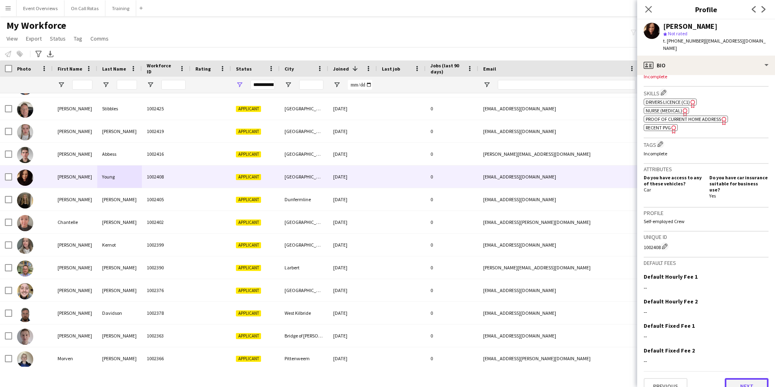
click at [727, 378] on button "Next" at bounding box center [747, 386] width 44 height 16
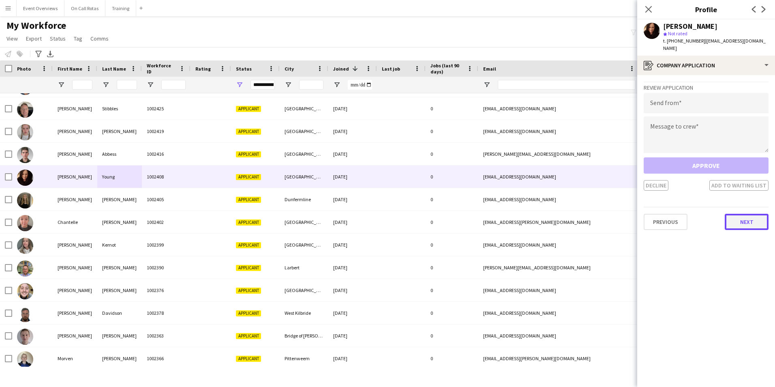
click at [748, 217] on button "Next" at bounding box center [747, 222] width 44 height 16
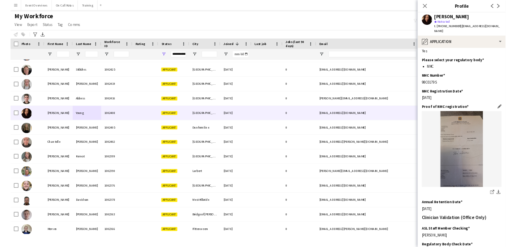
scroll to position [182, 0]
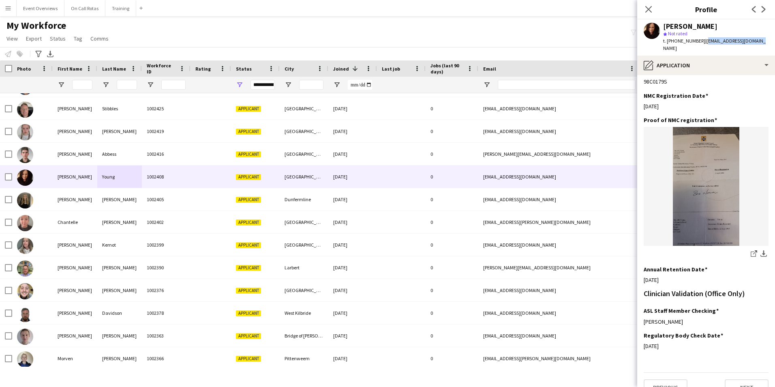
drag, startPoint x: 757, startPoint y: 40, endPoint x: 702, endPoint y: 47, distance: 55.6
click at [702, 47] on div "Donna Young star Not rated t. +447507535359 | donnadoll2@outlook.com" at bounding box center [706, 37] width 138 height 36
copy span "donnadoll2@outlook.com"
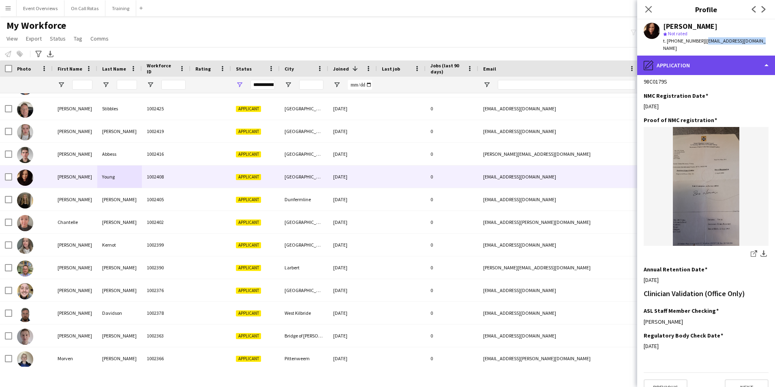
click at [722, 56] on div "pencil4 Application" at bounding box center [706, 65] width 138 height 19
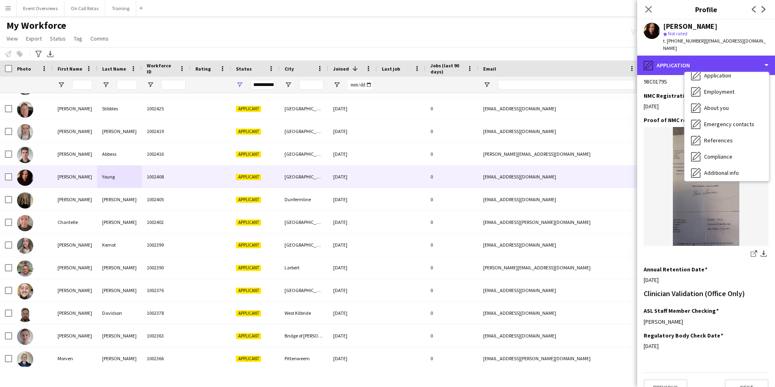
scroll to position [141, 0]
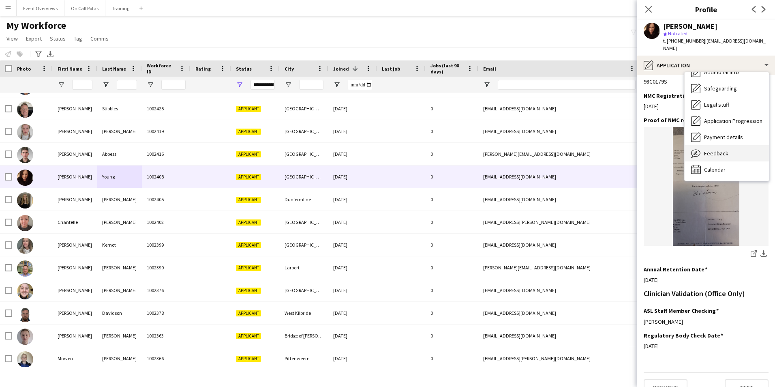
click at [717, 145] on div "Feedback Feedback" at bounding box center [727, 153] width 84 height 16
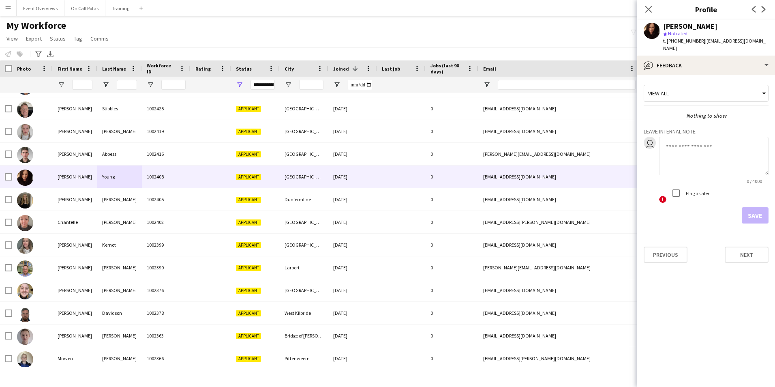
click at [699, 145] on textarea at bounding box center [713, 156] width 109 height 39
type textarea "*"
type textarea "**********"
click at [757, 207] on button "Save" at bounding box center [755, 215] width 27 height 16
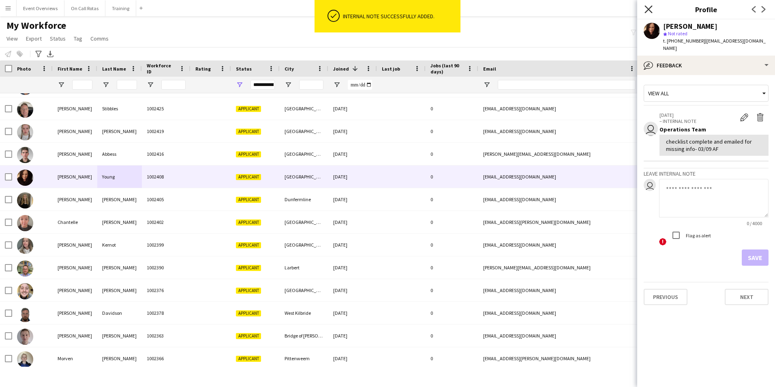
click at [650, 8] on icon at bounding box center [649, 9] width 8 height 8
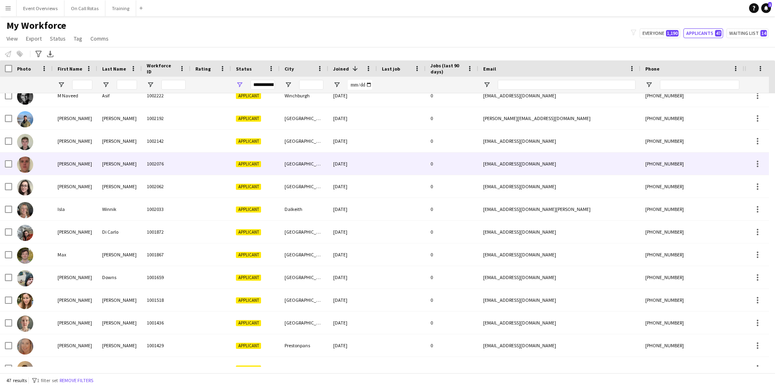
scroll to position [713, 0]
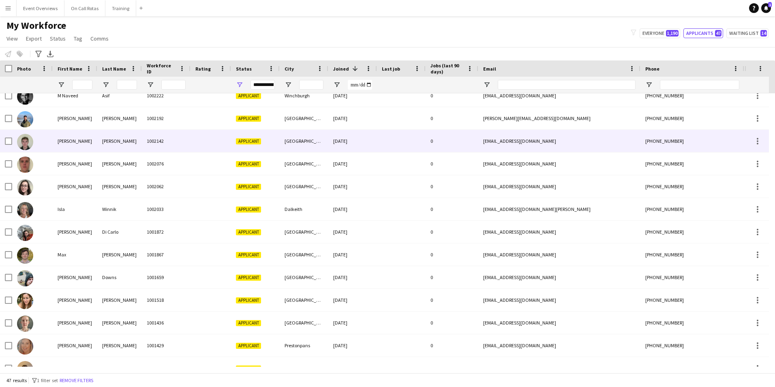
click at [182, 137] on div "1002142" at bounding box center [166, 141] width 49 height 22
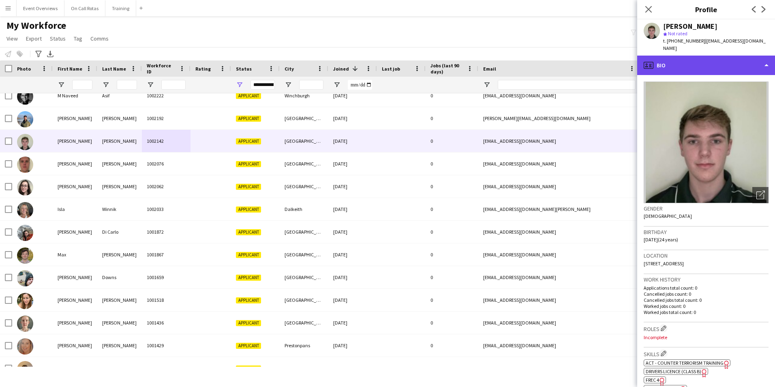
drag, startPoint x: 693, startPoint y: 68, endPoint x: 707, endPoint y: 95, distance: 30.5
click at [694, 68] on div "profile Bio" at bounding box center [706, 65] width 138 height 19
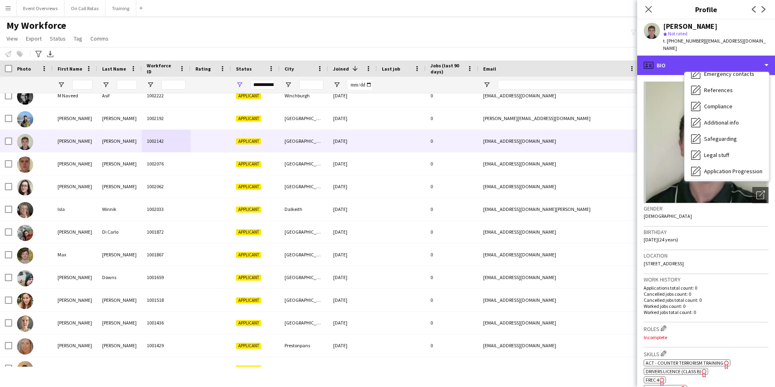
scroll to position [141, 0]
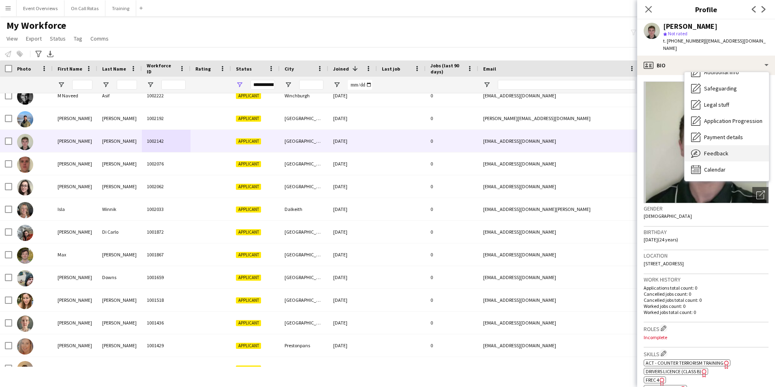
click at [700, 153] on icon at bounding box center [695, 153] width 9 height 8
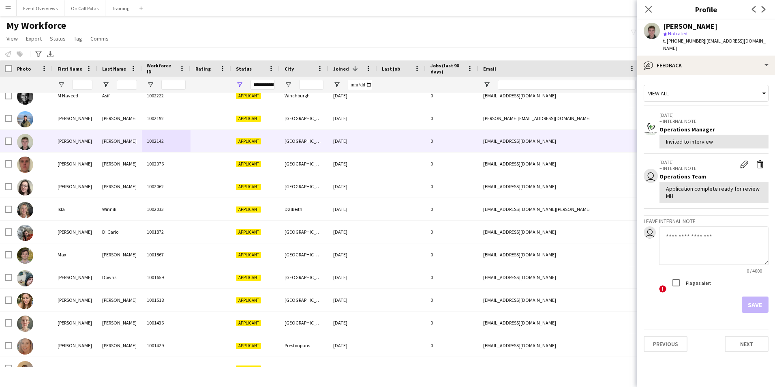
click at [642, 10] on div "Close pop-in" at bounding box center [648, 9] width 23 height 19
click at [651, 9] on icon "Close pop-in" at bounding box center [649, 9] width 8 height 8
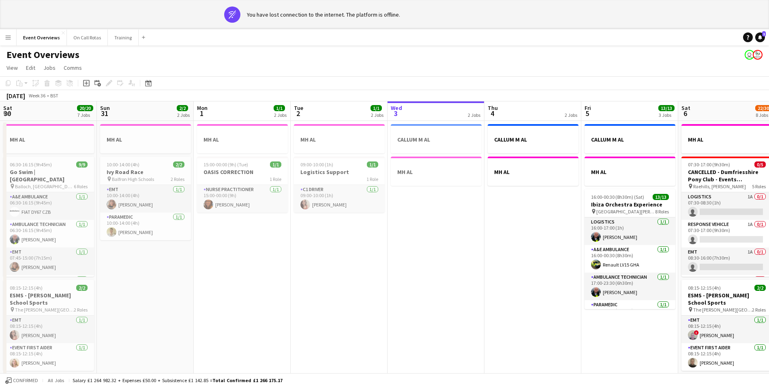
scroll to position [0, 279]
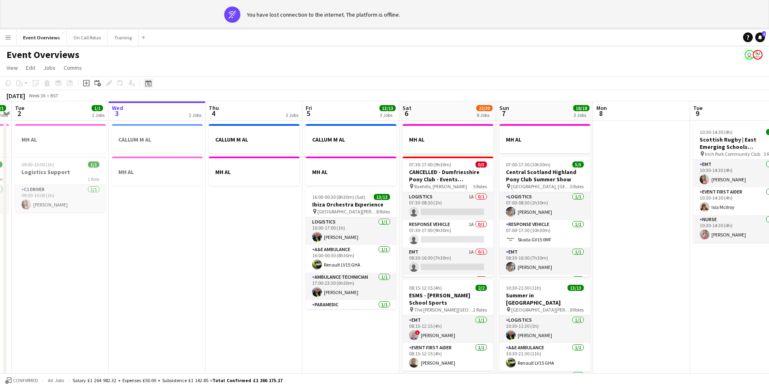
click at [151, 83] on icon at bounding box center [148, 83] width 6 height 6
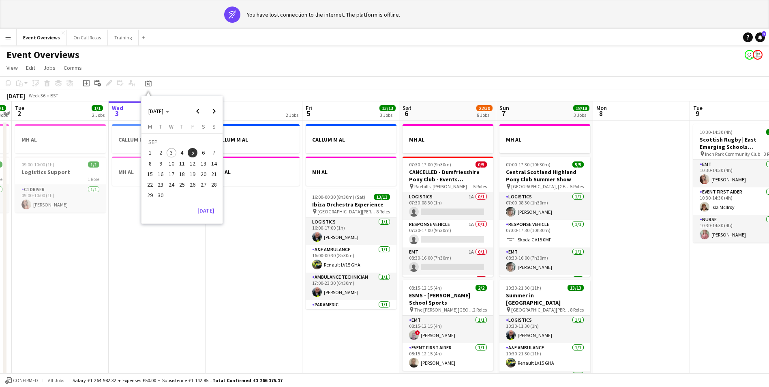
click at [201, 165] on span "13" at bounding box center [204, 164] width 10 height 10
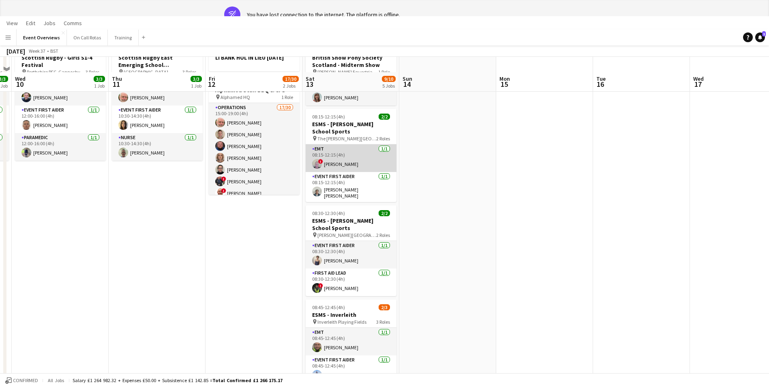
scroll to position [0, 0]
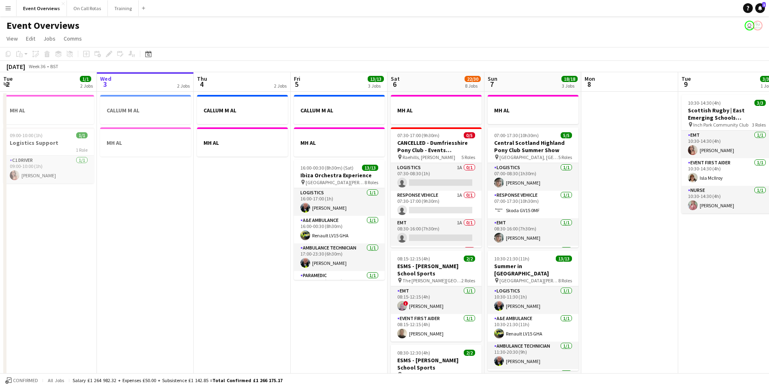
drag, startPoint x: 150, startPoint y: 54, endPoint x: 184, endPoint y: 75, distance: 39.6
click at [150, 54] on icon "Date picker" at bounding box center [148, 54] width 6 height 6
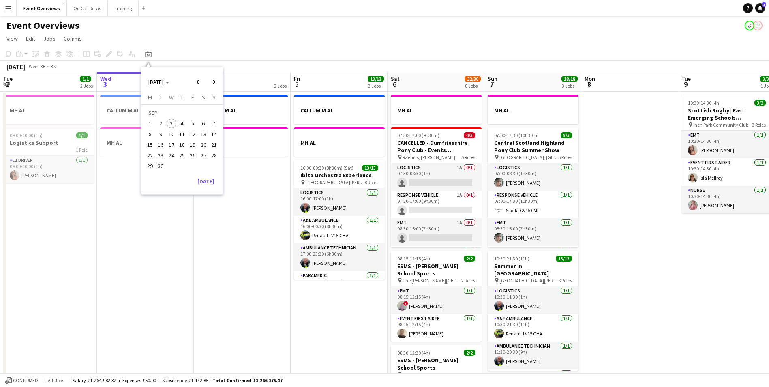
click at [205, 134] on span "13" at bounding box center [204, 134] width 10 height 10
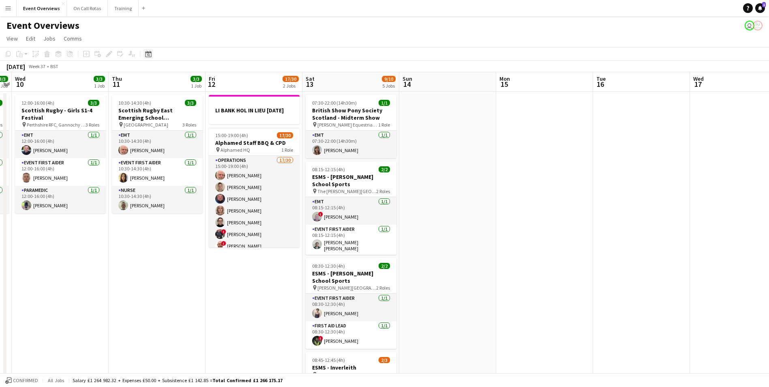
click at [149, 55] on icon "Date picker" at bounding box center [148, 54] width 6 height 6
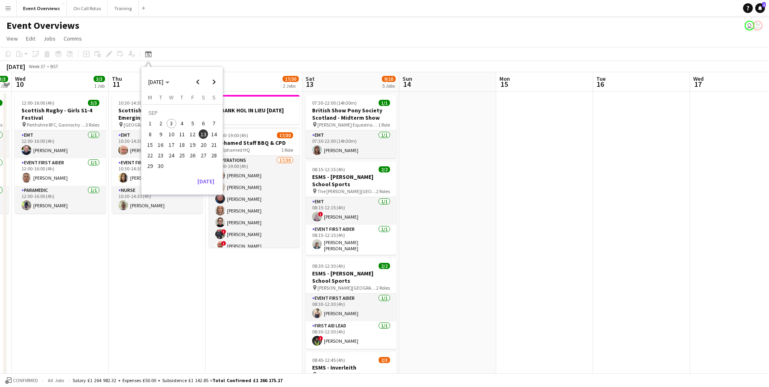
click at [204, 127] on span "6" at bounding box center [204, 124] width 10 height 10
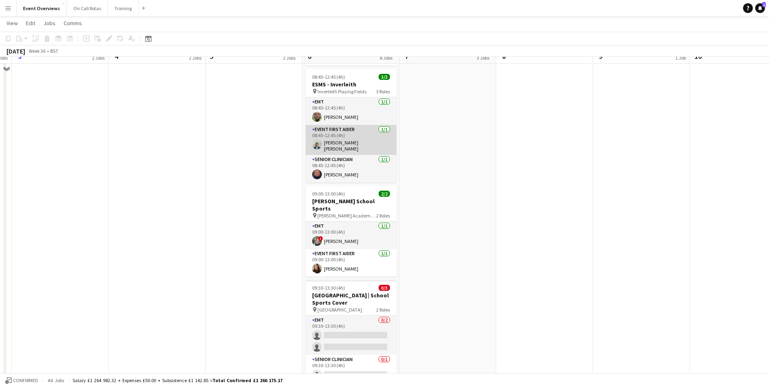
scroll to position [356, 0]
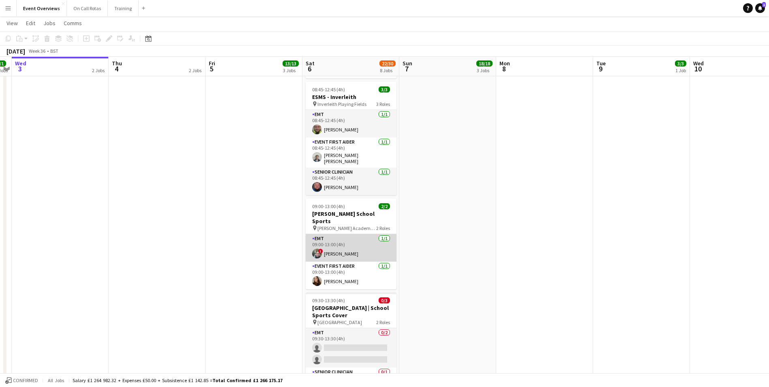
click at [317, 249] on app-user-avatar at bounding box center [317, 254] width 10 height 10
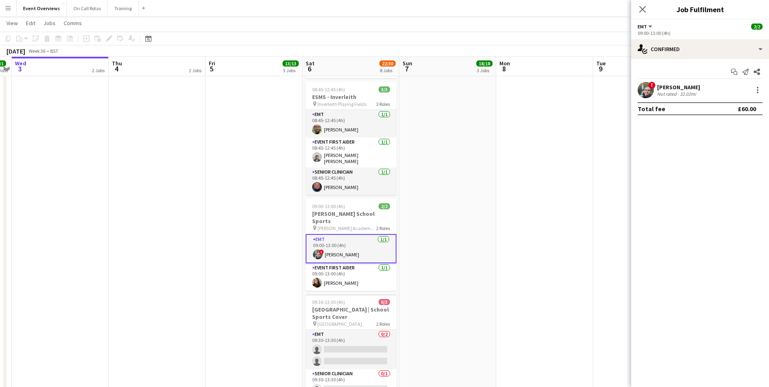
click at [646, 91] on app-user-avatar at bounding box center [646, 90] width 16 height 16
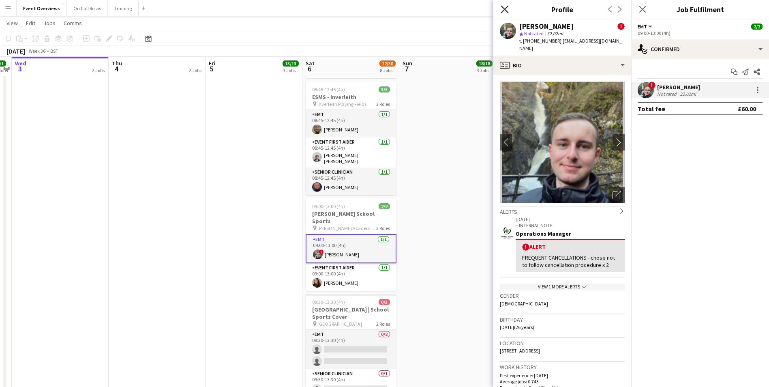
click at [502, 11] on icon "Close pop-in" at bounding box center [505, 9] width 8 height 8
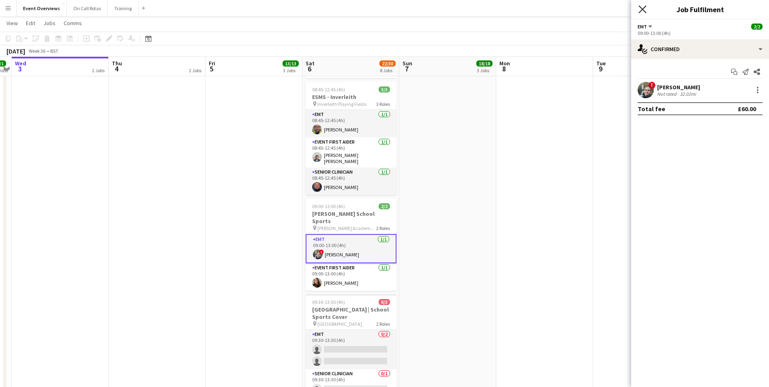
click at [641, 12] on icon "Close pop-in" at bounding box center [643, 9] width 8 height 8
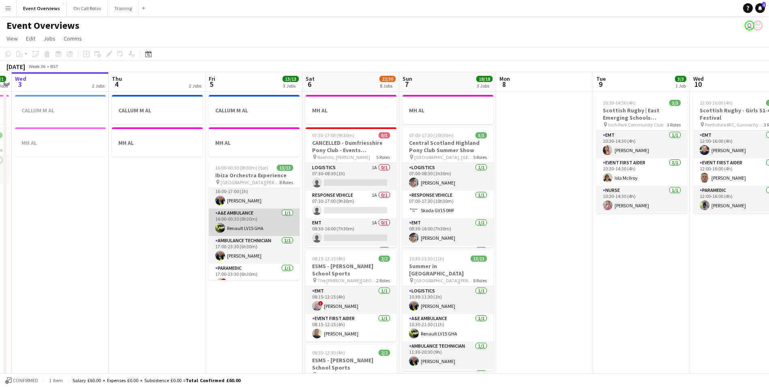
scroll to position [0, 0]
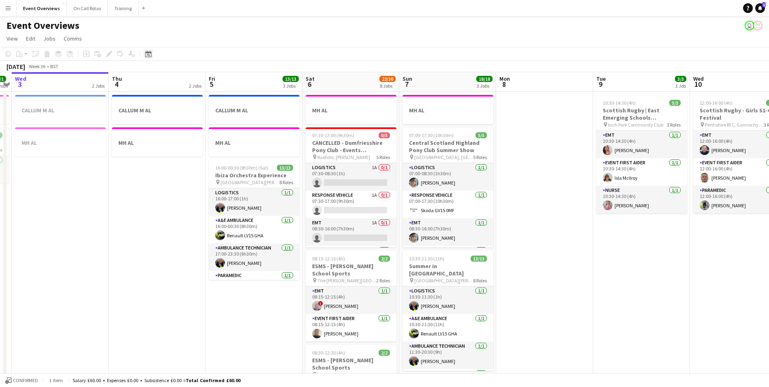
click at [151, 54] on icon "Date picker" at bounding box center [148, 54] width 6 height 6
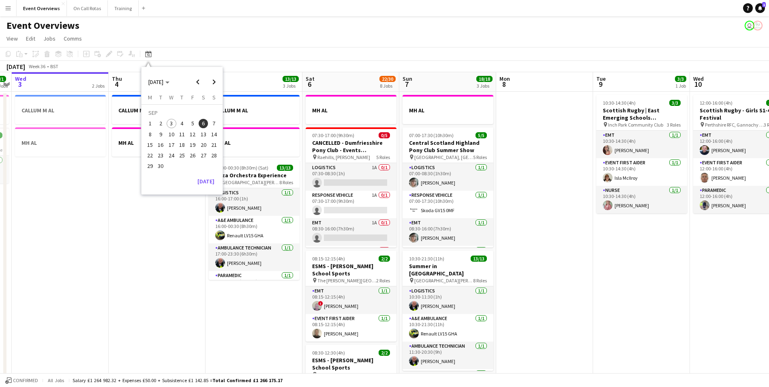
click at [148, 137] on span "8" at bounding box center [150, 134] width 10 height 10
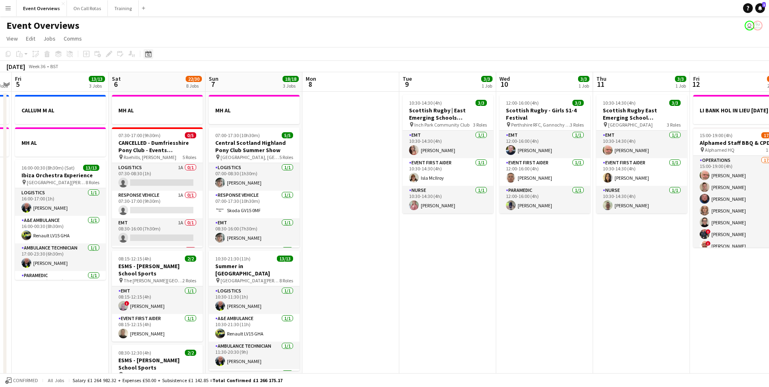
click at [148, 55] on icon "Date picker" at bounding box center [148, 54] width 6 height 6
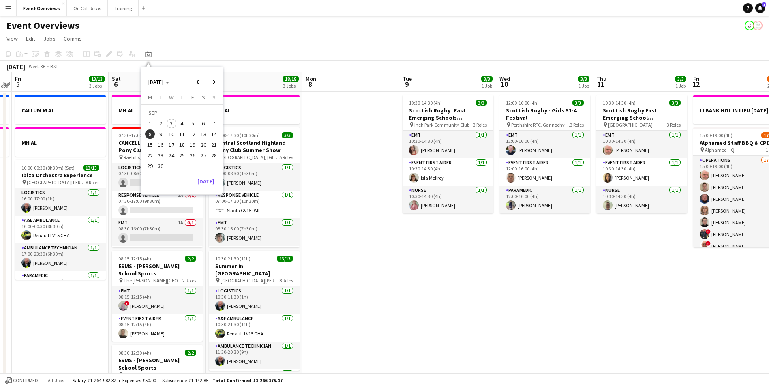
click at [202, 136] on span "13" at bounding box center [204, 134] width 10 height 10
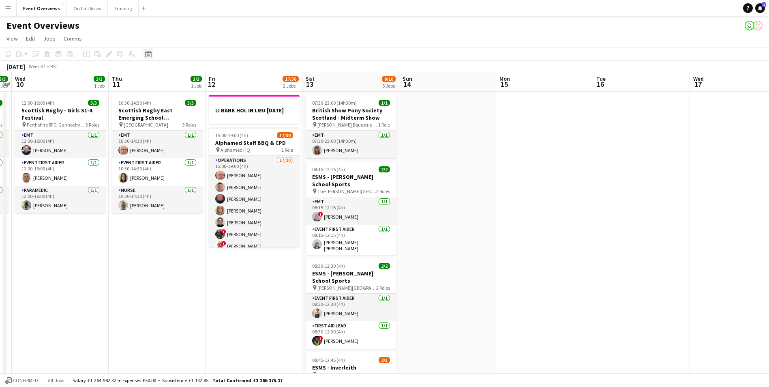
click at [147, 56] on icon "Date picker" at bounding box center [148, 54] width 6 height 6
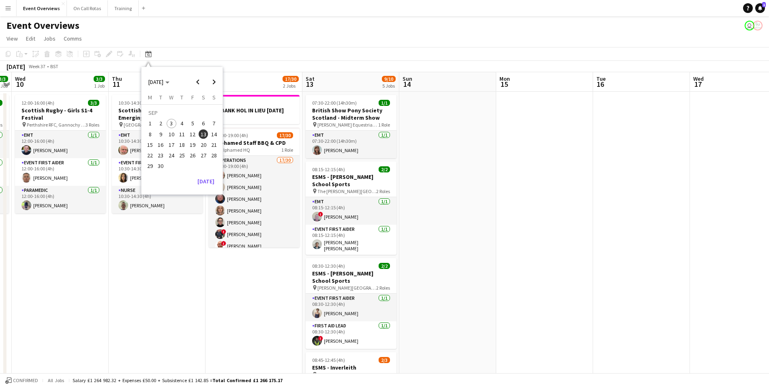
click at [172, 121] on span "3" at bounding box center [172, 124] width 10 height 10
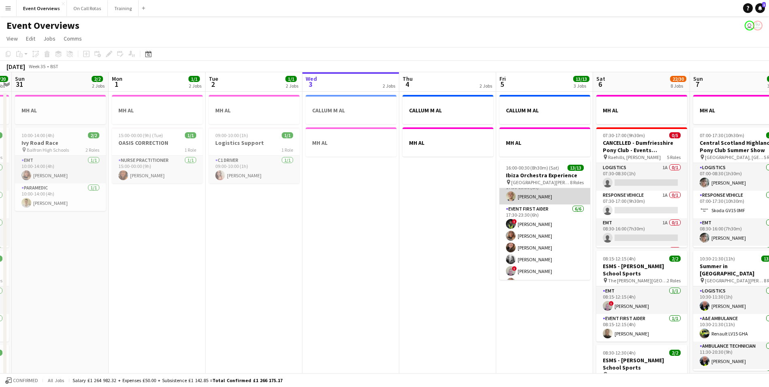
scroll to position [81, 0]
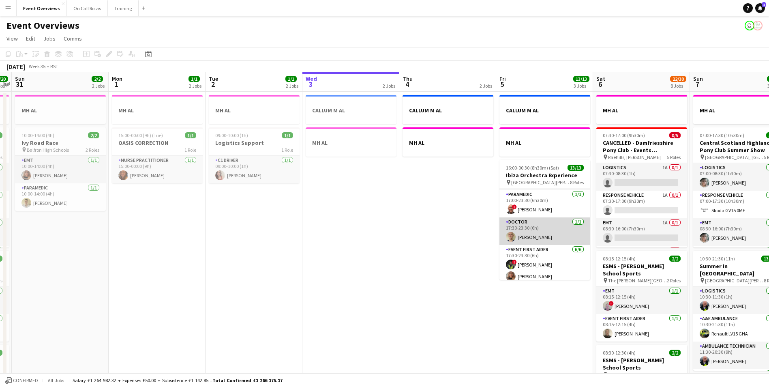
click at [513, 236] on app-user-avatar at bounding box center [511, 237] width 10 height 10
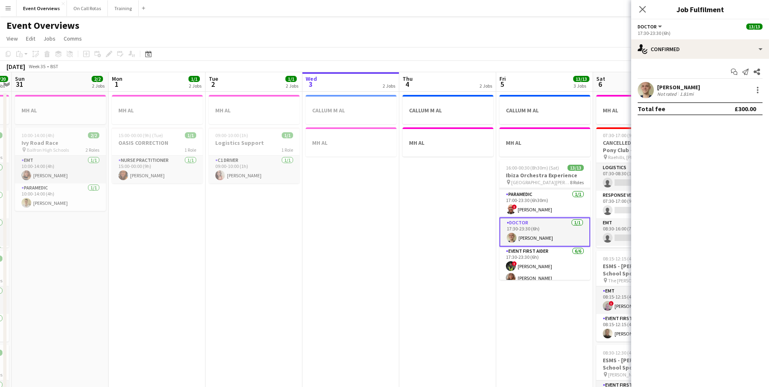
click at [650, 87] on app-user-avatar at bounding box center [646, 90] width 16 height 16
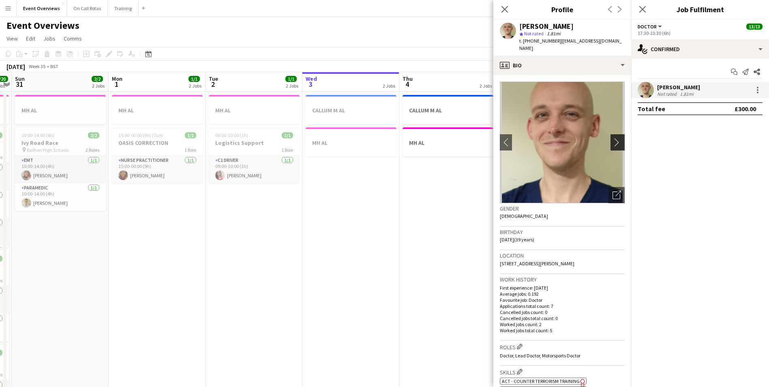
click at [615, 138] on app-icon "chevron-right" at bounding box center [619, 142] width 13 height 9
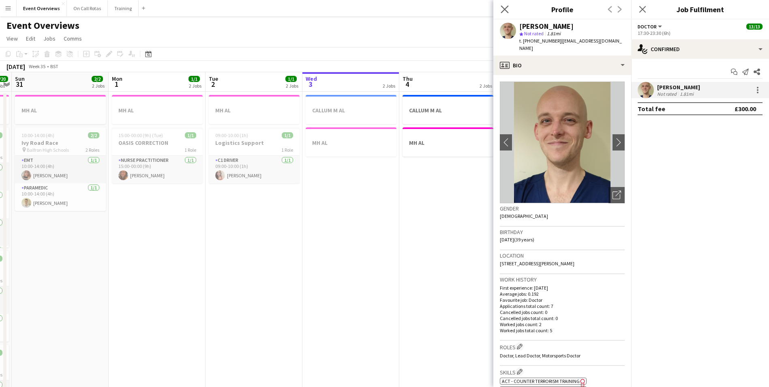
click at [504, 13] on app-icon "Close pop-in" at bounding box center [505, 10] width 12 height 12
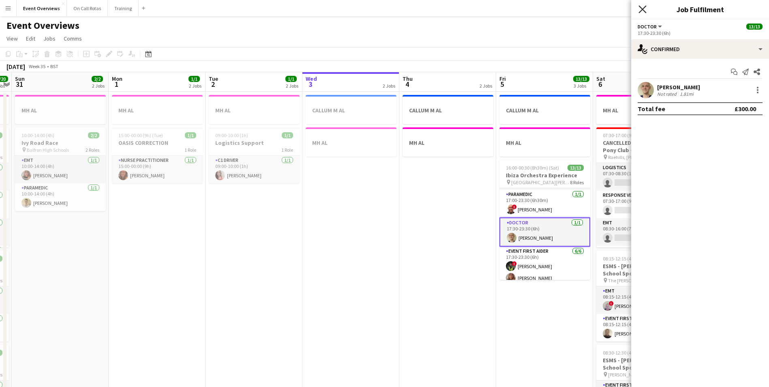
click at [644, 7] on icon "Close pop-in" at bounding box center [643, 9] width 8 height 8
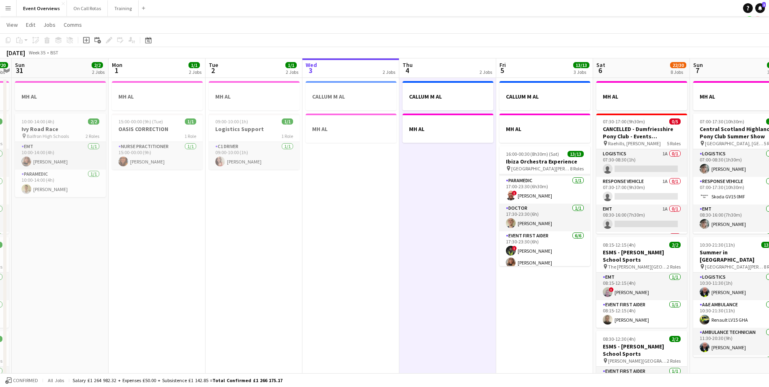
scroll to position [0, 0]
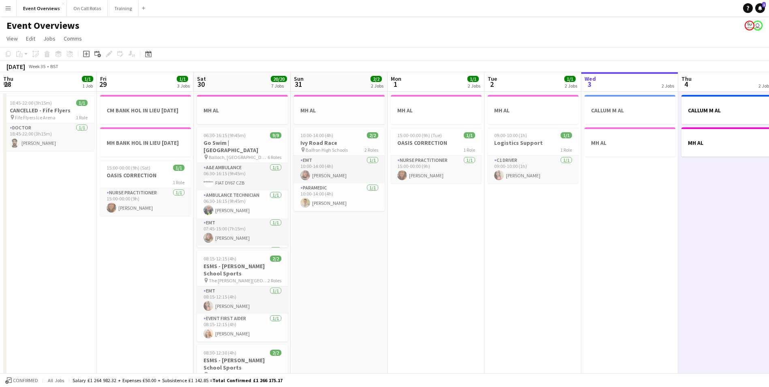
scroll to position [81, 0]
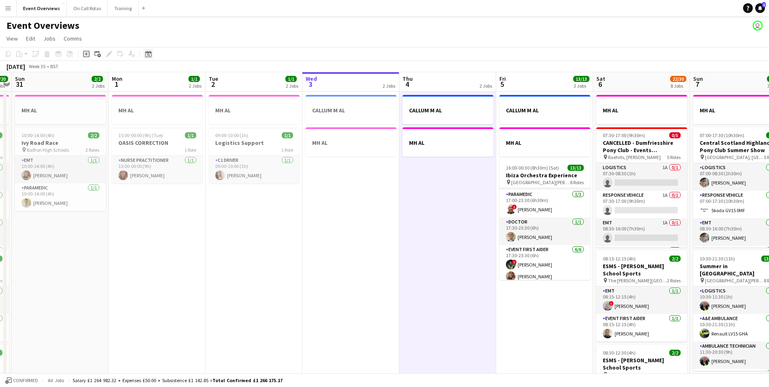
click at [147, 57] on icon at bounding box center [148, 54] width 6 height 6
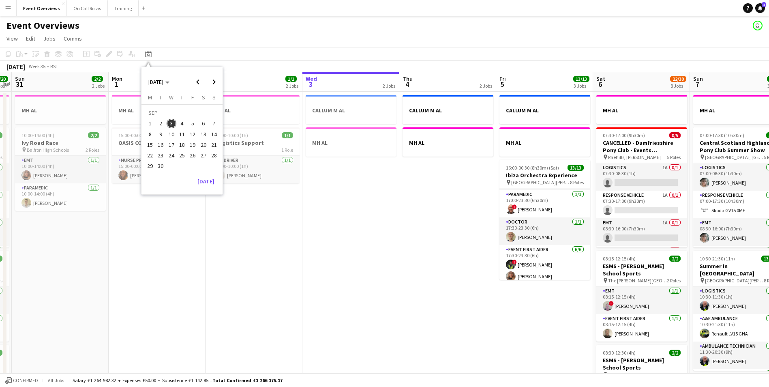
click at [203, 133] on span "13" at bounding box center [204, 134] width 10 height 10
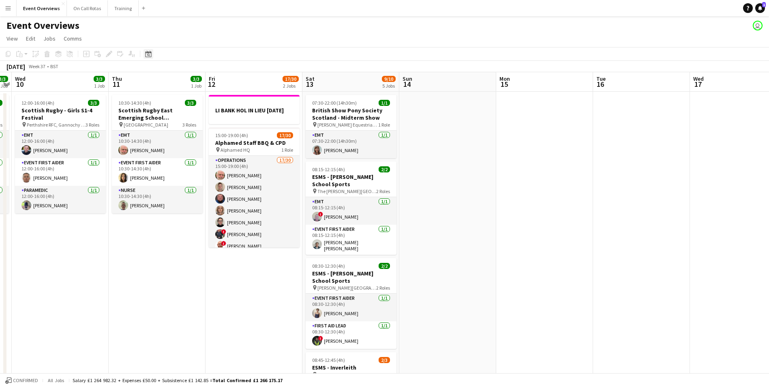
click at [151, 52] on icon at bounding box center [148, 54] width 6 height 6
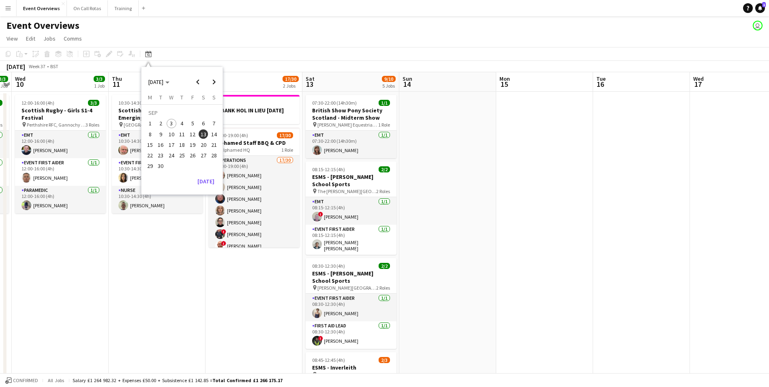
click at [203, 123] on span "6" at bounding box center [204, 124] width 10 height 10
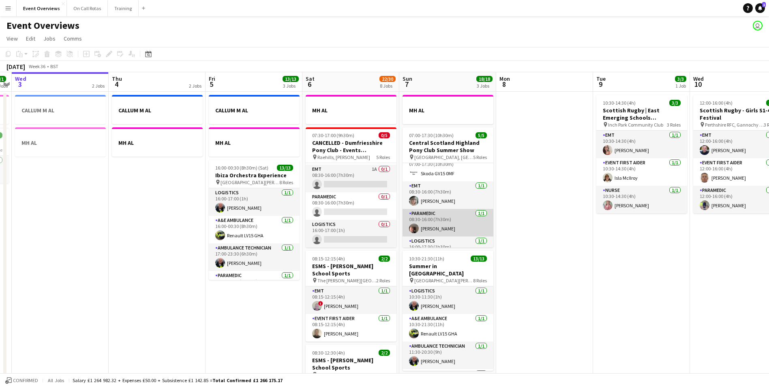
scroll to position [54, 0]
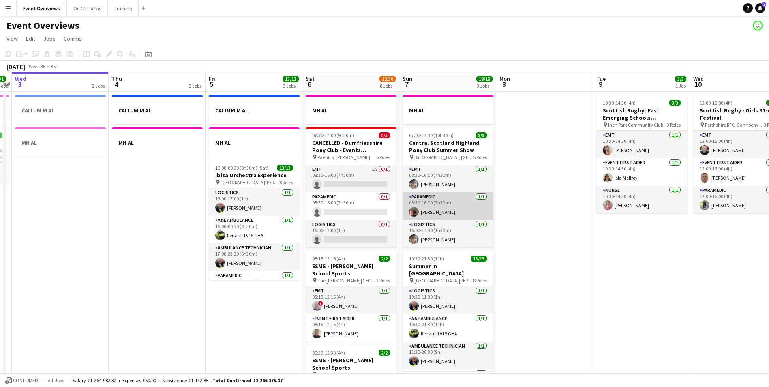
click at [413, 212] on app-user-avatar at bounding box center [414, 212] width 10 height 10
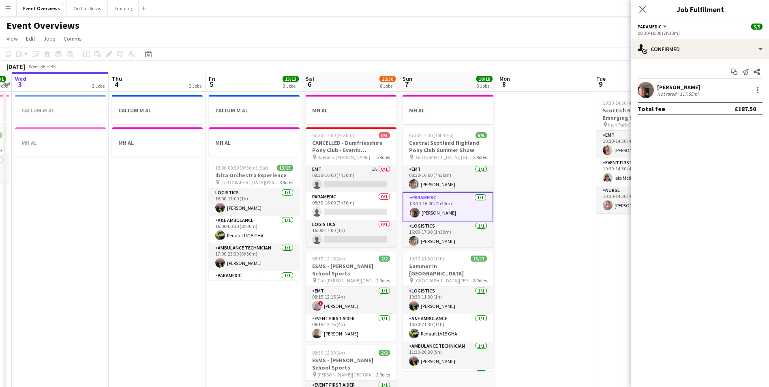
click at [646, 88] on app-user-avatar at bounding box center [646, 90] width 16 height 16
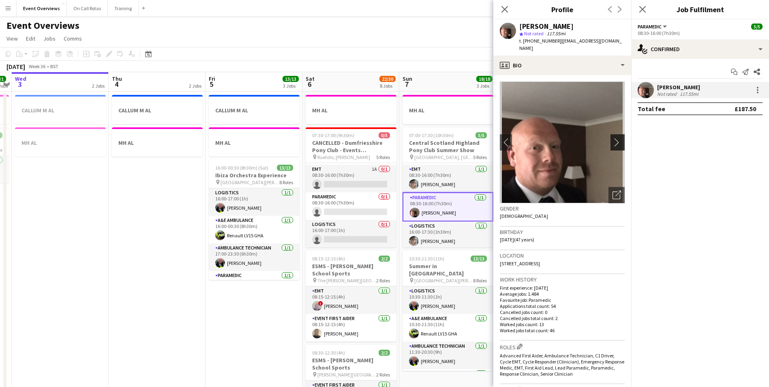
click at [614, 138] on app-icon "chevron-right" at bounding box center [619, 142] width 13 height 9
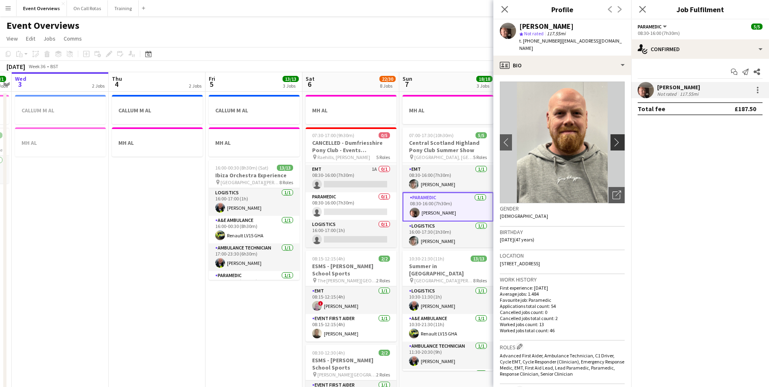
click at [613, 138] on app-icon "chevron-right" at bounding box center [619, 142] width 13 height 9
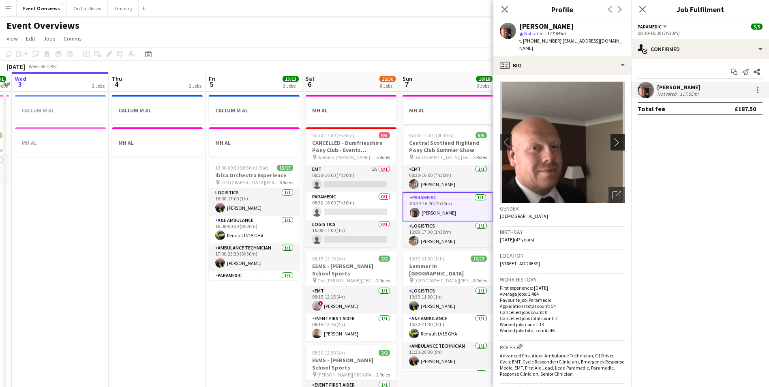
click at [613, 138] on app-icon "chevron-right" at bounding box center [619, 142] width 13 height 9
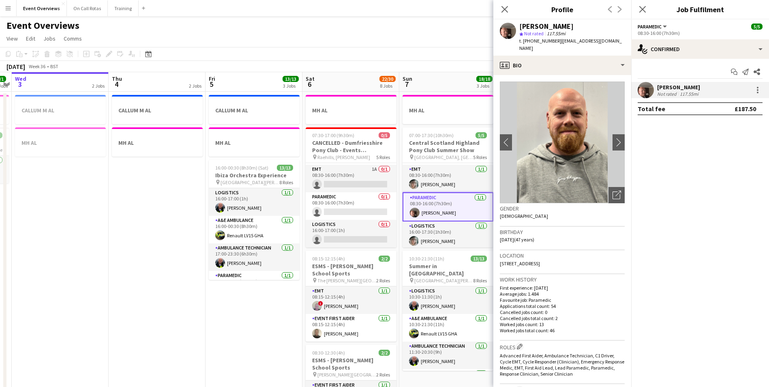
click at [511, 13] on div "Close pop-in" at bounding box center [505, 9] width 23 height 19
click at [508, 11] on icon "Close pop-in" at bounding box center [505, 9] width 8 height 8
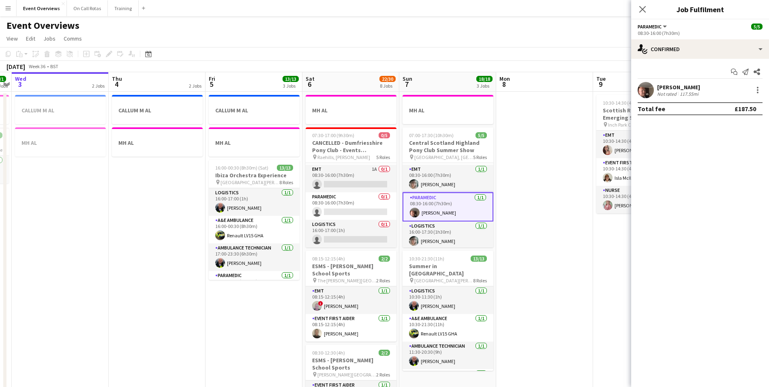
click at [650, 88] on app-user-avatar at bounding box center [646, 90] width 16 height 16
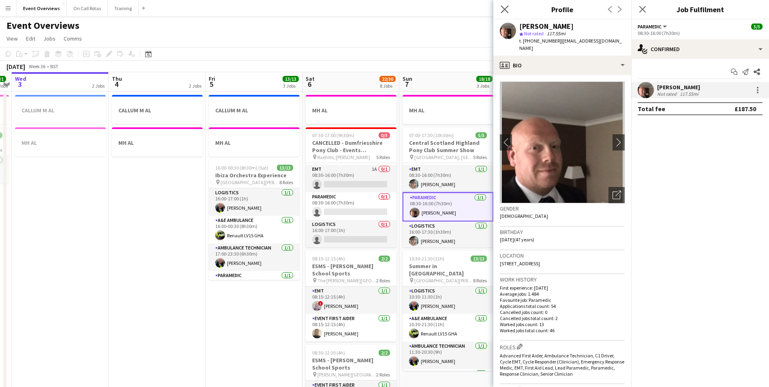
click at [507, 5] on app-icon "Close pop-in" at bounding box center [505, 10] width 12 height 12
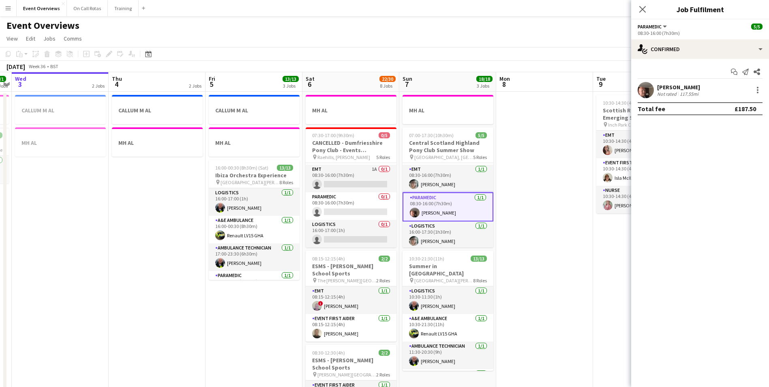
click at [650, 12] on div "Close pop-in" at bounding box center [642, 9] width 23 height 19
click at [647, 8] on app-icon "Close pop-in" at bounding box center [643, 10] width 12 height 12
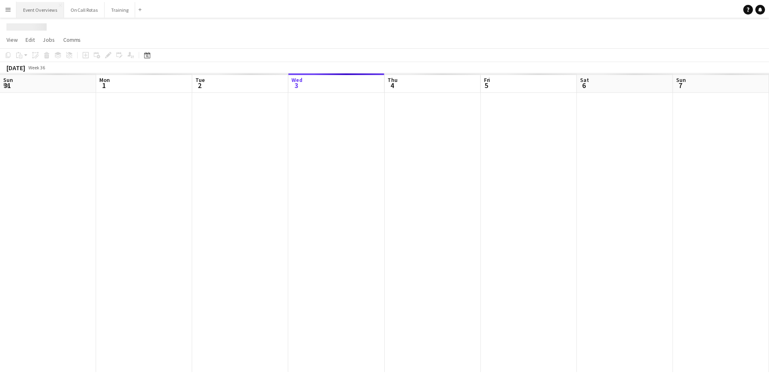
scroll to position [0, 194]
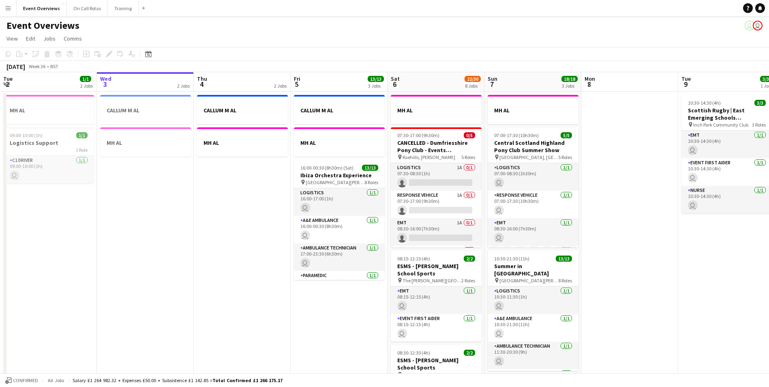
click at [6, 9] on app-icon "Menu" at bounding box center [8, 8] width 6 height 6
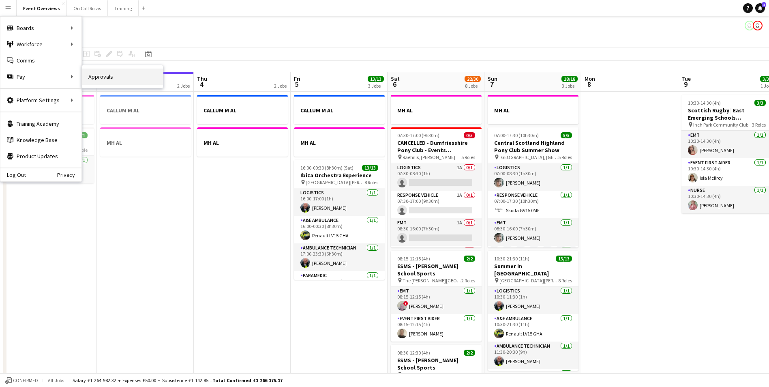
click at [95, 79] on link "Approvals" at bounding box center [122, 77] width 81 height 16
